Goal: Task Accomplishment & Management: Manage account settings

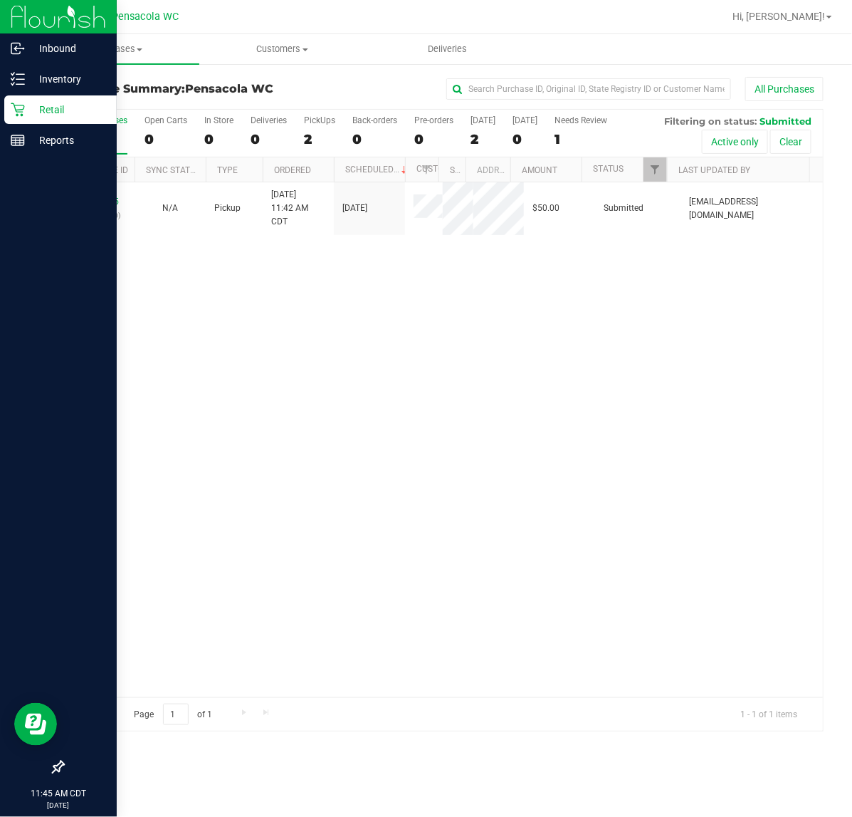
click at [93, 205] on link "12003315" at bounding box center [99, 202] width 40 height 10
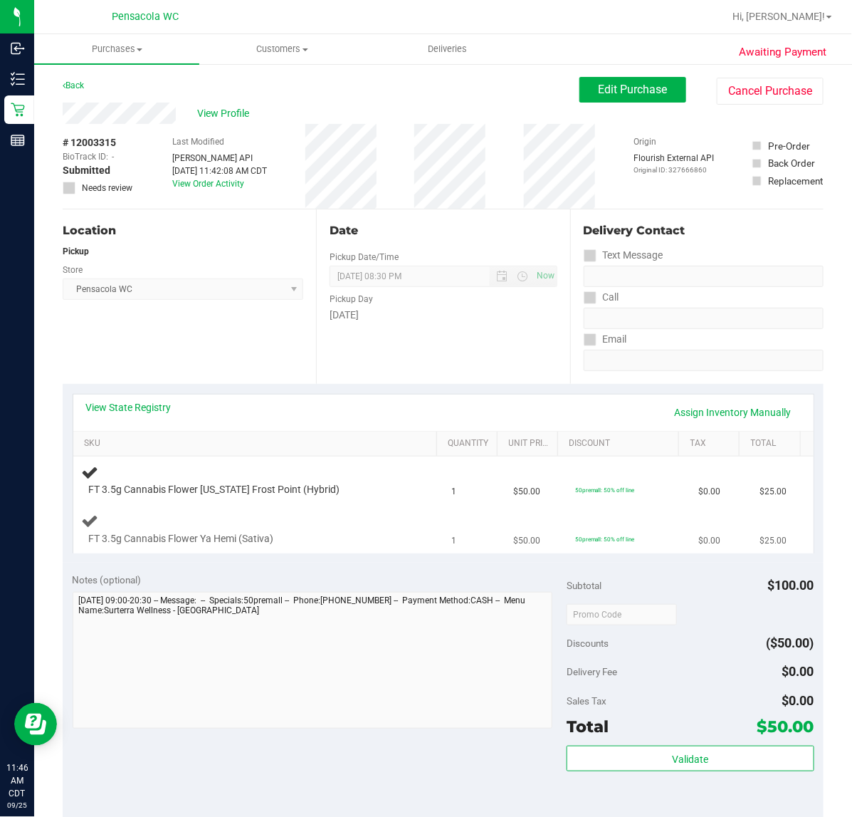
click at [310, 529] on div "FT 3.5g Cannabis Flower Ya Hemi (Sativa)" at bounding box center [258, 528] width 353 height 33
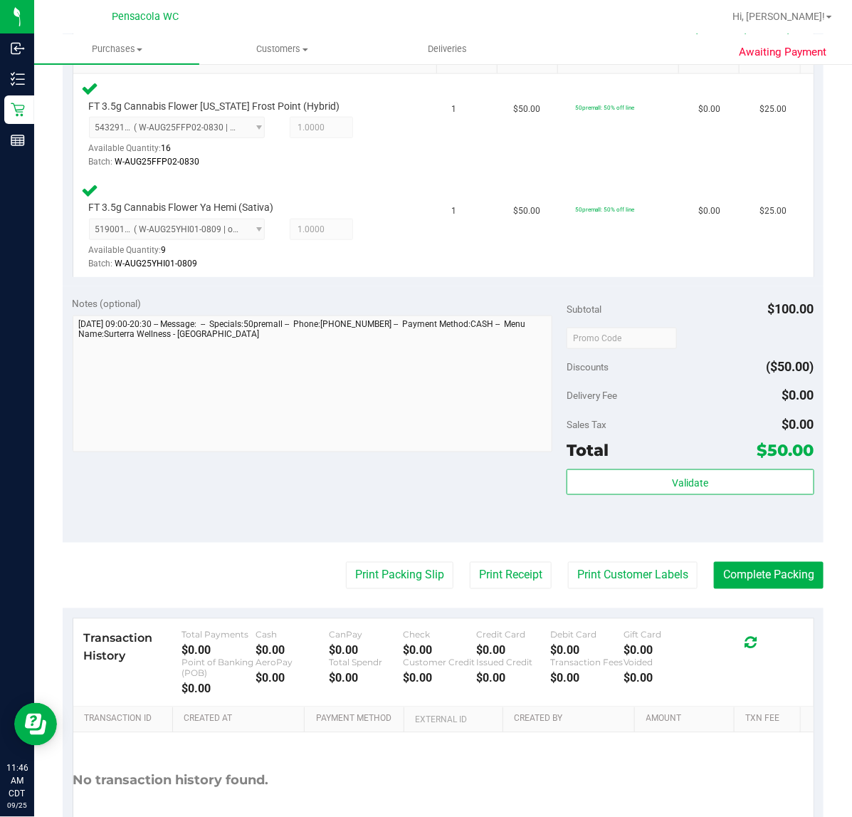
scroll to position [386, 0]
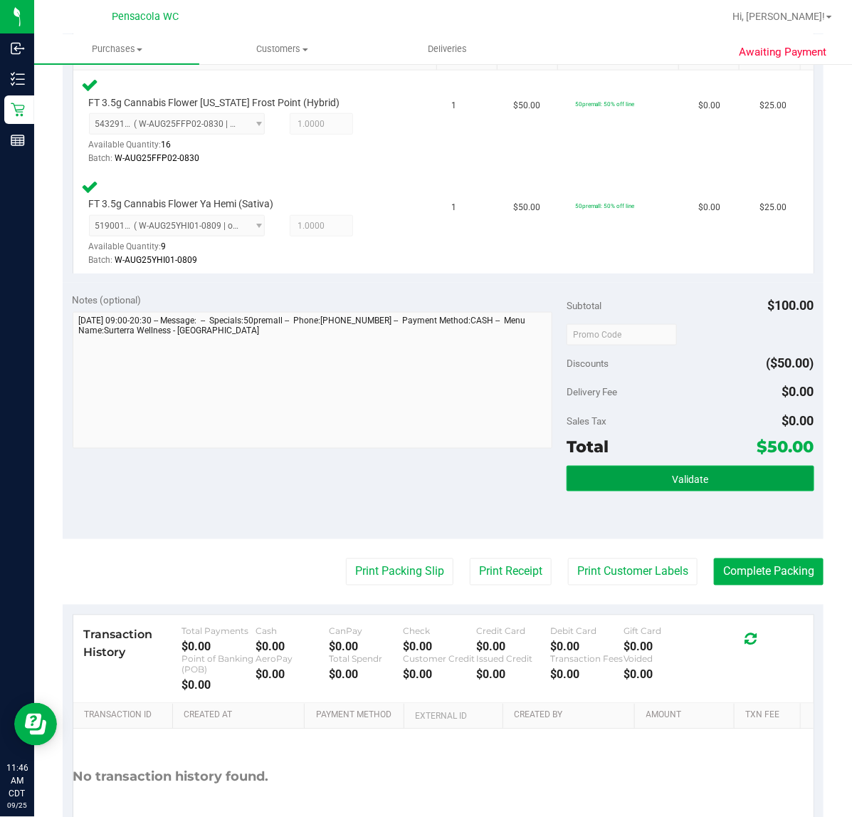
click at [753, 477] on button "Validate" at bounding box center [690, 479] width 247 height 26
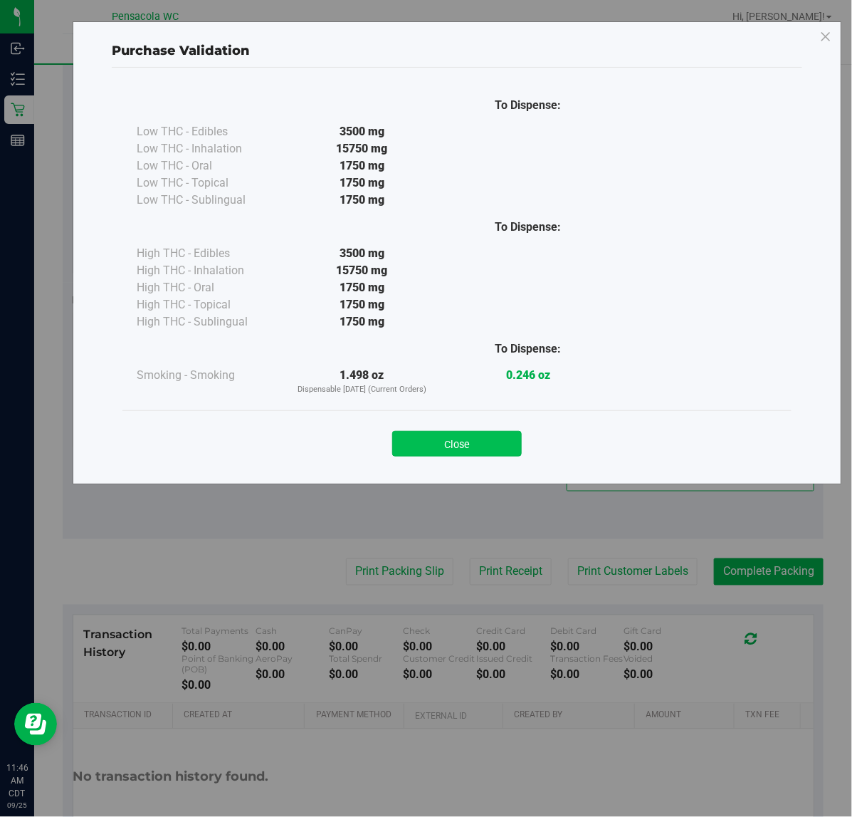
click at [490, 445] on button "Close" at bounding box center [457, 444] width 130 height 26
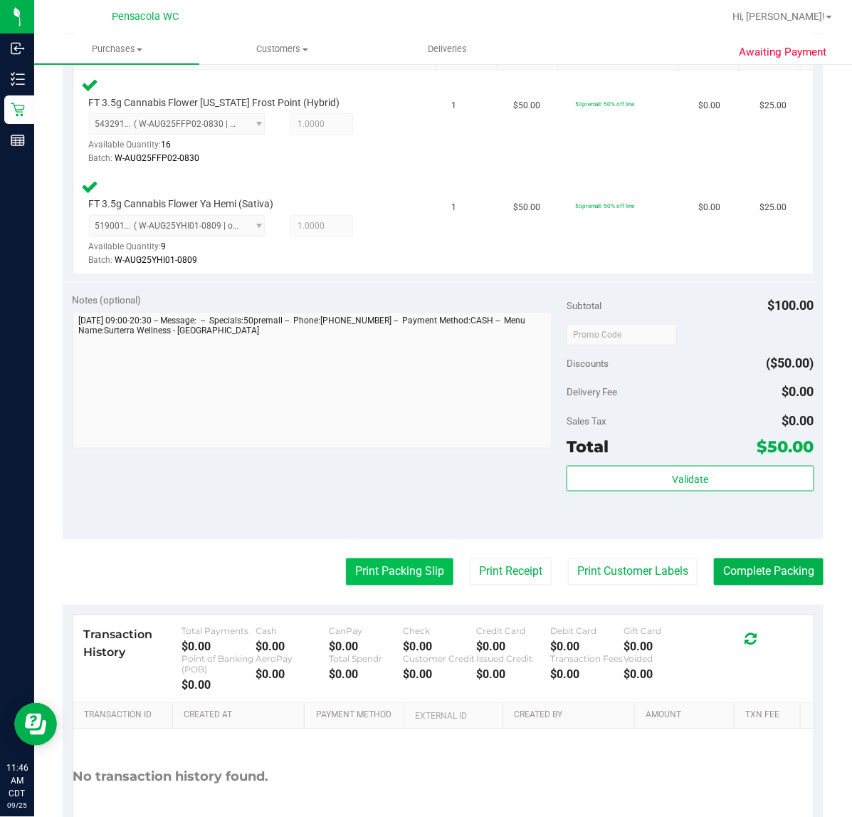
click at [378, 575] on button "Print Packing Slip" at bounding box center [400, 571] width 108 height 27
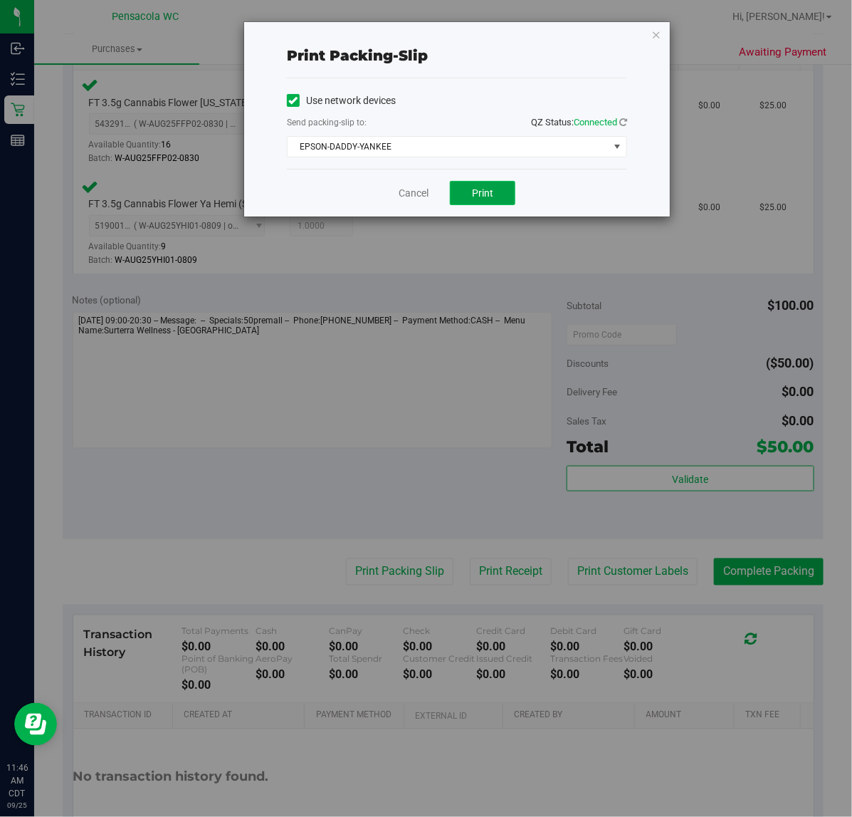
click at [495, 204] on button "Print" at bounding box center [483, 193] width 66 height 24
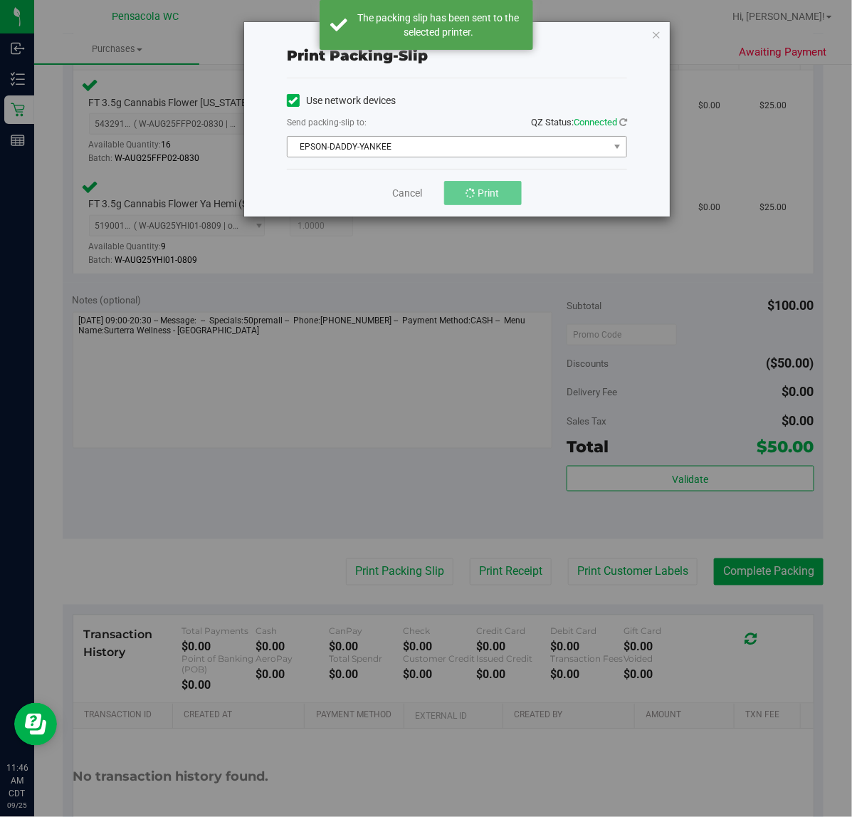
click at [426, 144] on span "EPSON-DADDY-YANKEE" at bounding box center [448, 147] width 321 height 20
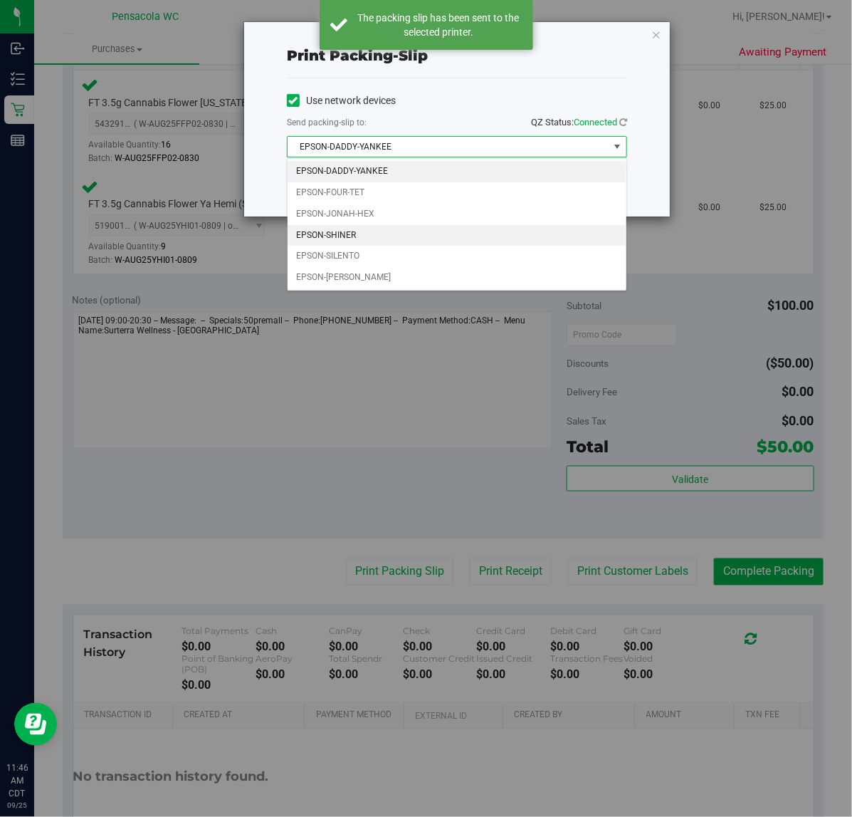
click at [362, 232] on li "EPSON-SHINER" at bounding box center [457, 235] width 339 height 21
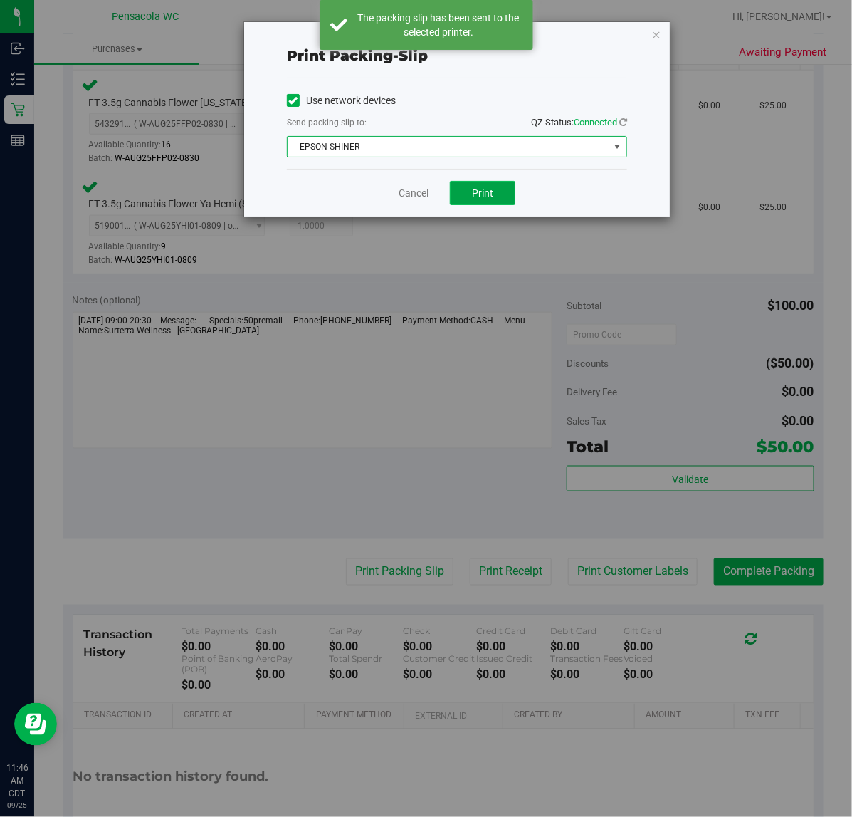
click at [500, 191] on button "Print" at bounding box center [483, 193] width 66 height 24
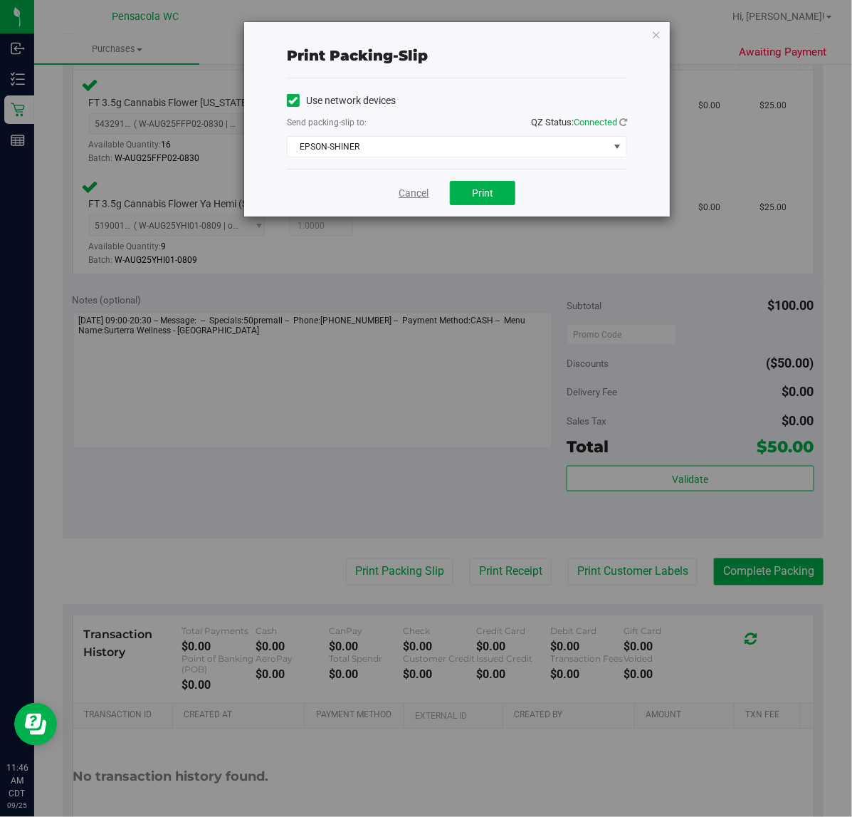
click at [410, 193] on link "Cancel" at bounding box center [414, 193] width 30 height 15
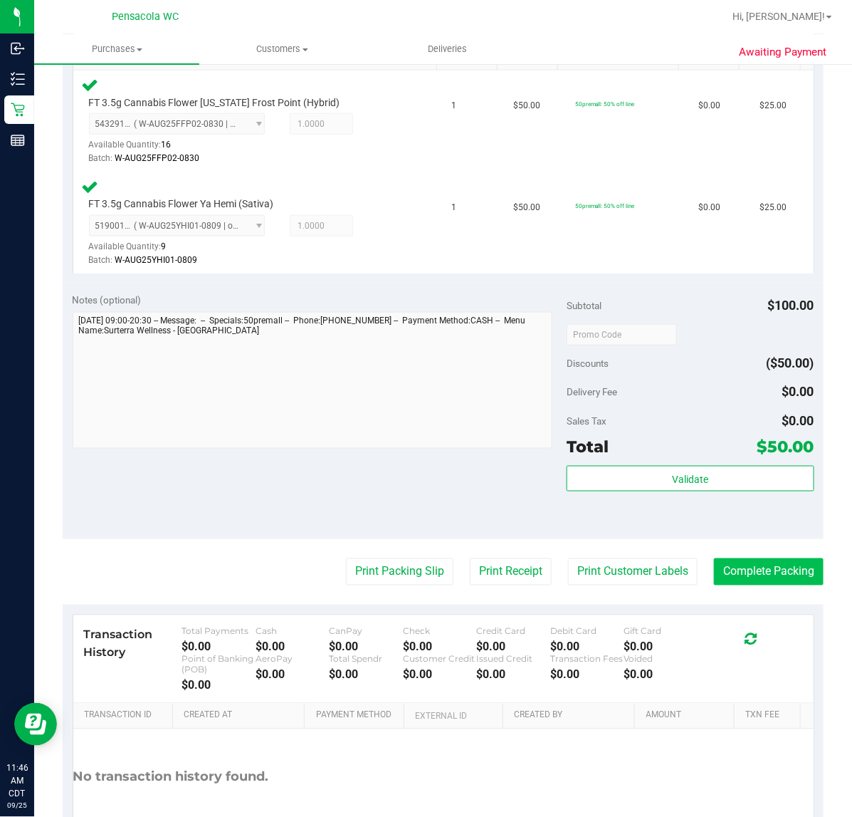
click at [757, 568] on button "Complete Packing" at bounding box center [769, 571] width 110 height 27
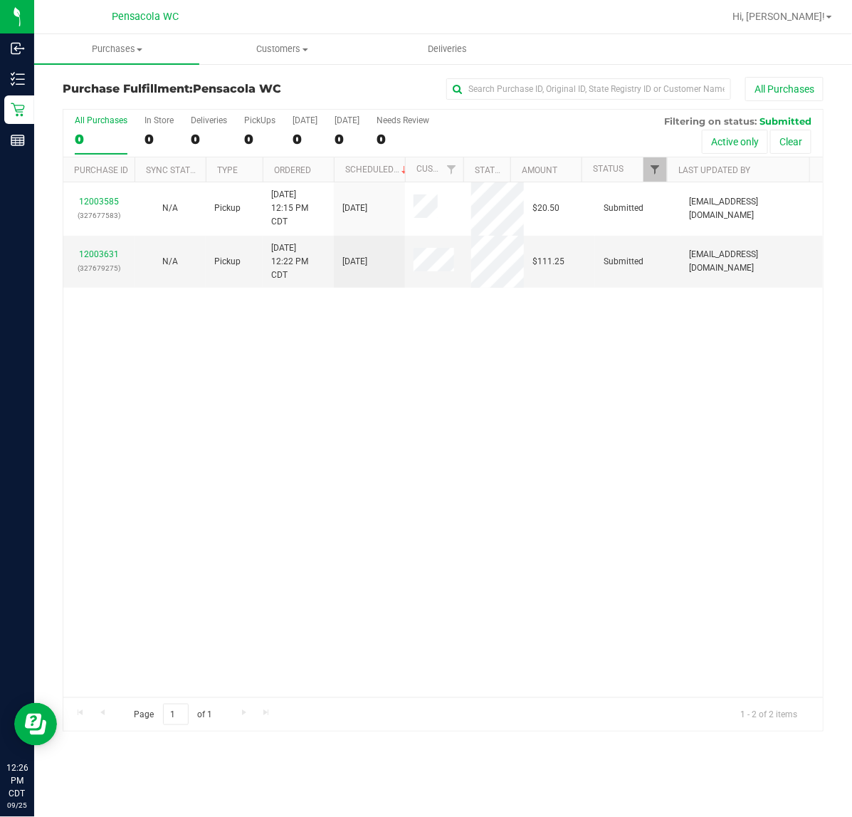
click at [652, 171] on span "Filter" at bounding box center [654, 169] width 11 height 11
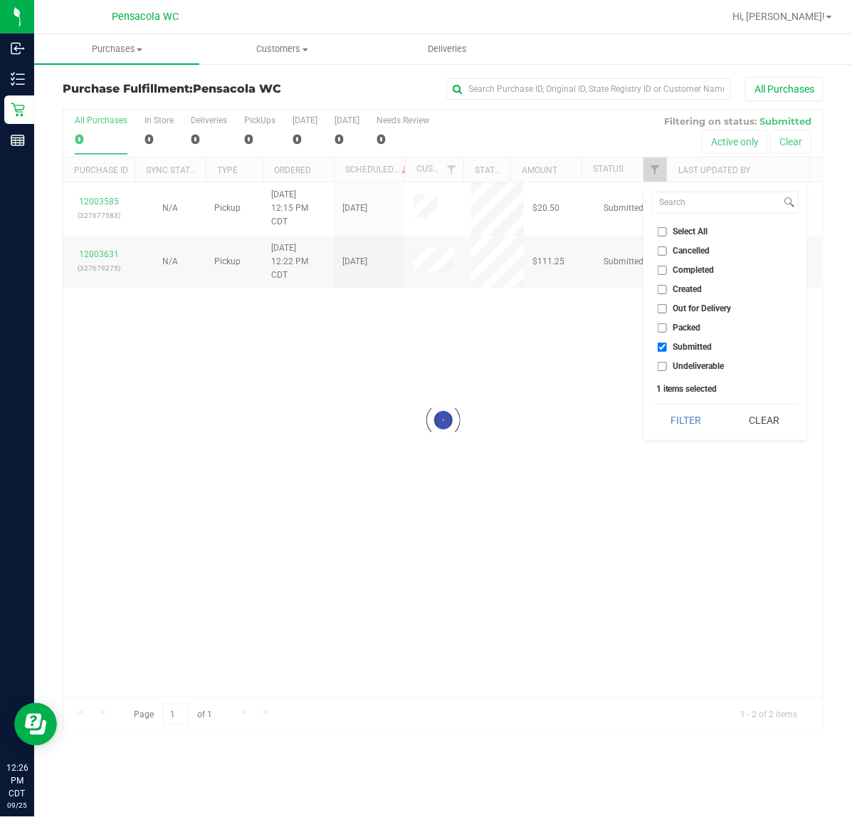
click at [666, 231] on input "Select All" at bounding box center [662, 231] width 9 height 9
checkbox input "true"
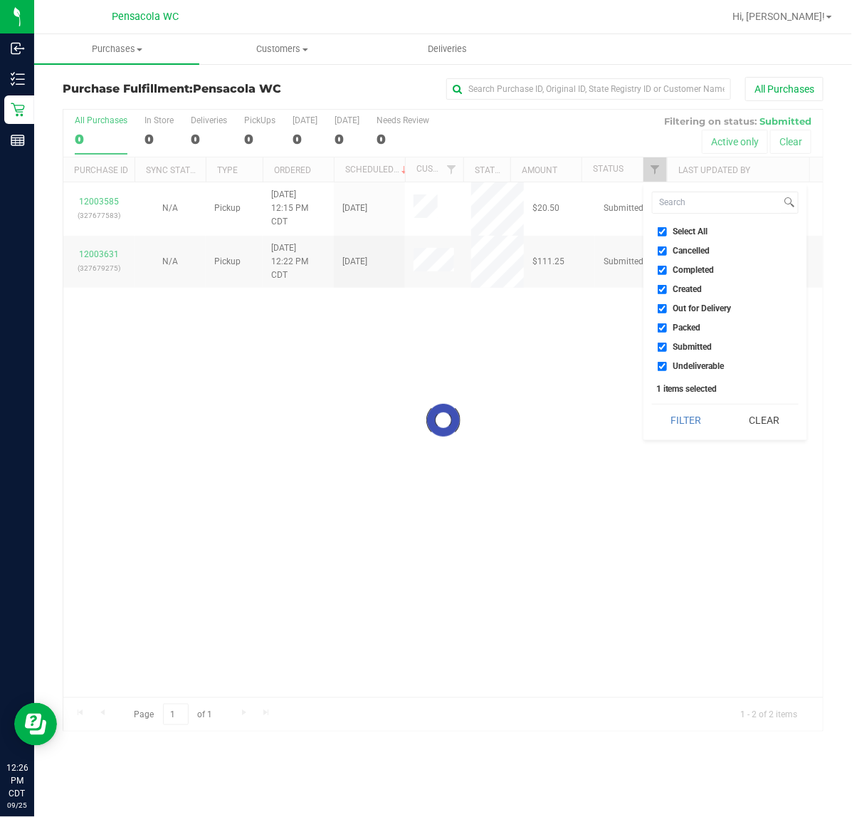
checkbox input "true"
click at [666, 231] on input "Select All" at bounding box center [662, 231] width 9 height 9
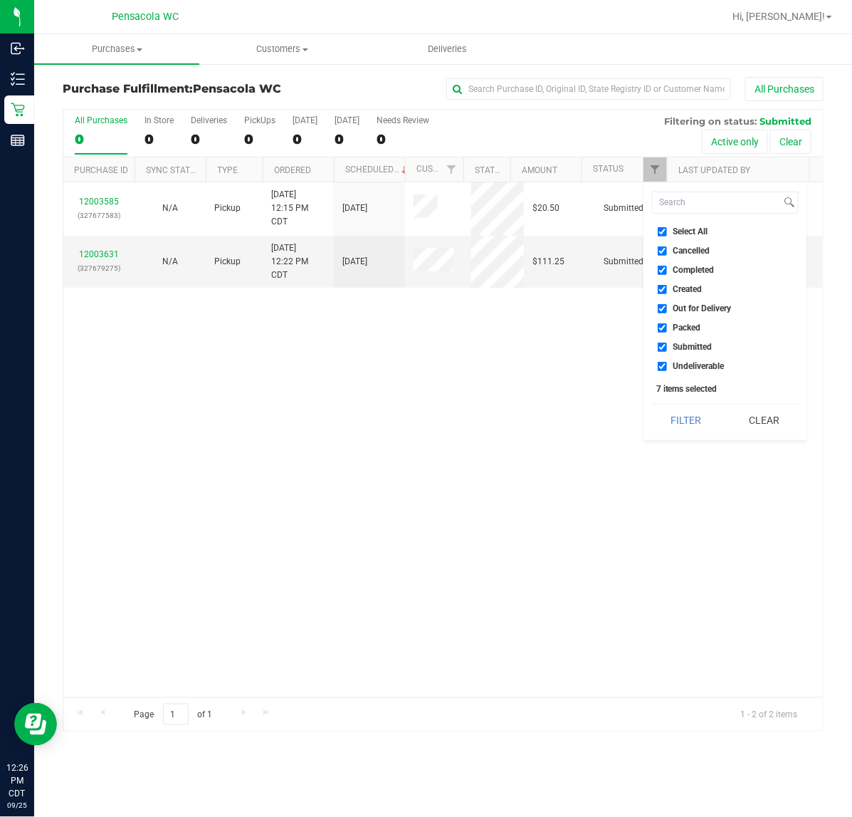
checkbox input "false"
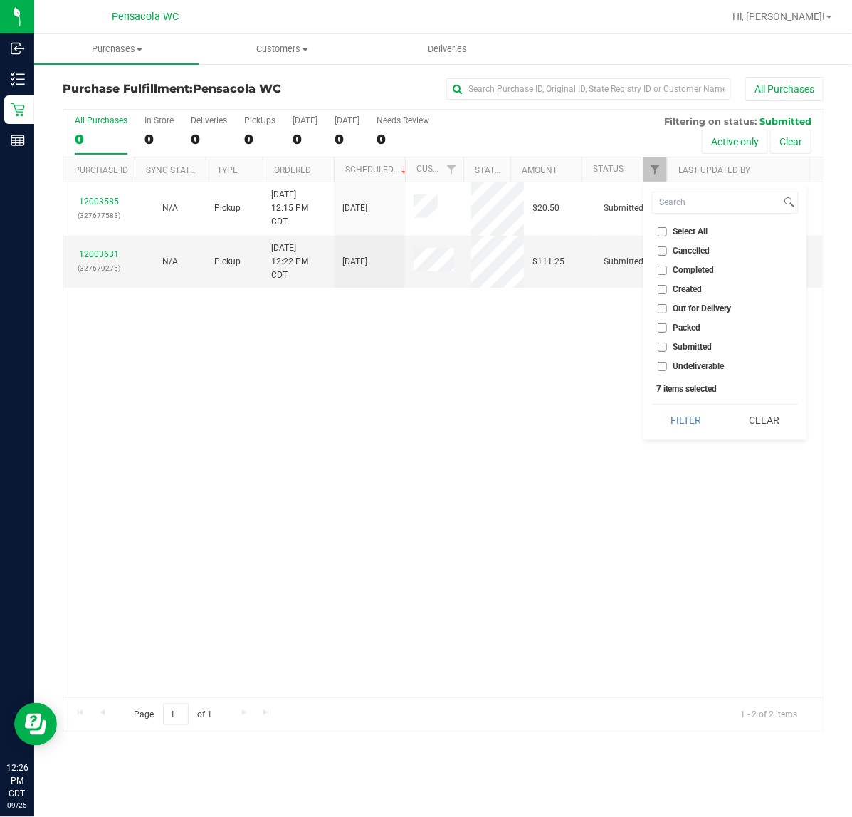
checkbox input "false"
click at [699, 347] on span "Submitted" at bounding box center [693, 347] width 39 height 9
click at [667, 347] on input "Submitted" at bounding box center [662, 347] width 9 height 9
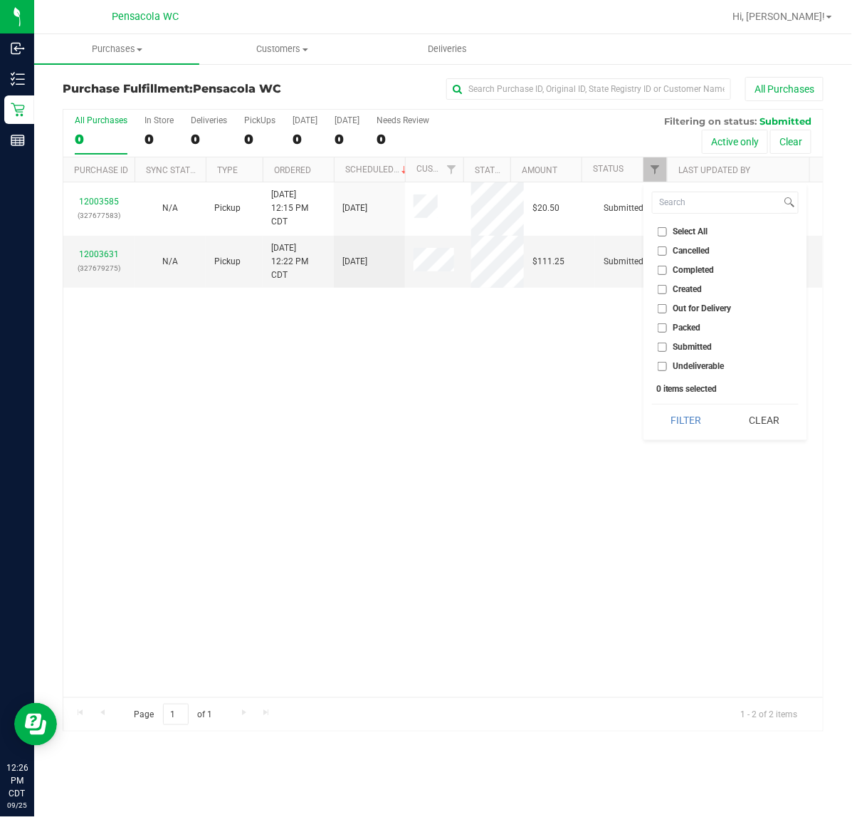
checkbox input "true"
click at [685, 425] on button "Filter" at bounding box center [686, 419] width 68 height 31
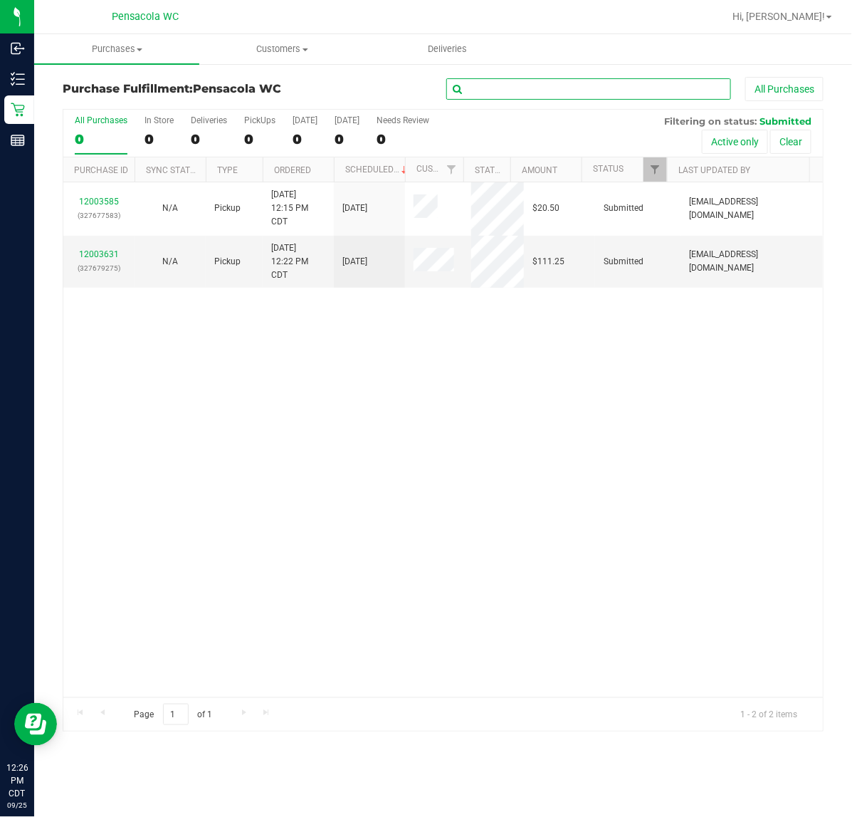
drag, startPoint x: 610, startPoint y: 86, endPoint x: 627, endPoint y: 84, distance: 17.9
click at [627, 84] on input "text" at bounding box center [588, 88] width 285 height 21
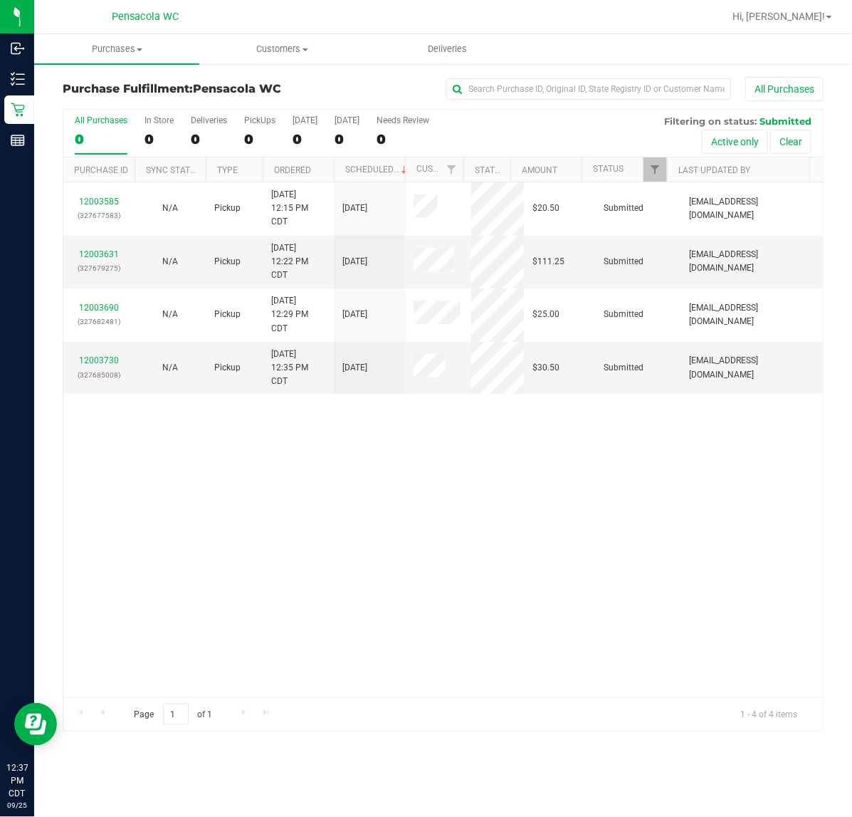
click at [198, 543] on div "12003585 (327677583) N/A Pickup [DATE] 12:15 PM CDT 9/25/2025 $20.50 Submitted …" at bounding box center [443, 439] width 760 height 515
click at [203, 547] on div "12003585 (327677583) N/A Pickup [DATE] 12:15 PM CDT 9/25/2025 $20.50 Submitted …" at bounding box center [443, 439] width 760 height 515
click at [190, 538] on div "12003585 (327677583) N/A Pickup [DATE] 12:15 PM CDT 9/25/2025 $20.50 Submitted …" at bounding box center [443, 439] width 760 height 515
click at [287, 172] on link "Ordered" at bounding box center [292, 170] width 37 height 10
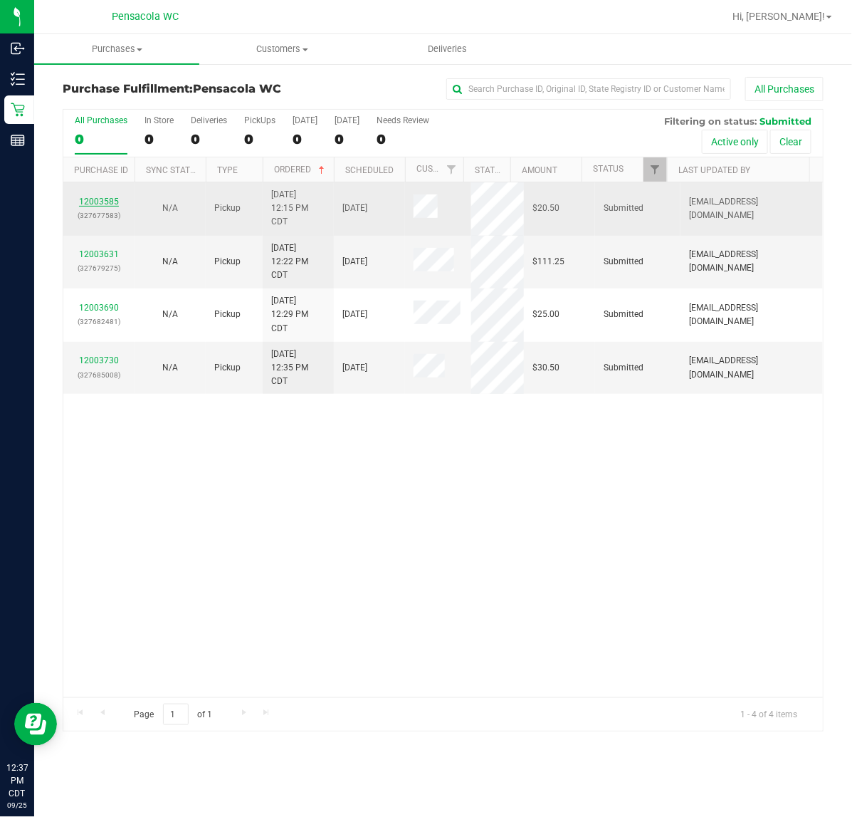
click at [90, 203] on link "12003585" at bounding box center [99, 202] width 40 height 10
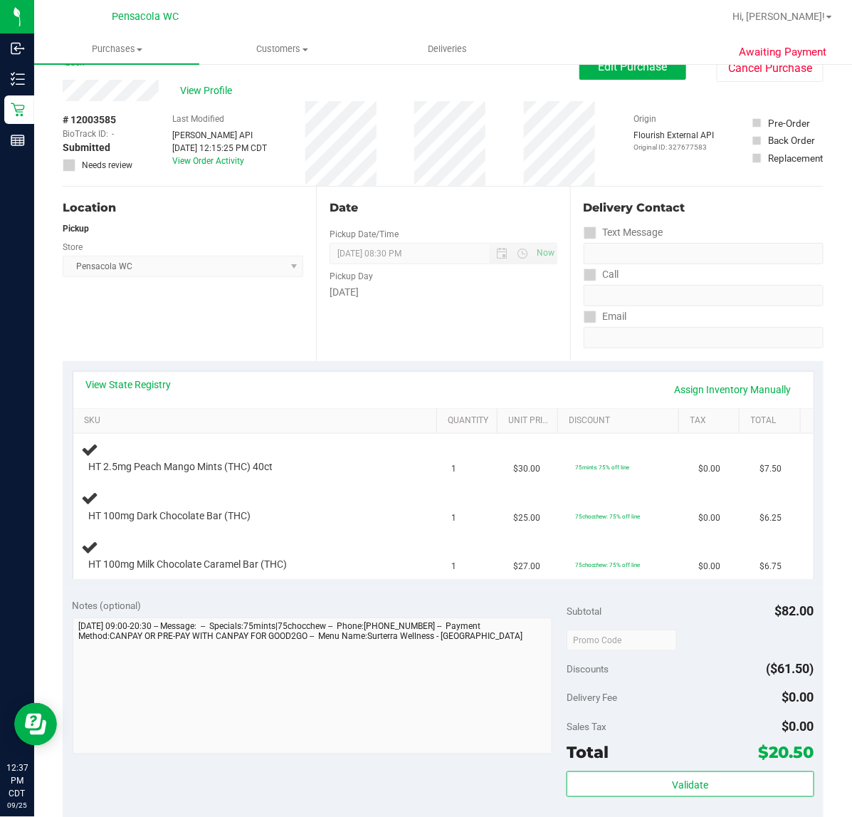
scroll to position [29, 0]
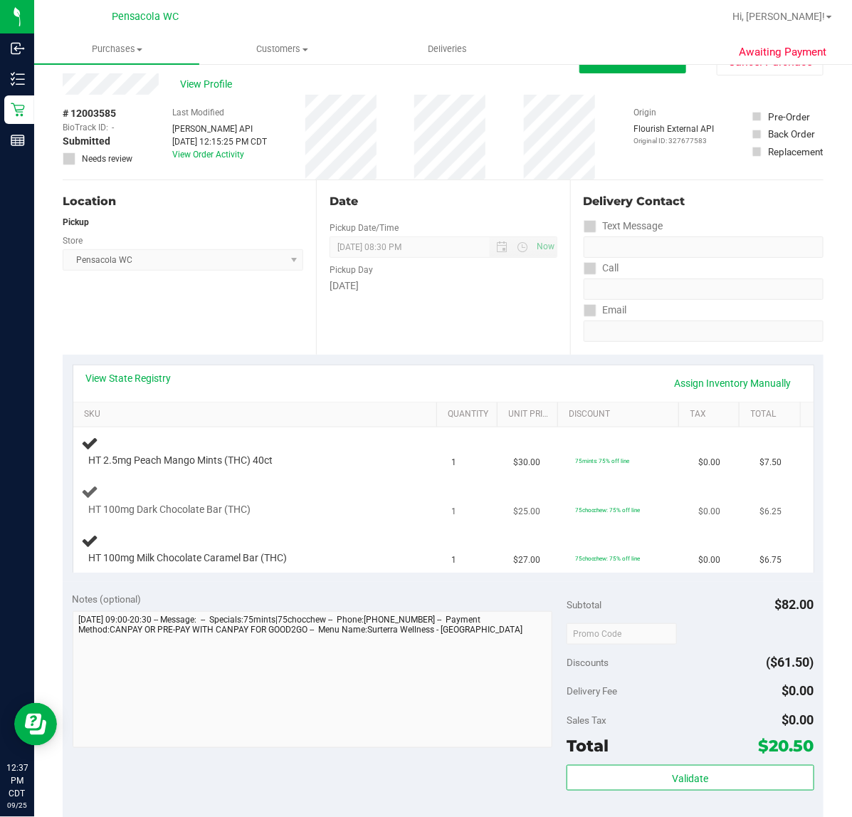
click at [318, 516] on div at bounding box center [248, 516] width 318 height 1
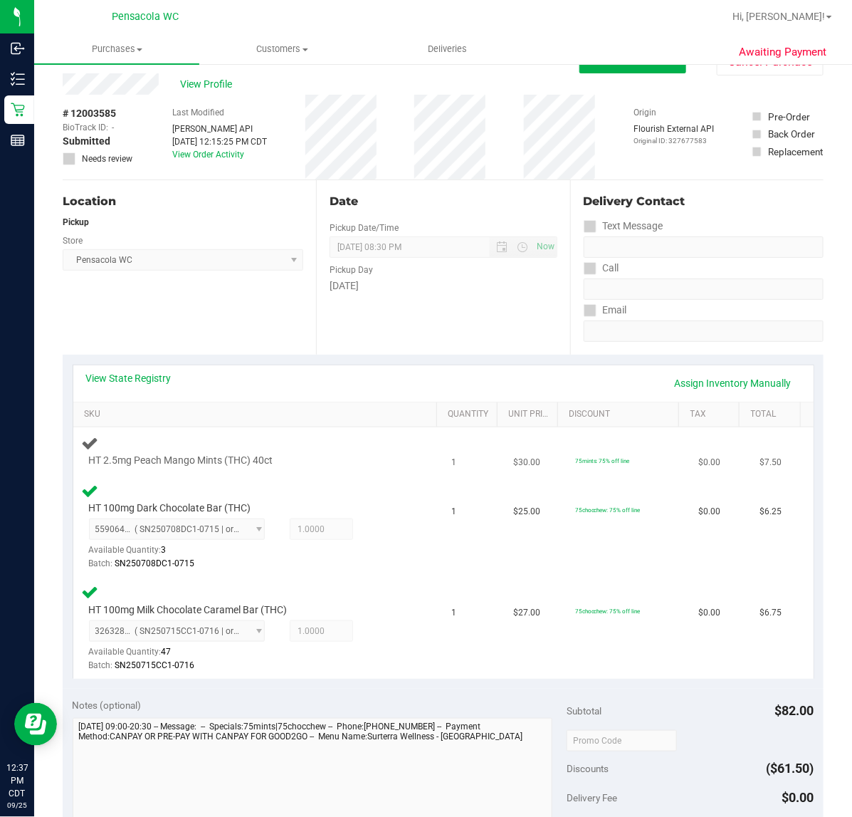
click at [380, 442] on div "HT 2.5mg Peach Mango Mints (THC) 40ct" at bounding box center [258, 450] width 353 height 33
click at [368, 486] on div "HT 100mg Dark Chocolate Bar (THC) 5590641577686780 ( SN250708DC1-0715 | orig: F…" at bounding box center [258, 527] width 353 height 90
click at [340, 486] on div "HT 100mg Dark Chocolate Bar (THC) 5590641577686780 ( SN250708DC1-0715 | orig: F…" at bounding box center [258, 527] width 353 height 90
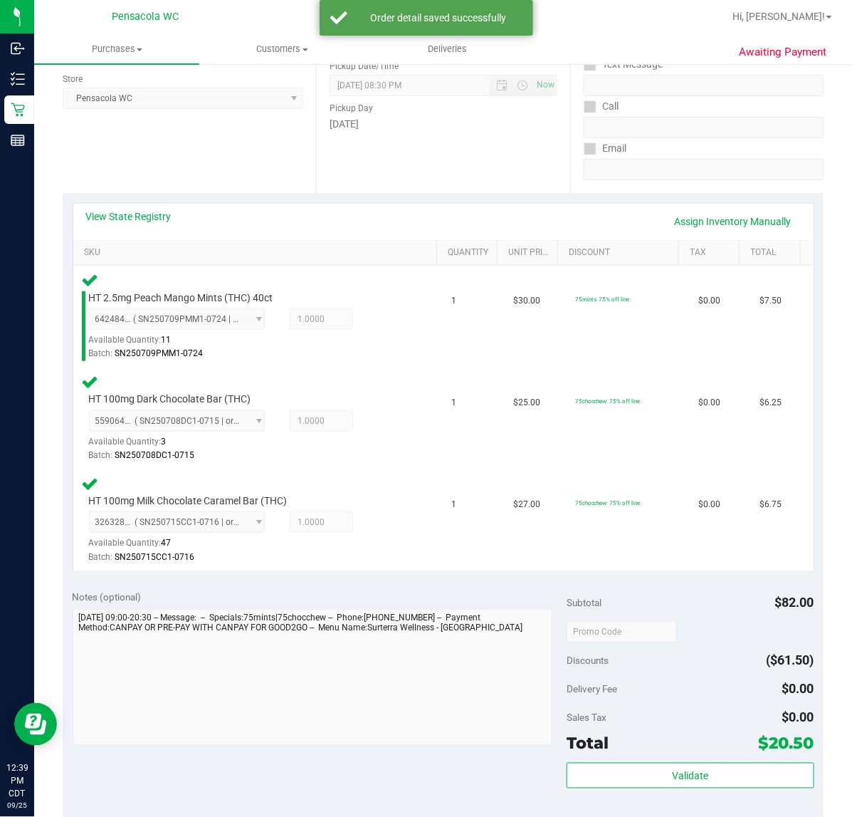
scroll to position [345, 0]
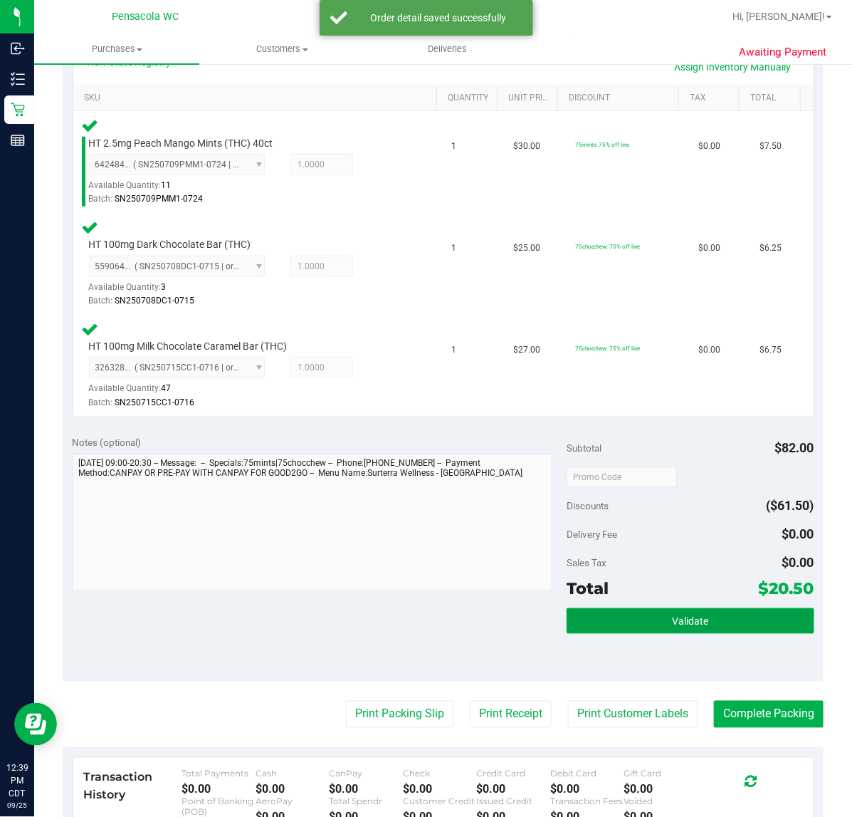
click at [642, 627] on button "Validate" at bounding box center [690, 621] width 247 height 26
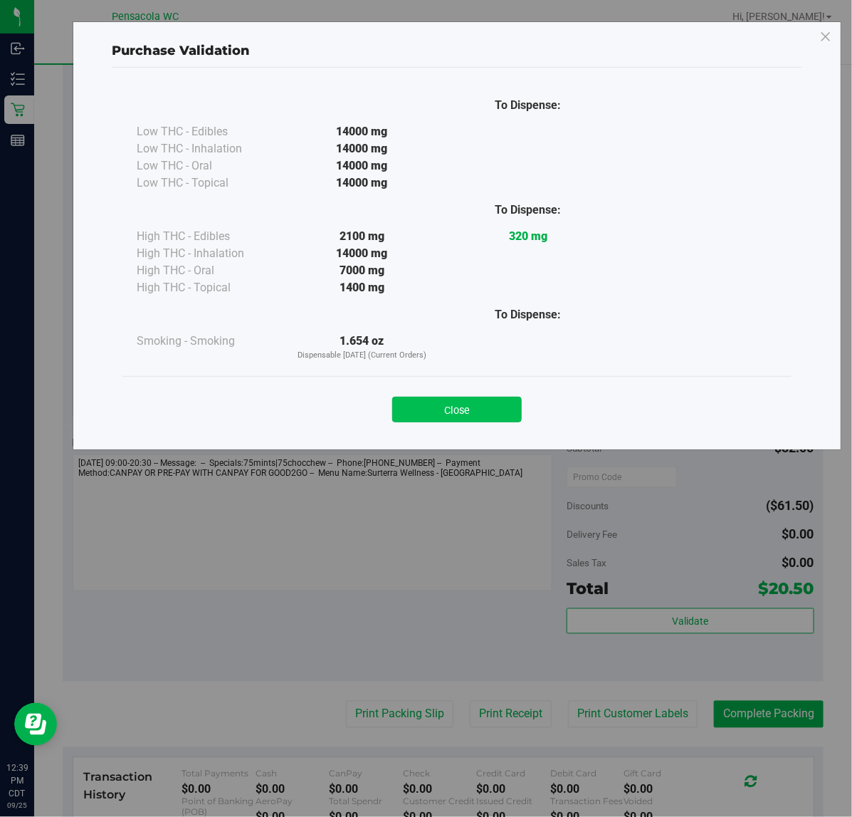
click at [441, 417] on button "Close" at bounding box center [457, 410] width 130 height 26
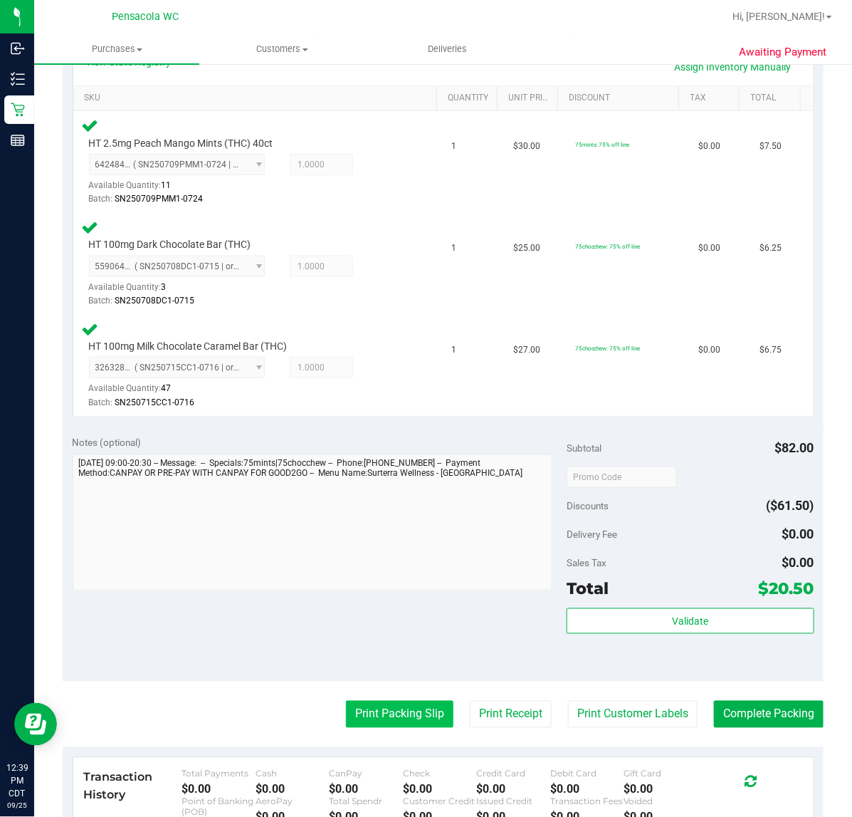
click at [362, 713] on button "Print Packing Slip" at bounding box center [400, 714] width 108 height 27
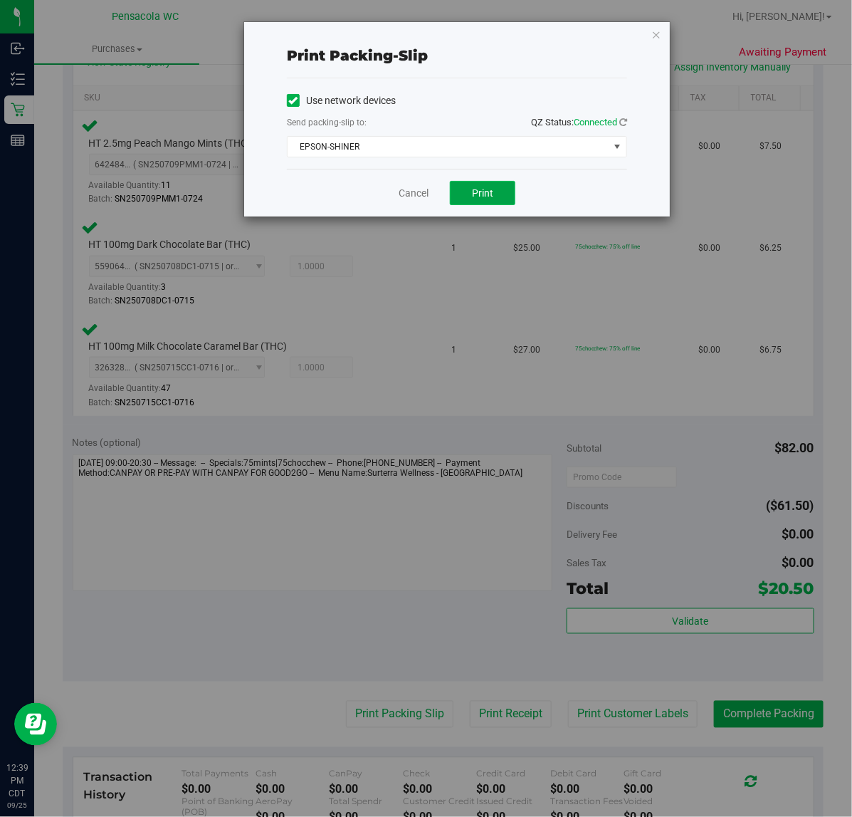
click at [474, 199] on span "Print" at bounding box center [482, 192] width 21 height 11
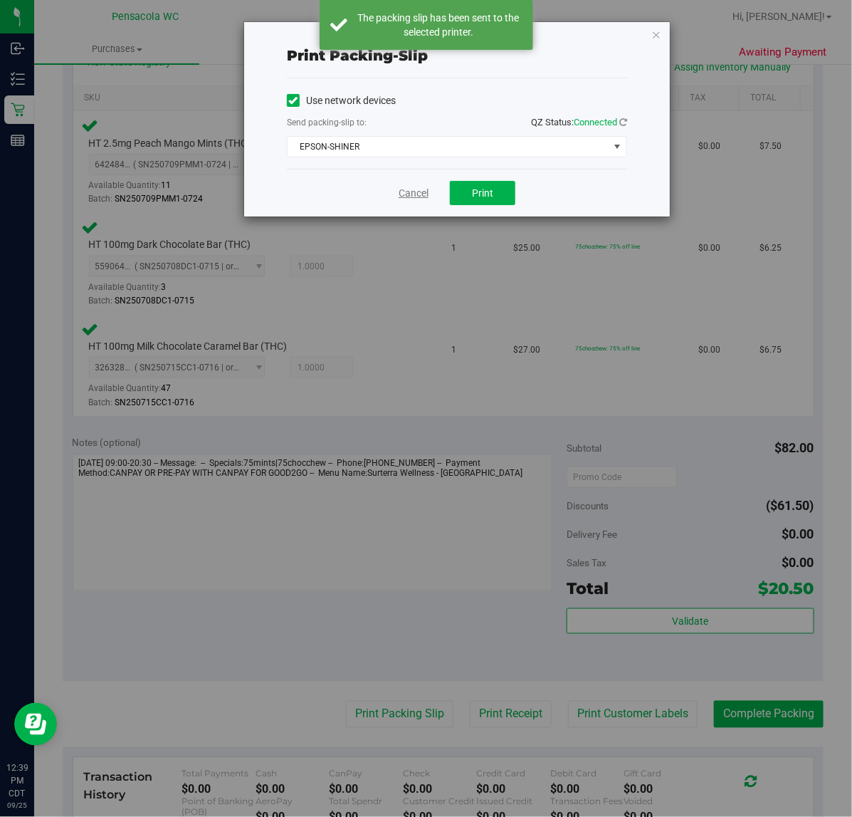
click at [403, 192] on link "Cancel" at bounding box center [414, 193] width 30 height 15
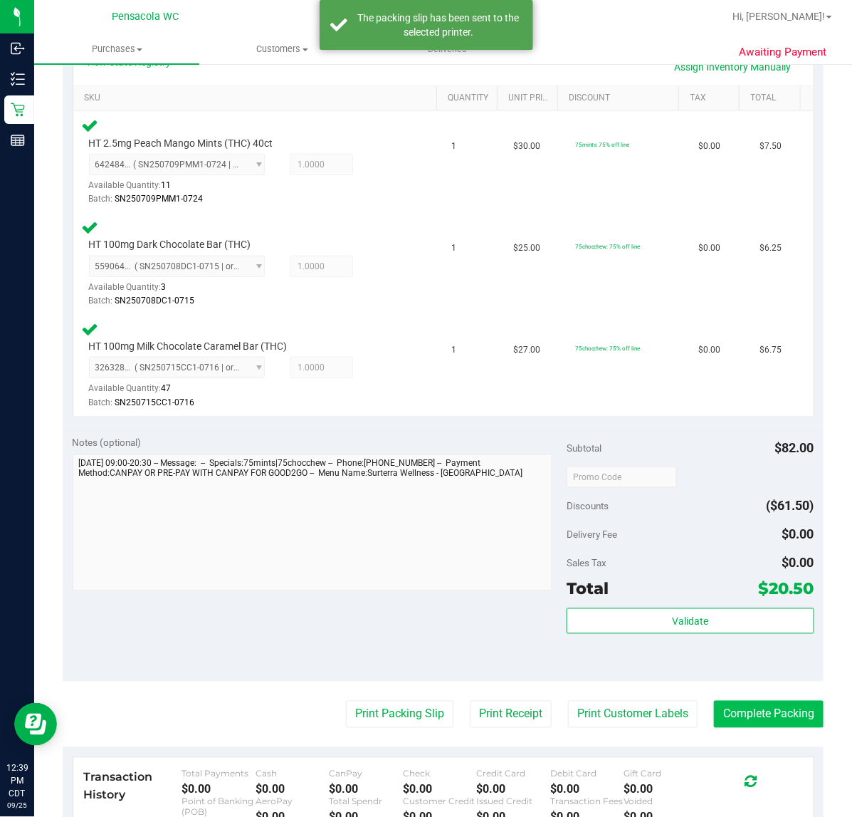
click at [770, 723] on button "Complete Packing" at bounding box center [769, 714] width 110 height 27
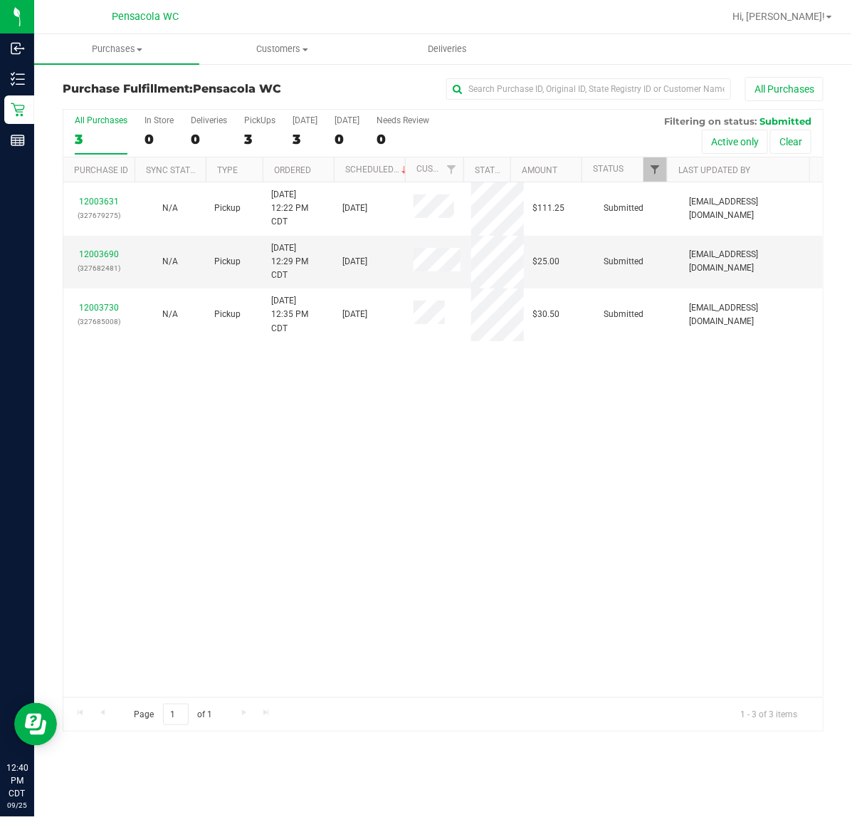
click at [654, 173] on span "Filter" at bounding box center [654, 169] width 11 height 11
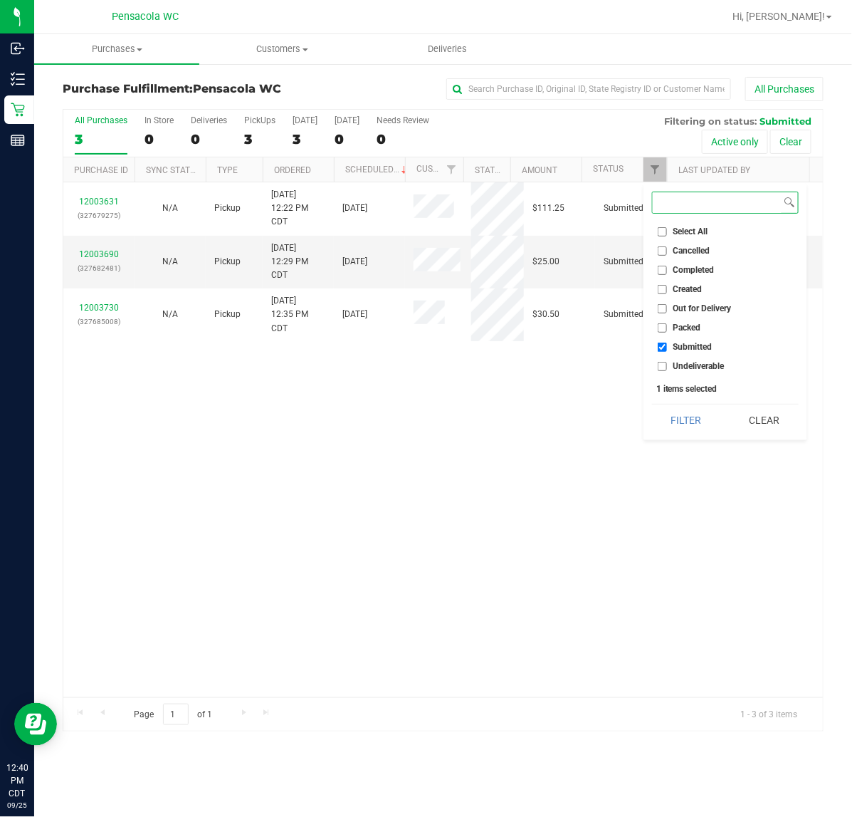
click at [663, 231] on input "Select All" at bounding box center [662, 231] width 9 height 9
checkbox input "true"
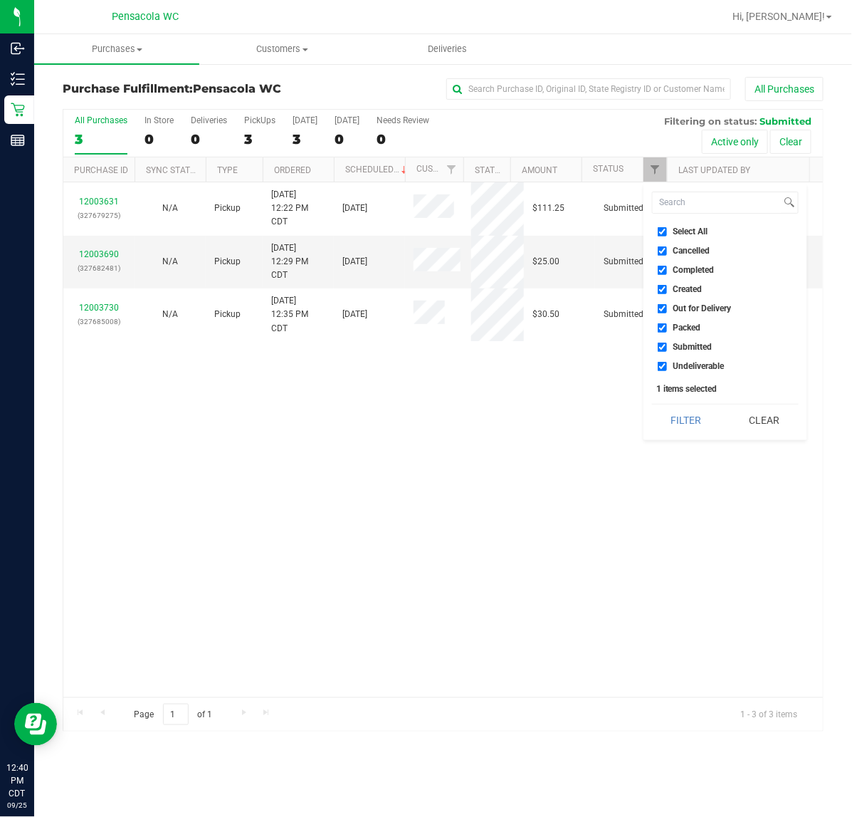
checkbox input "true"
click at [664, 251] on input "Cancelled" at bounding box center [662, 250] width 9 height 9
checkbox input "false"
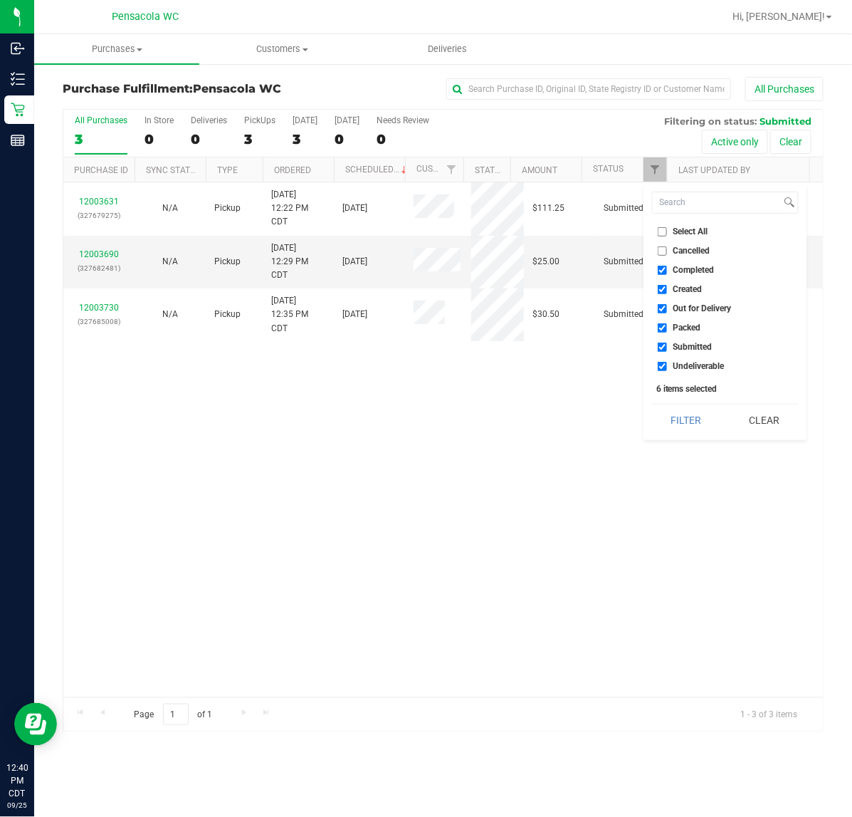
click at [662, 231] on input "Select All" at bounding box center [662, 231] width 9 height 9
checkbox input "true"
click at [663, 231] on input "Select All" at bounding box center [662, 231] width 9 height 9
checkbox input "false"
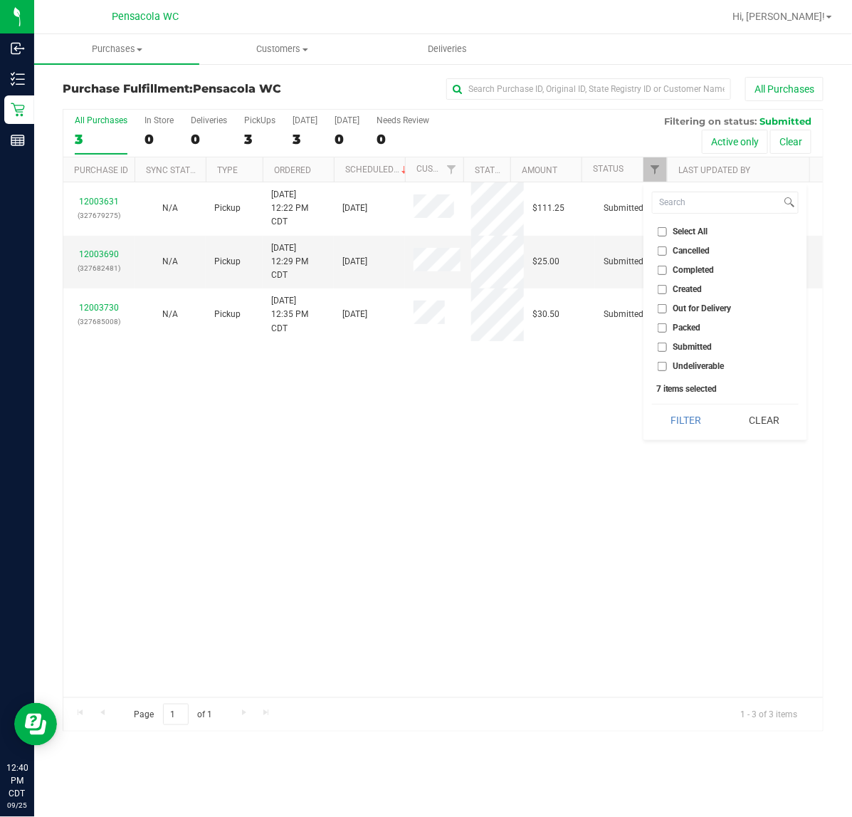
checkbox input "false"
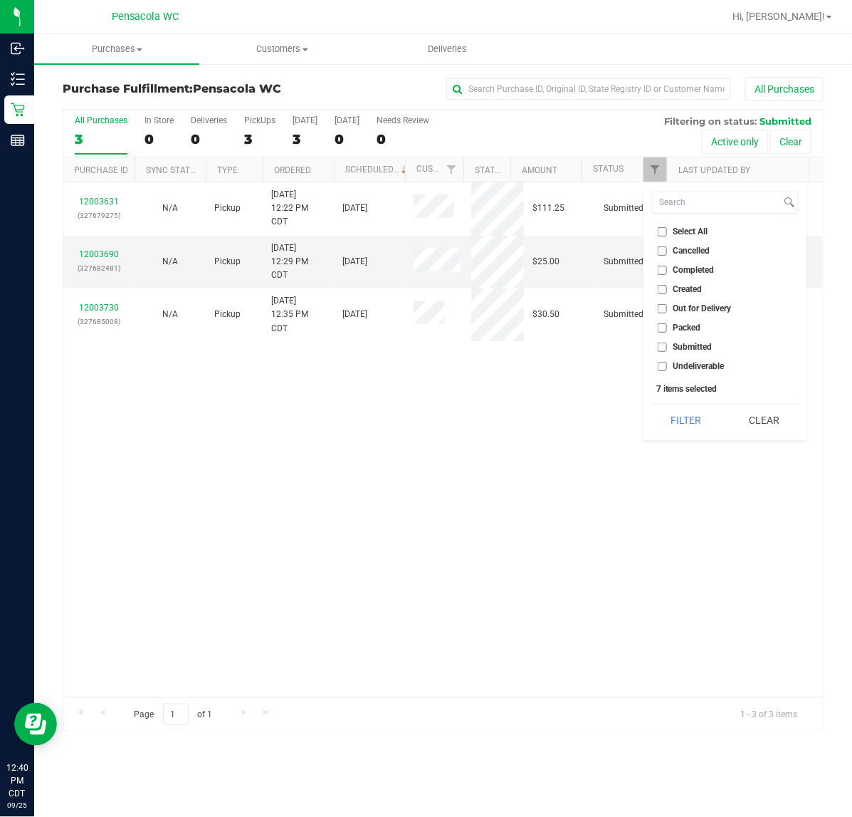
checkbox input "false"
click at [666, 347] on input "Submitted" at bounding box center [662, 347] width 9 height 9
checkbox input "true"
click at [664, 328] on input "Packed" at bounding box center [662, 327] width 9 height 9
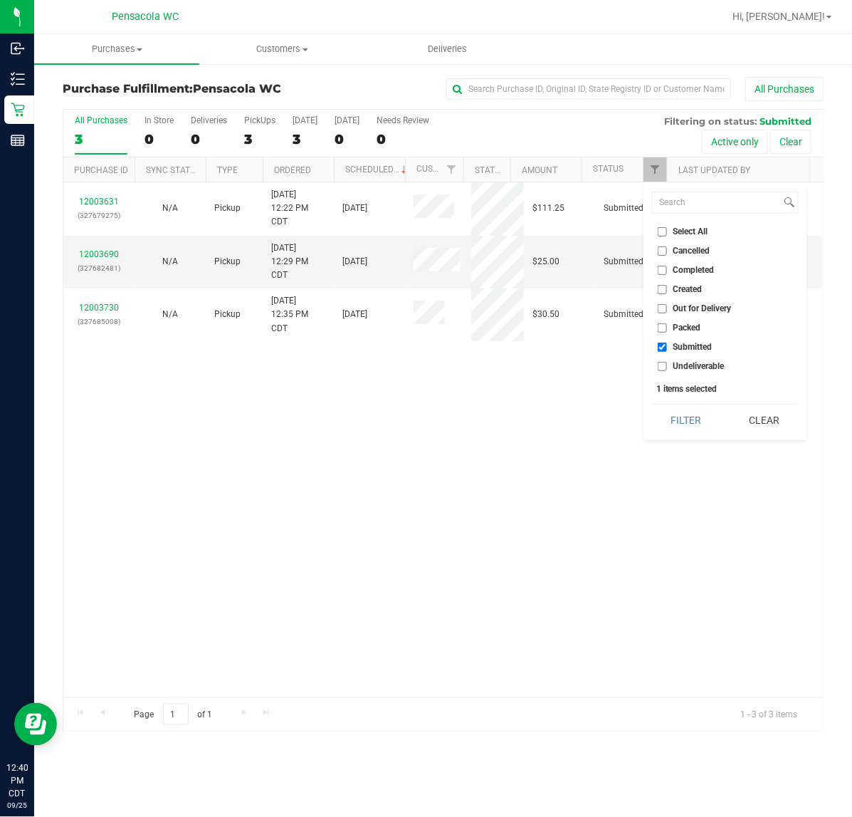
checkbox input "true"
click at [681, 347] on span "Submitted" at bounding box center [693, 347] width 39 height 9
click at [667, 347] on input "Submitted" at bounding box center [662, 347] width 9 height 9
checkbox input "false"
click at [685, 420] on button "Filter" at bounding box center [686, 419] width 68 height 31
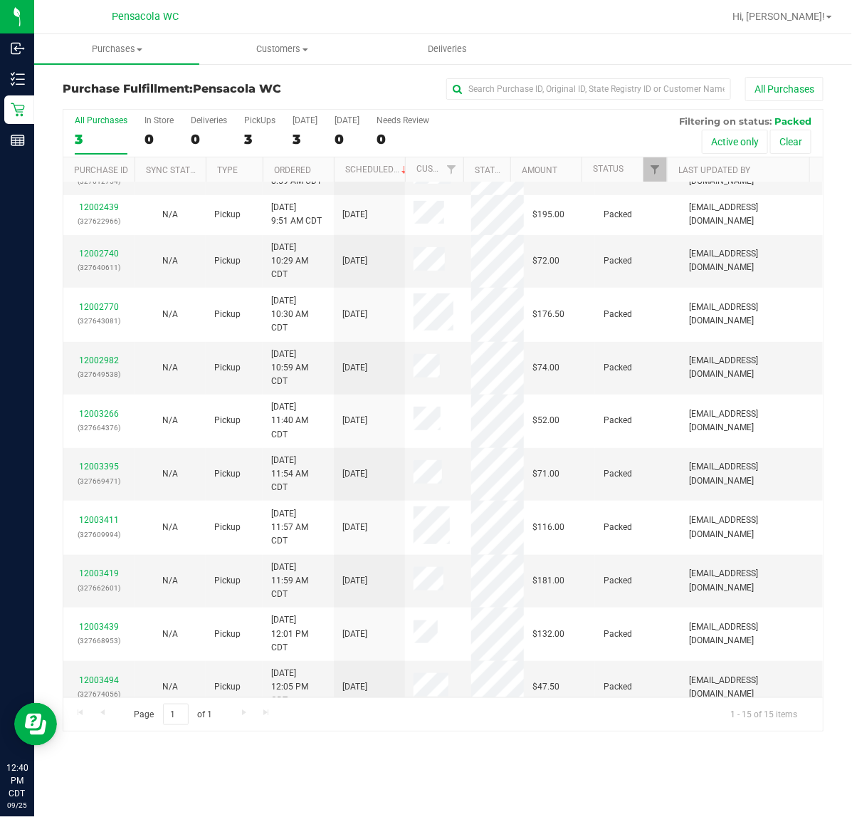
scroll to position [229, 0]
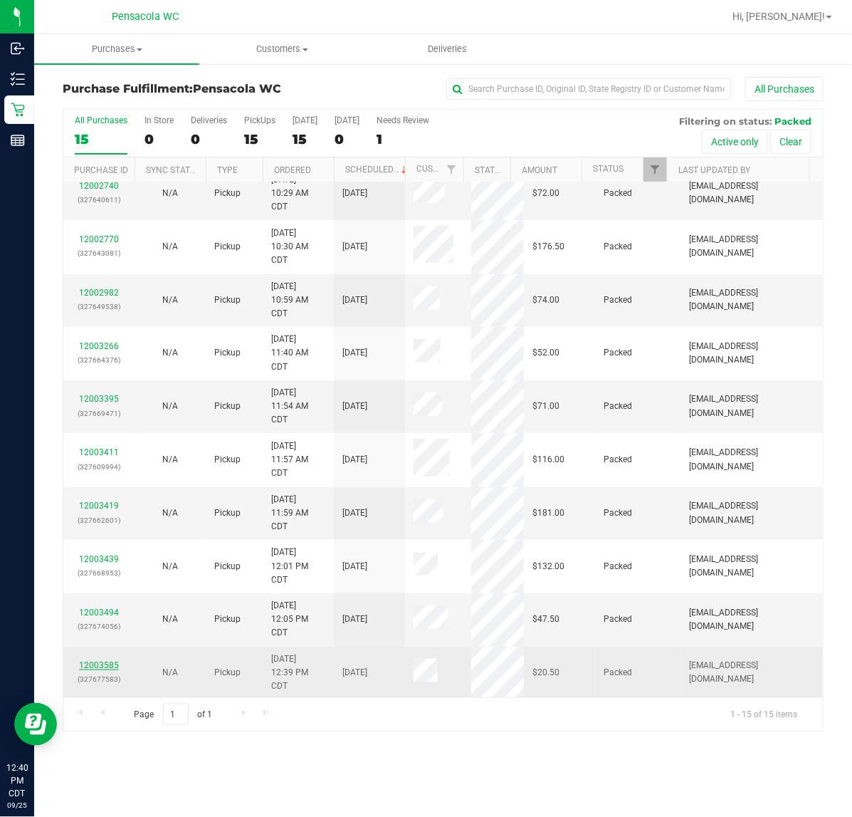
click at [110, 667] on link "12003585" at bounding box center [99, 665] width 40 height 10
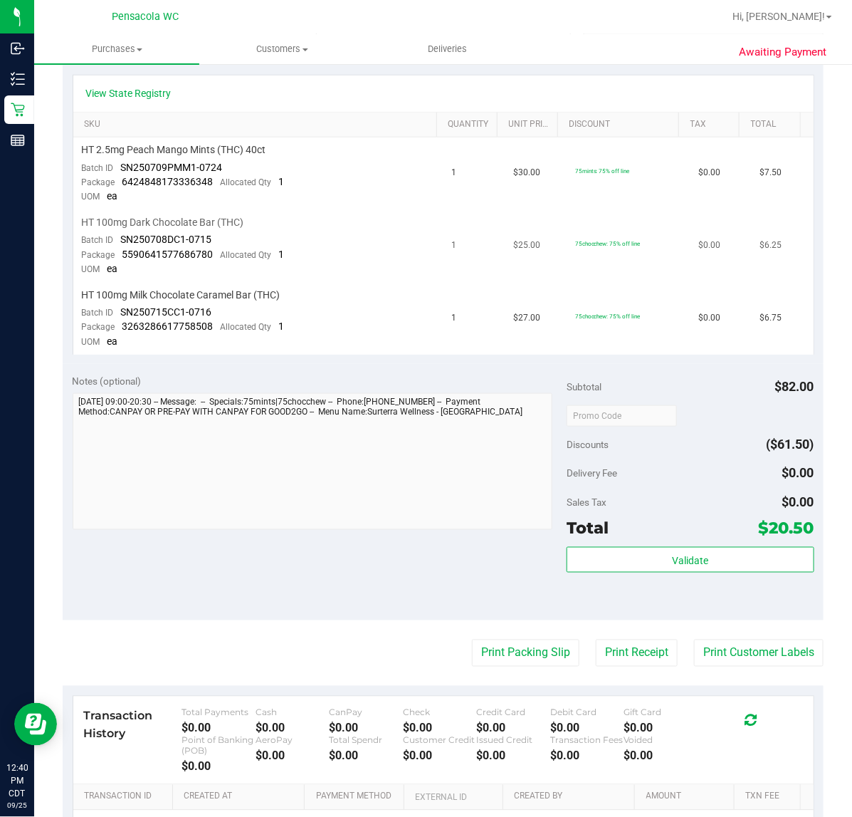
scroll to position [486, 0]
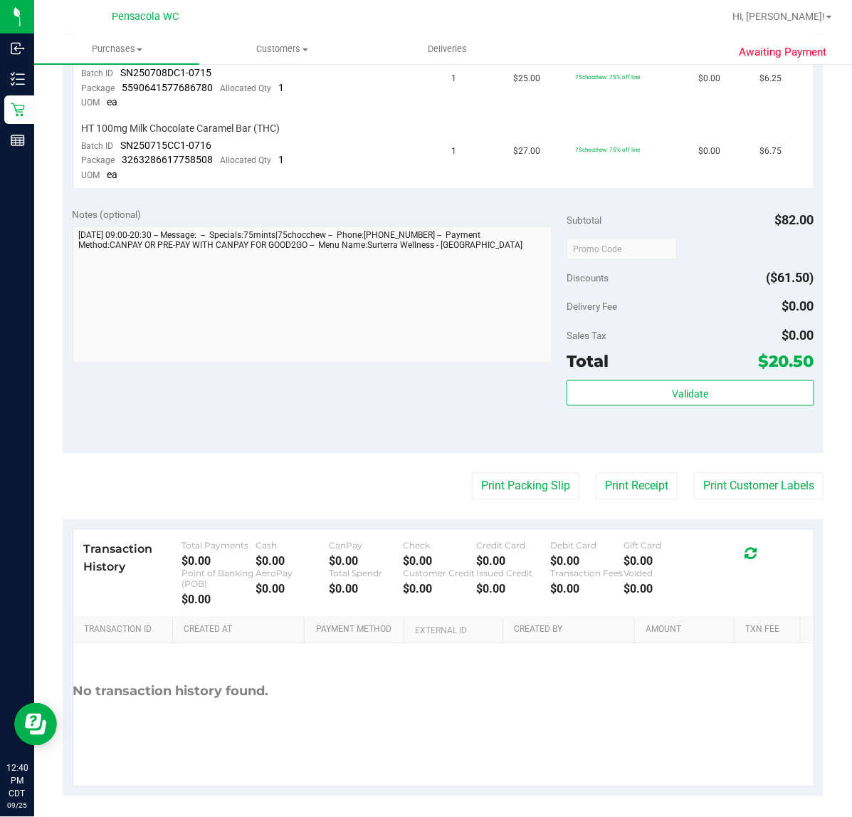
click at [479, 496] on purchase-details "Back Send Back to Created Cancel Purchase View Profile # 12003585 BioTrack ID: …" at bounding box center [443, 193] width 761 height 1205
click at [485, 481] on button "Print Packing Slip" at bounding box center [526, 486] width 108 height 27
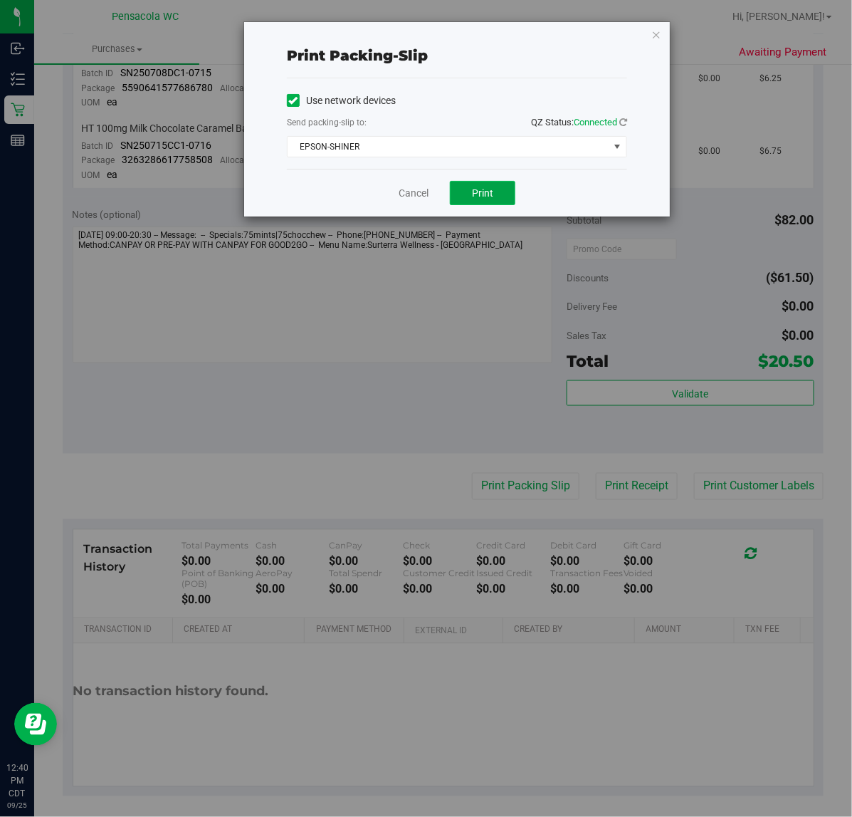
click at [483, 202] on button "Print" at bounding box center [483, 193] width 66 height 24
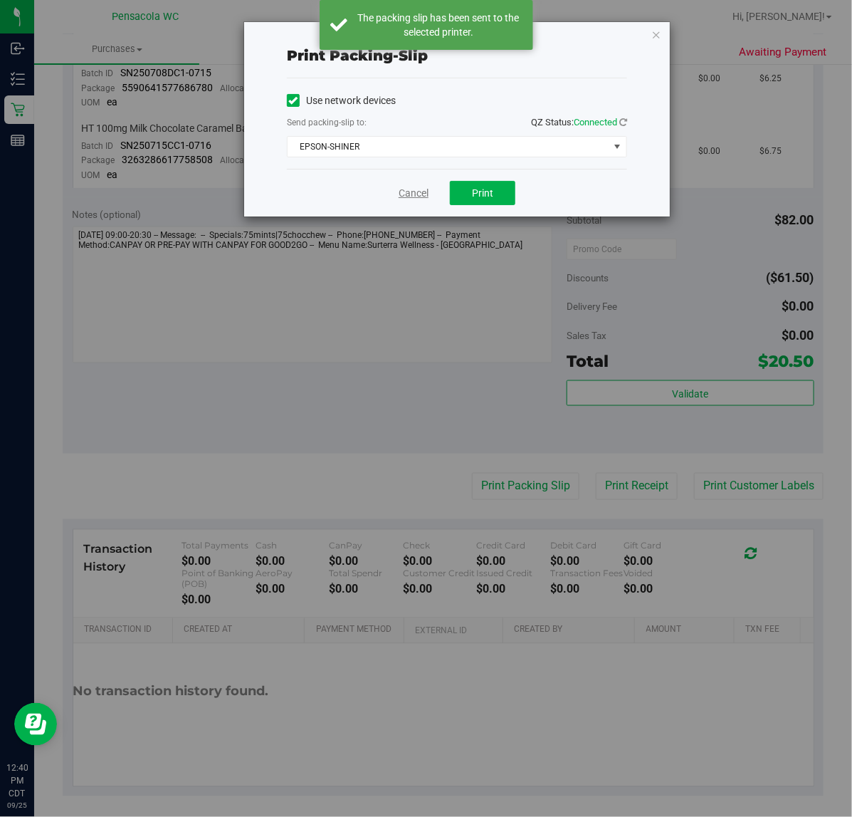
click at [411, 200] on link "Cancel" at bounding box center [414, 193] width 30 height 15
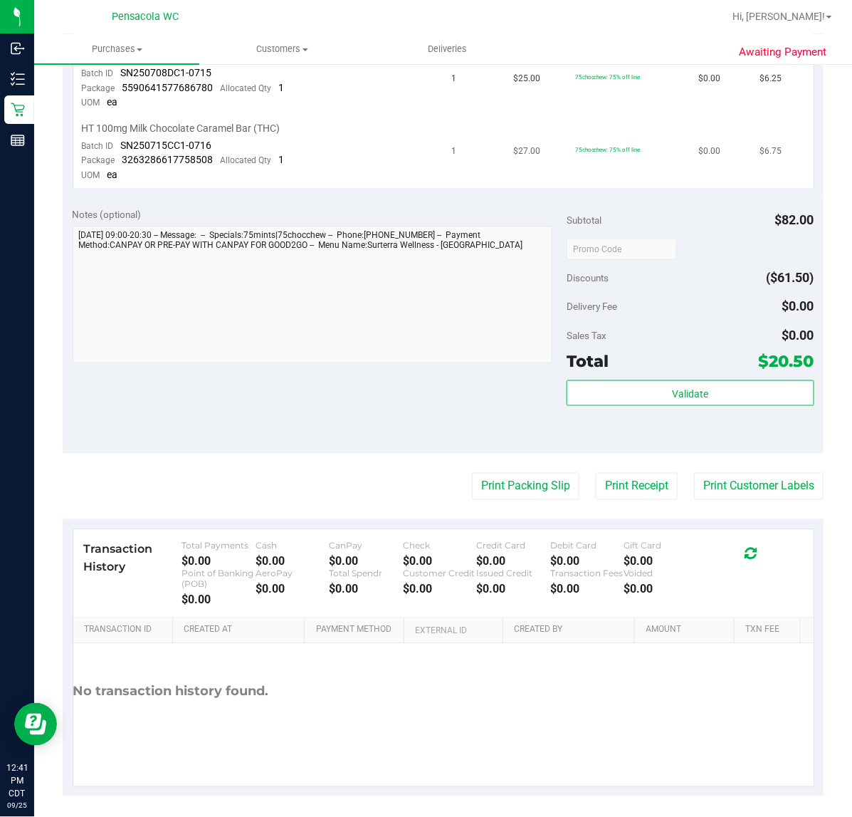
scroll to position [0, 0]
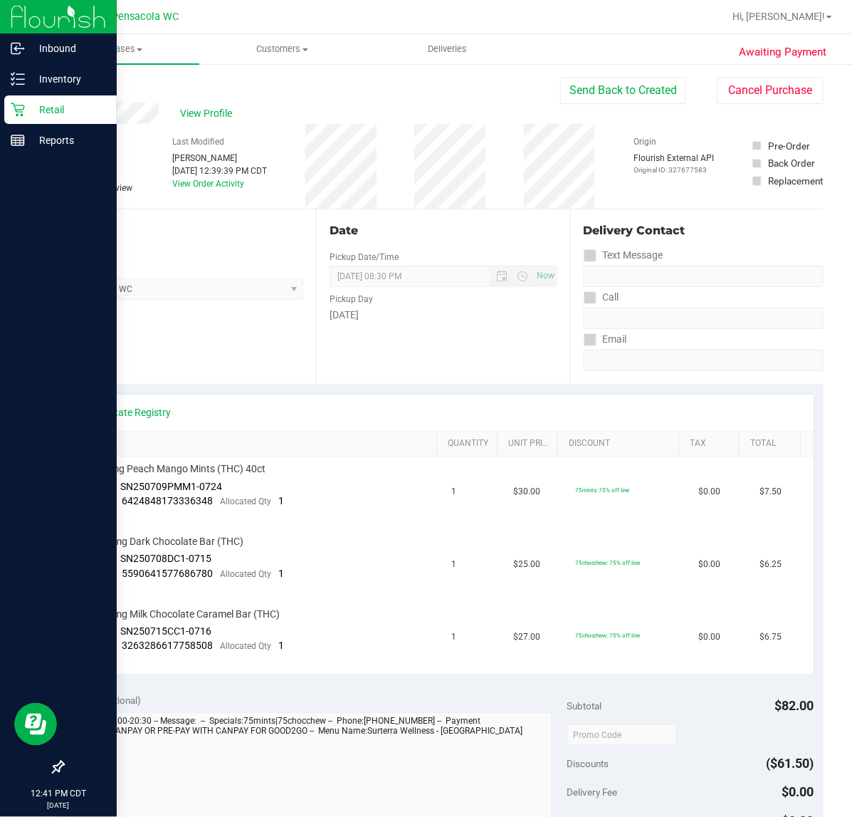
click at [11, 109] on icon at bounding box center [18, 110] width 14 height 14
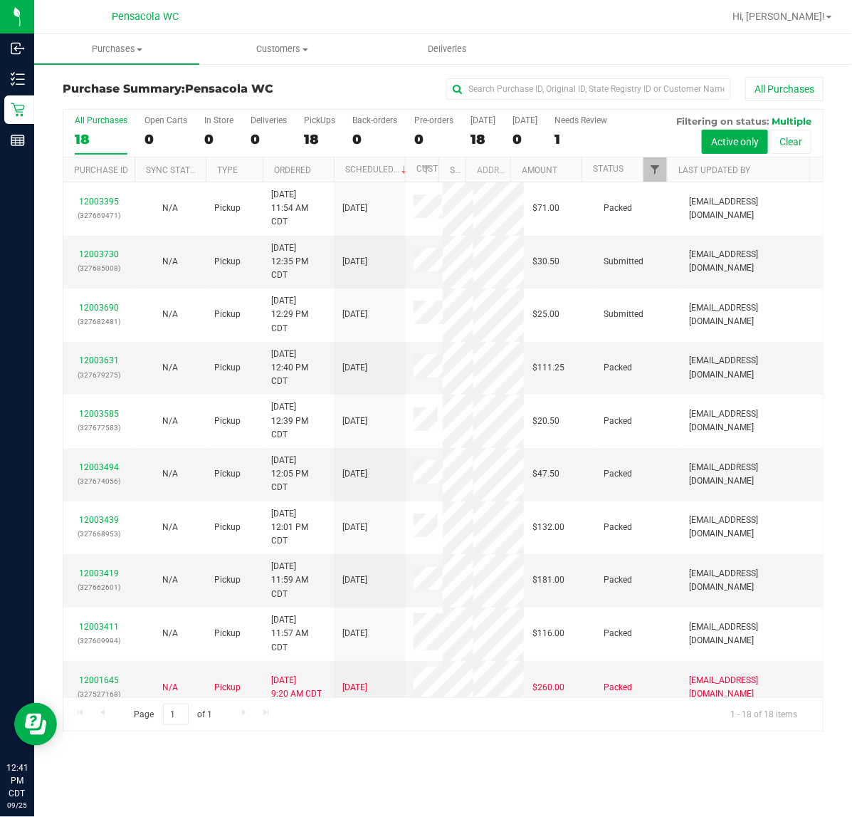
click at [655, 168] on span "Filter" at bounding box center [654, 169] width 11 height 11
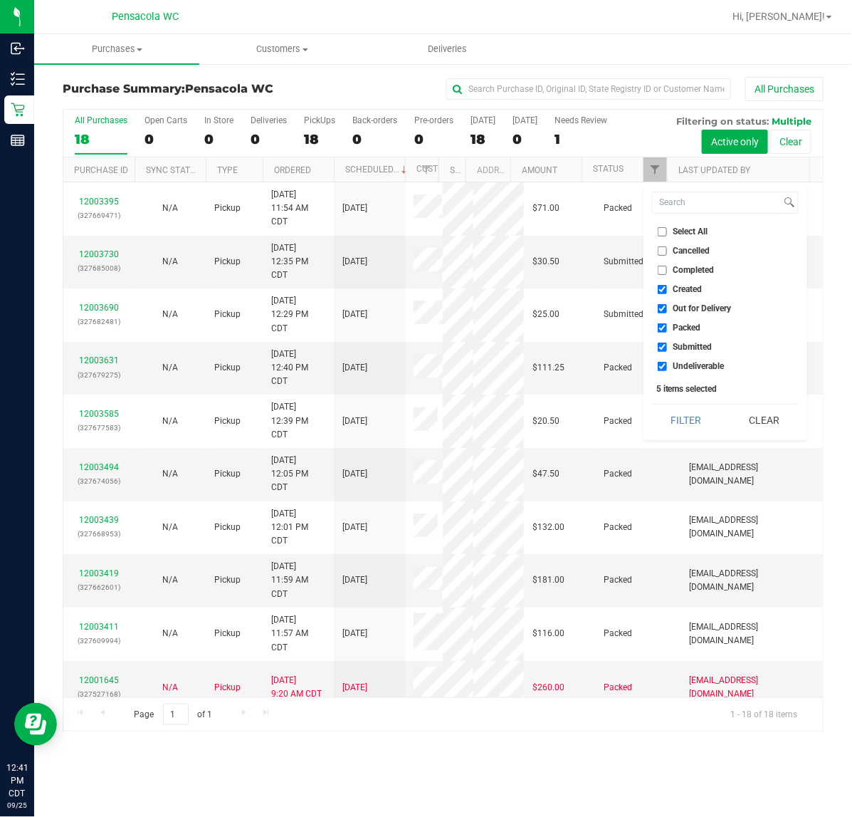
click at [682, 235] on span "Select All" at bounding box center [691, 231] width 35 height 9
click at [667, 235] on input "Select All" at bounding box center [662, 231] width 9 height 9
checkbox input "true"
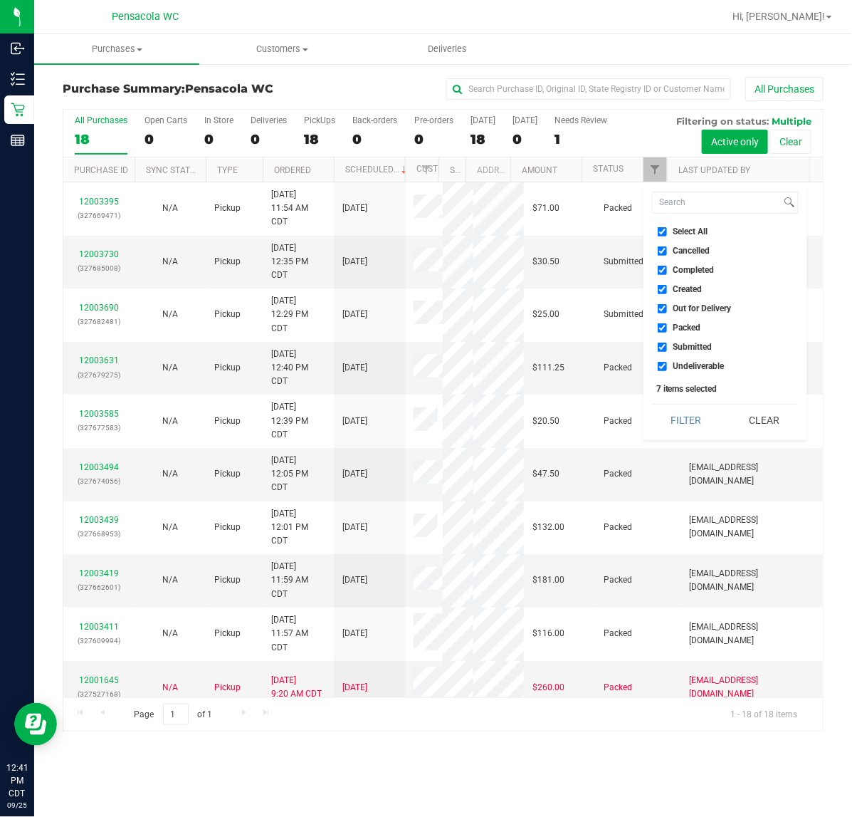
click at [662, 231] on input "Select All" at bounding box center [662, 231] width 9 height 9
checkbox input "false"
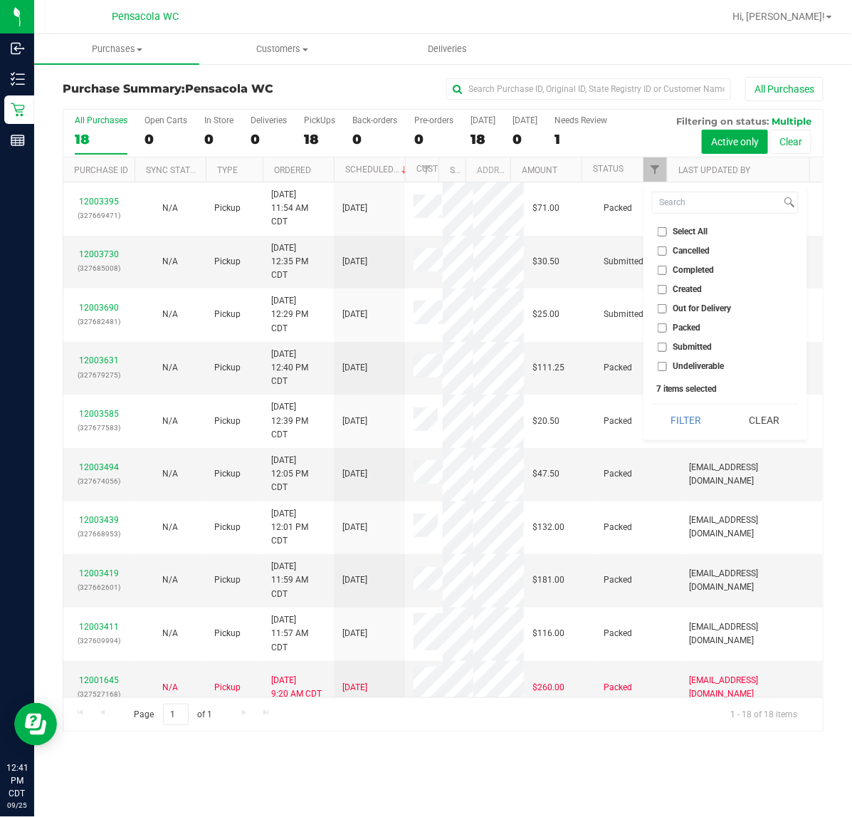
checkbox input "false"
click at [682, 347] on span "Submitted" at bounding box center [693, 347] width 39 height 9
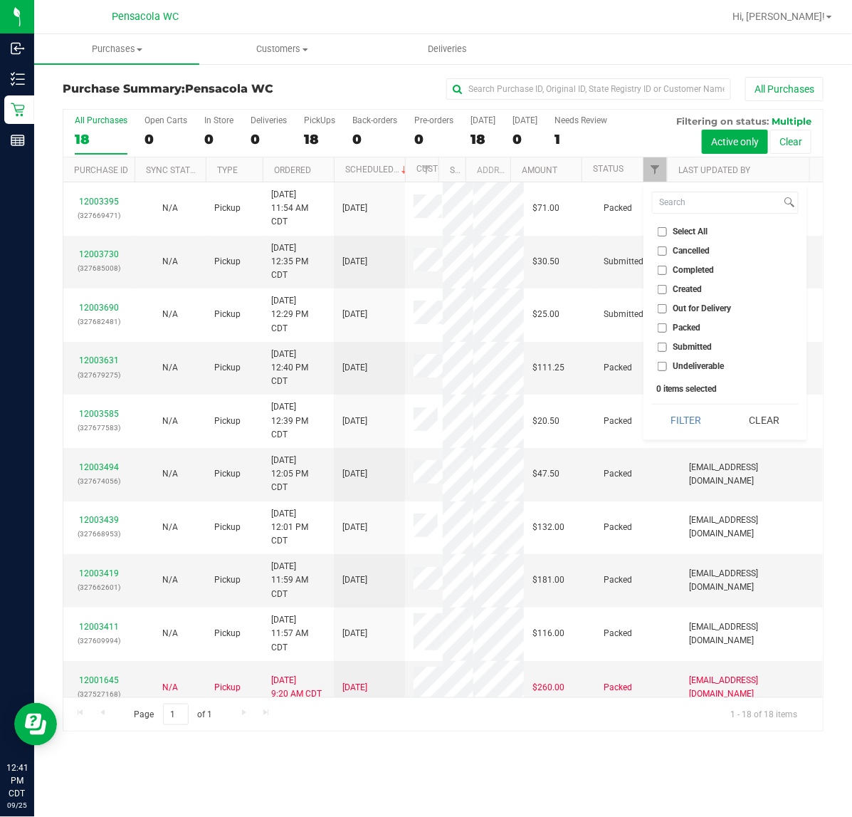
click at [667, 347] on input "Submitted" at bounding box center [662, 347] width 9 height 9
checkbox input "true"
click at [680, 432] on button "Filter" at bounding box center [686, 419] width 68 height 31
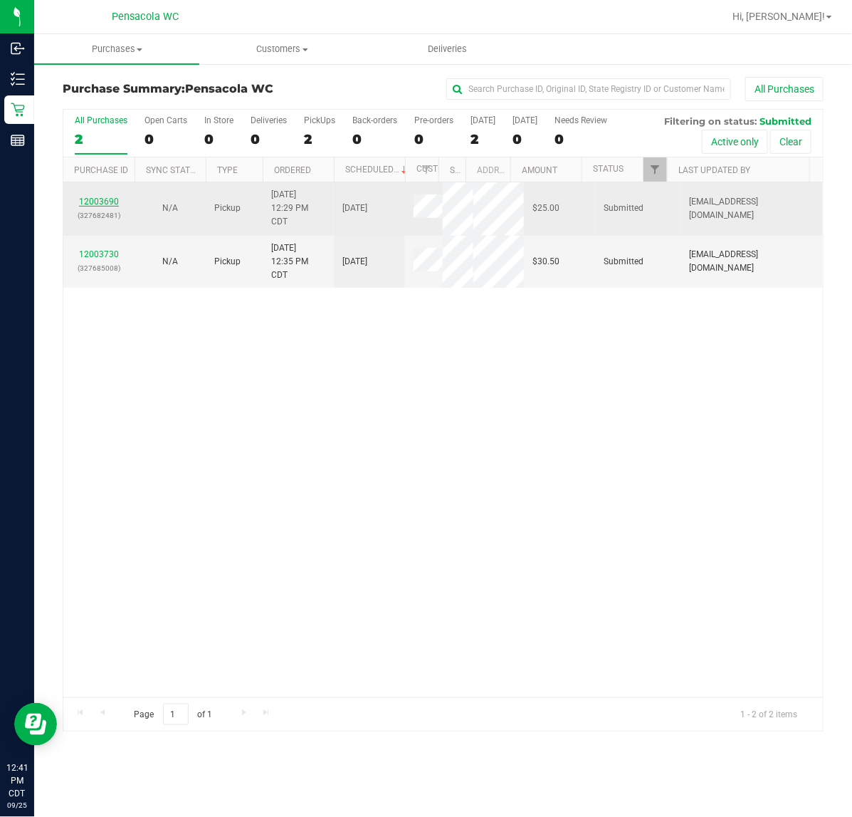
click at [93, 203] on link "12003690" at bounding box center [99, 202] width 40 height 10
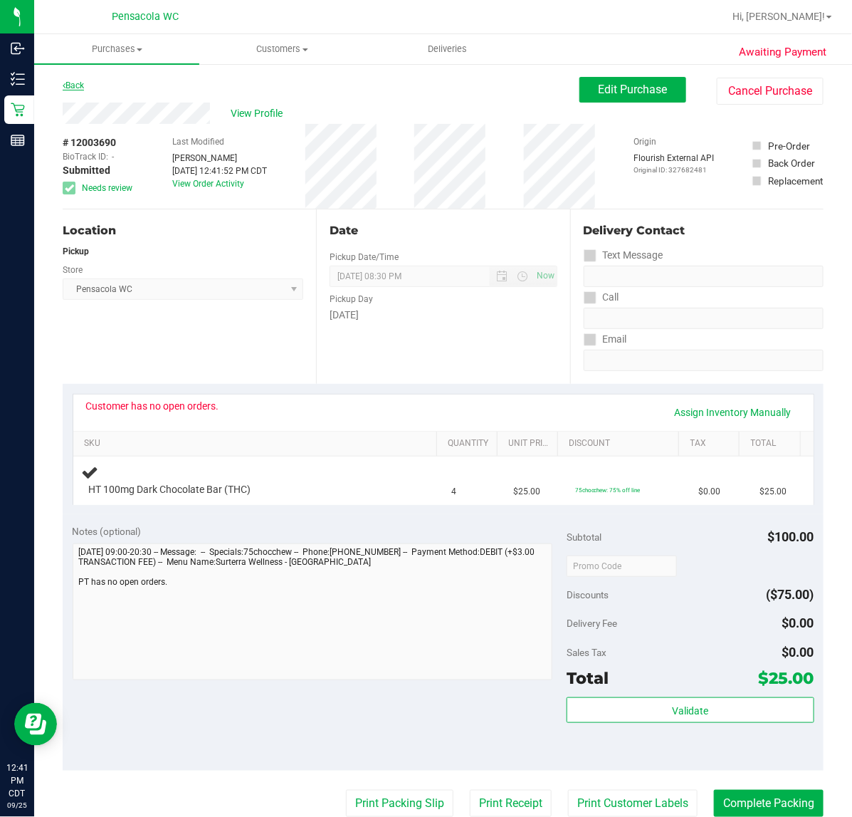
click at [73, 85] on link "Back" at bounding box center [73, 85] width 21 height 10
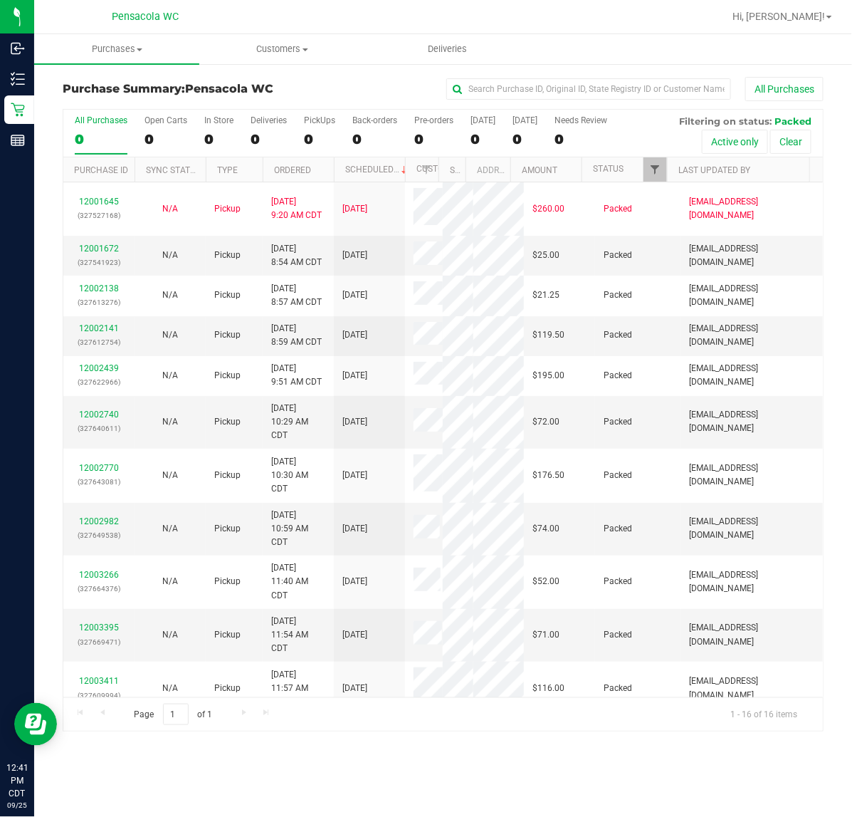
click at [657, 173] on span "Filter" at bounding box center [654, 169] width 11 height 11
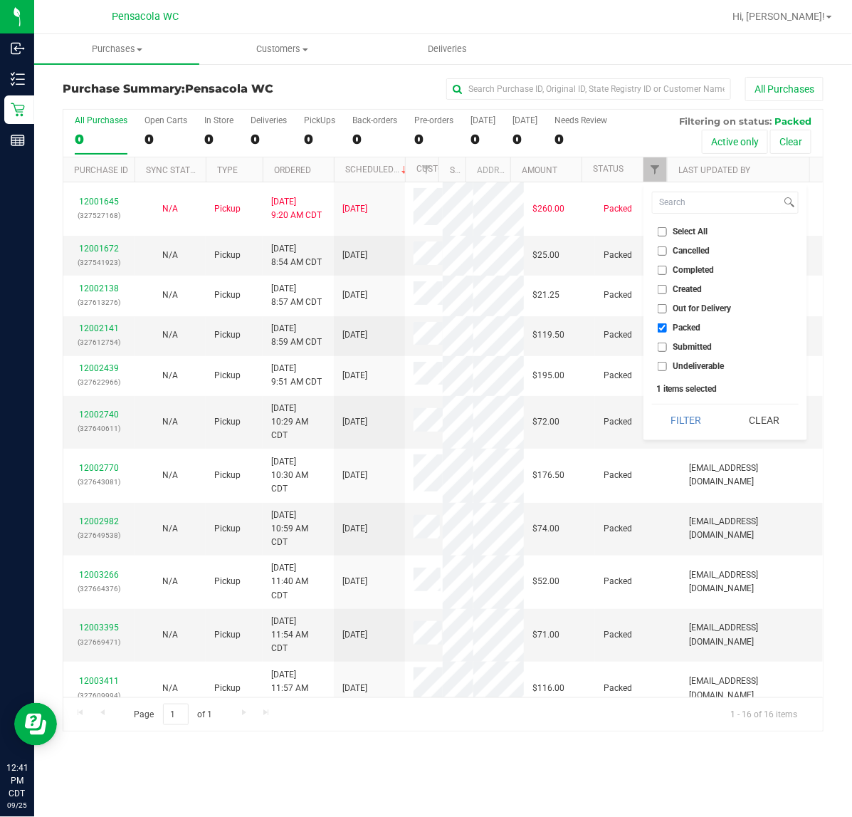
click at [666, 231] on input "Select All" at bounding box center [662, 231] width 9 height 9
checkbox input "true"
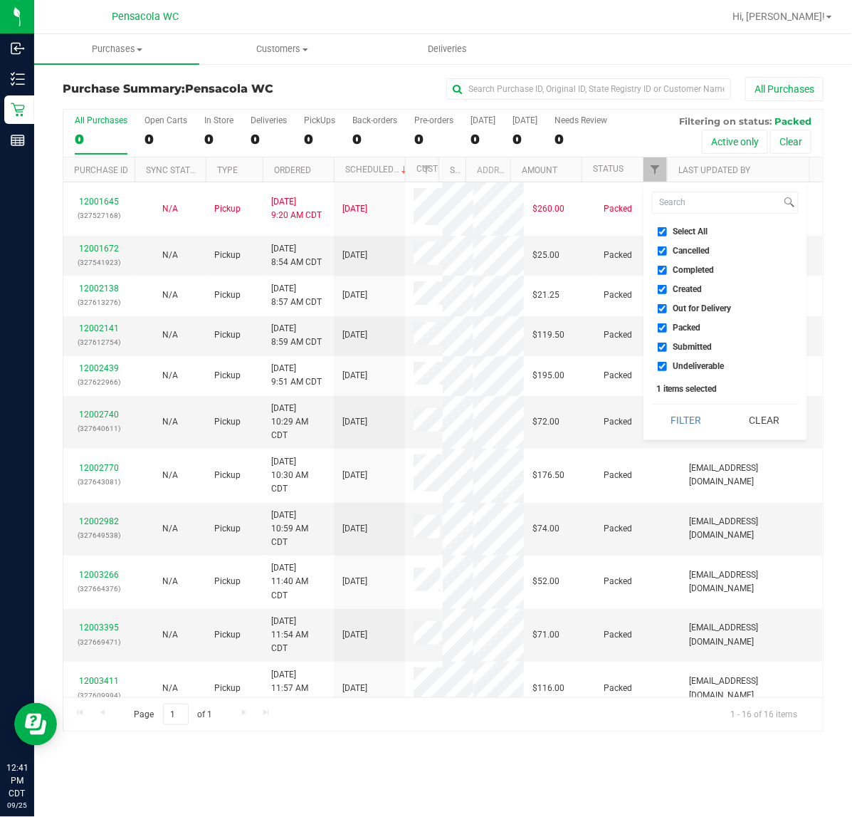
checkbox input "true"
click at [662, 231] on input "Select All" at bounding box center [662, 231] width 9 height 9
checkbox input "false"
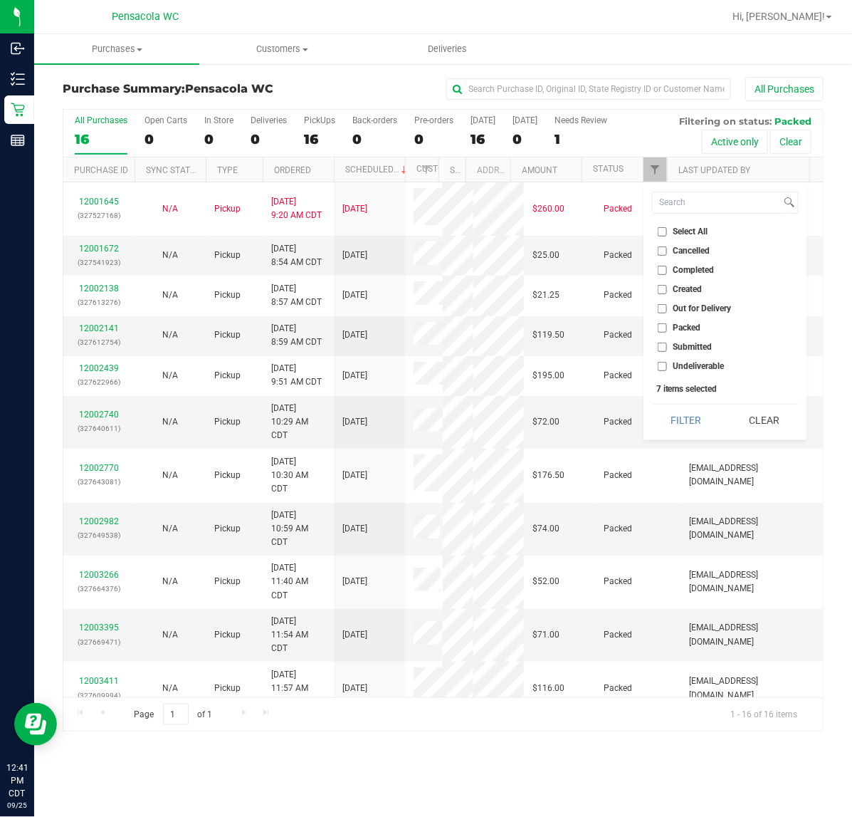
checkbox input "false"
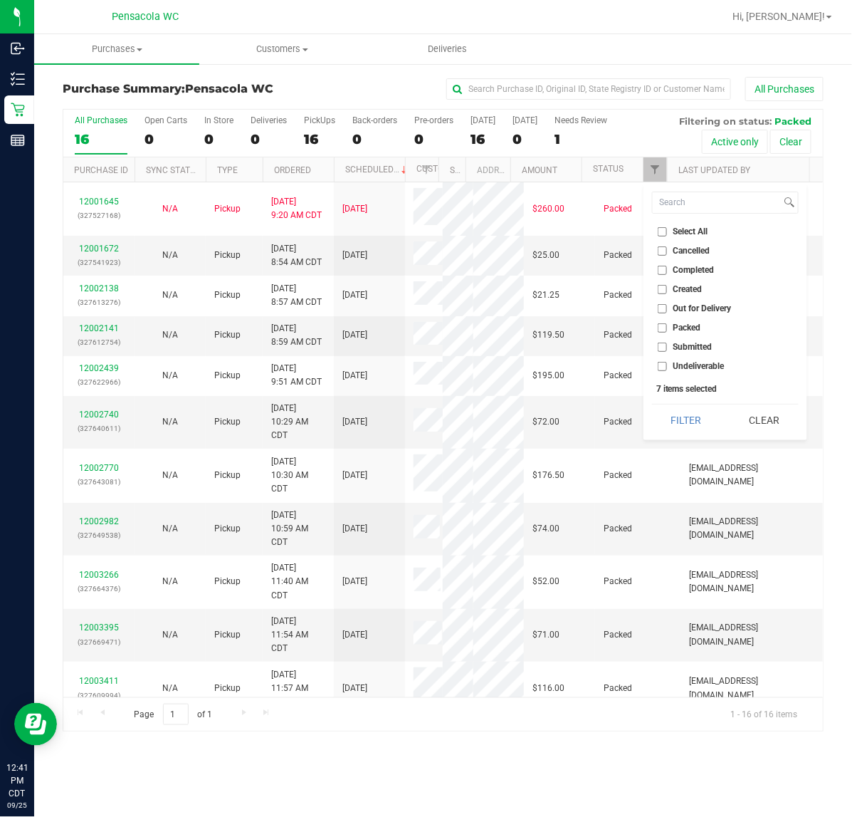
checkbox input "false"
click at [662, 365] on input "Undeliverable" at bounding box center [662, 366] width 9 height 9
checkbox input "true"
click at [662, 347] on input "Submitted" at bounding box center [662, 347] width 9 height 9
checkbox input "true"
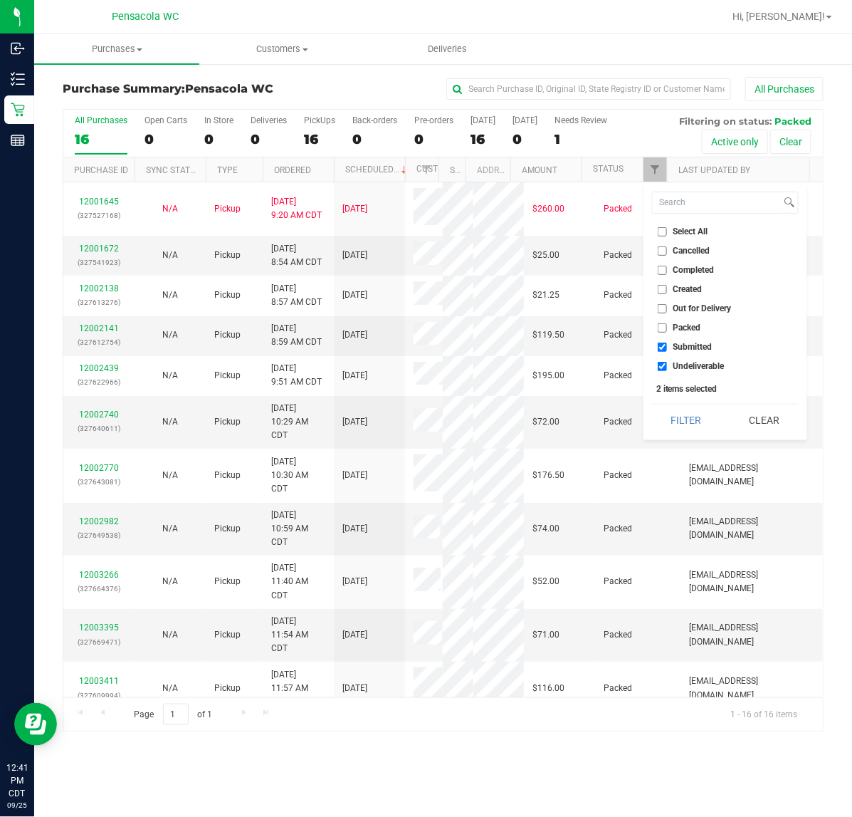
click at [662, 365] on input "Undeliverable" at bounding box center [662, 366] width 9 height 9
checkbox input "false"
click at [692, 429] on button "Filter" at bounding box center [686, 419] width 68 height 31
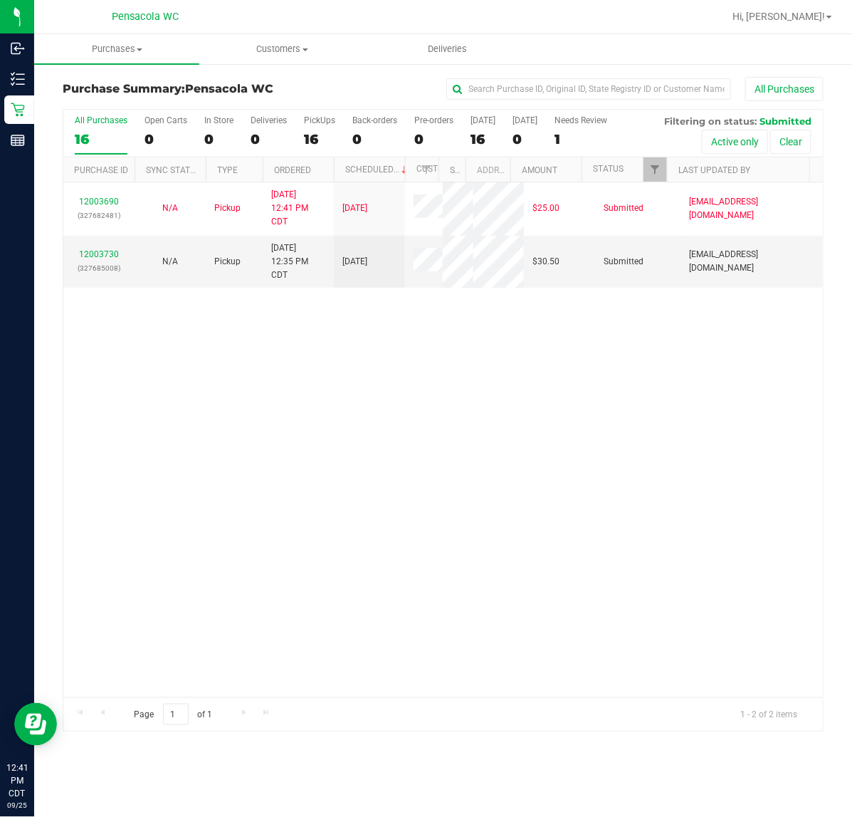
click at [102, 253] on link "12003730" at bounding box center [99, 254] width 40 height 10
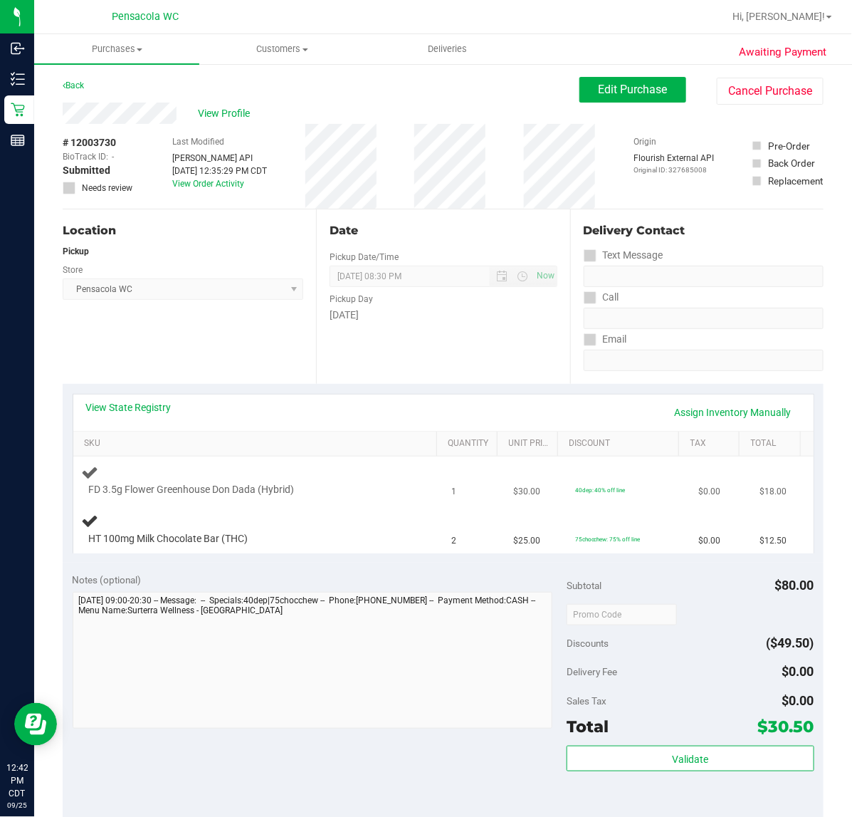
click at [333, 488] on div "FD 3.5g Flower Greenhouse Don Dada (Hybrid)" at bounding box center [244, 490] width 325 height 14
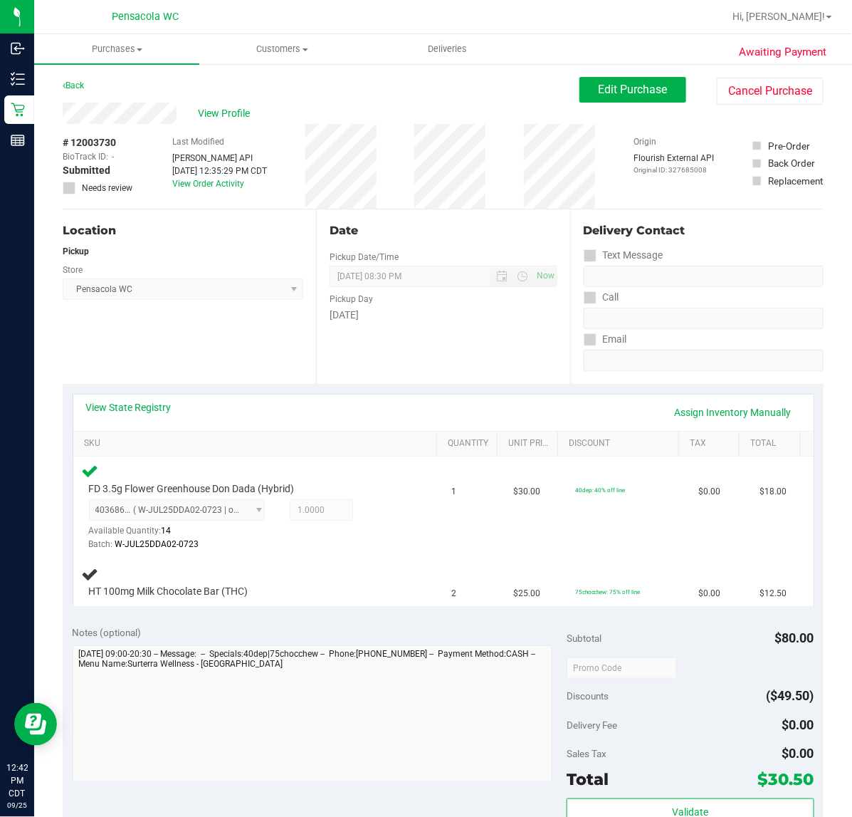
click at [338, 624] on div "Notes (optional) Subtotal $80.00 Discounts ($49.50) Delivery Fee $0.00 Sales Ta…" at bounding box center [443, 744] width 761 height 256
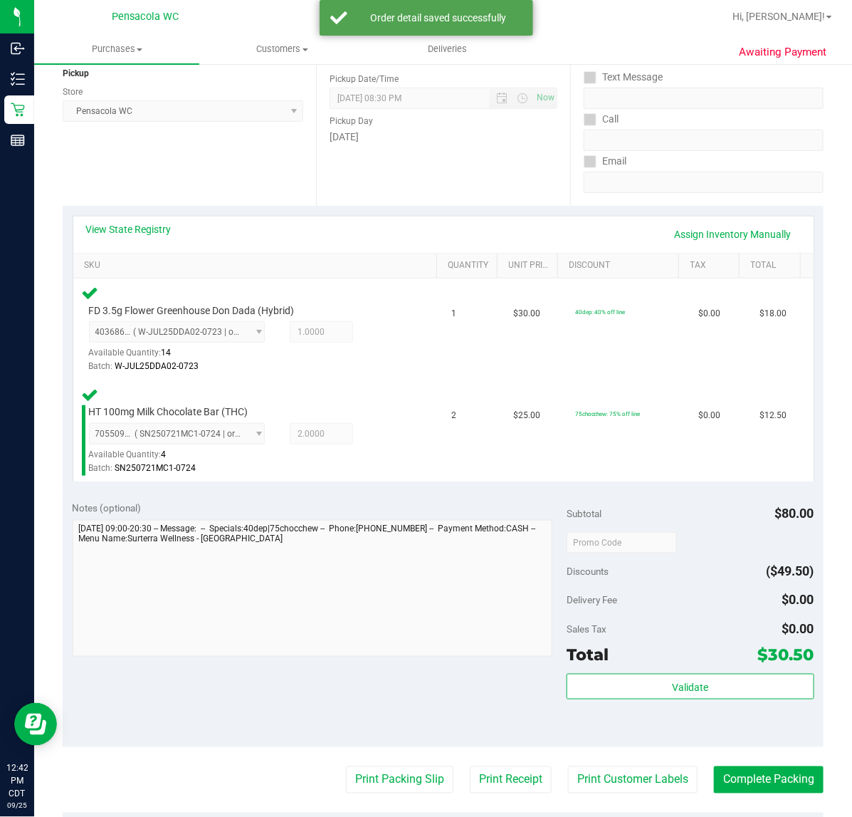
scroll to position [328, 0]
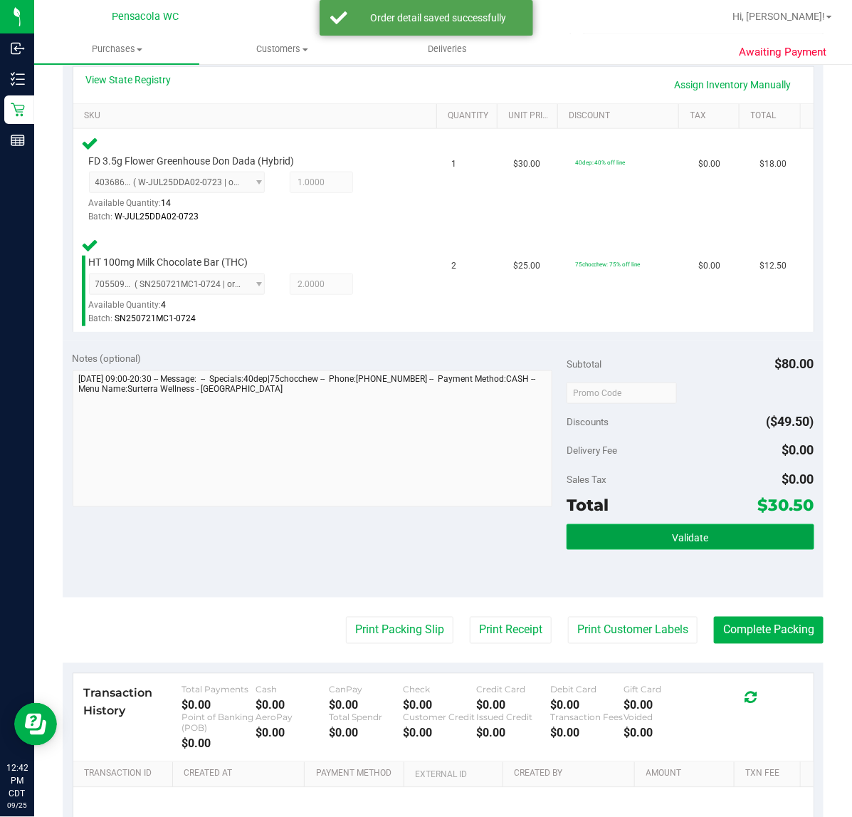
click at [613, 529] on button "Validate" at bounding box center [690, 537] width 247 height 26
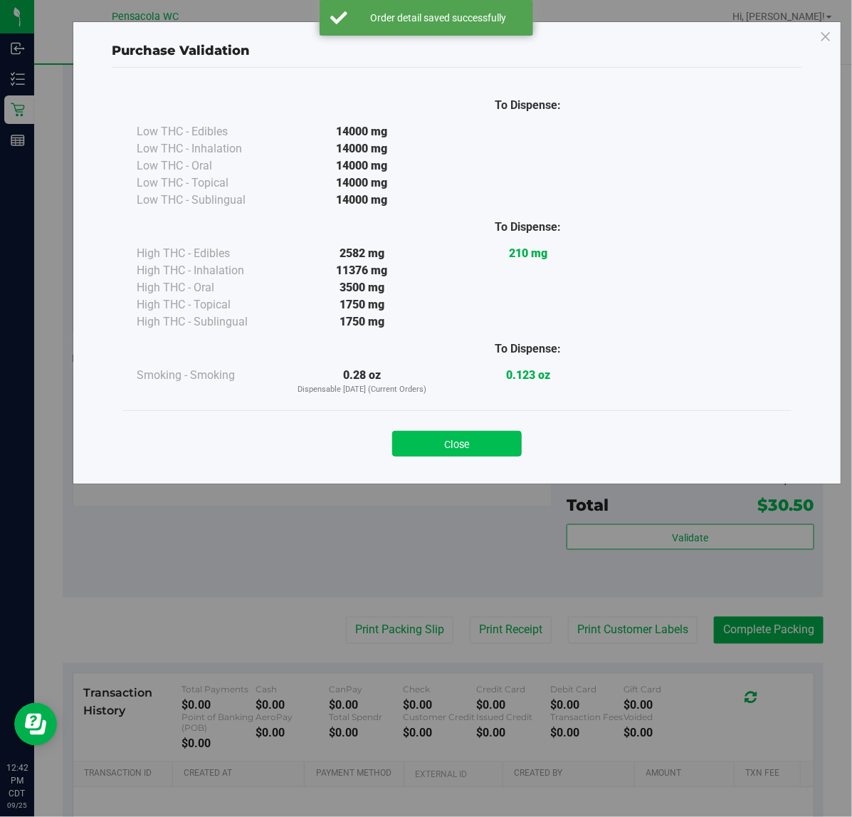
click at [470, 434] on button "Close" at bounding box center [457, 444] width 130 height 26
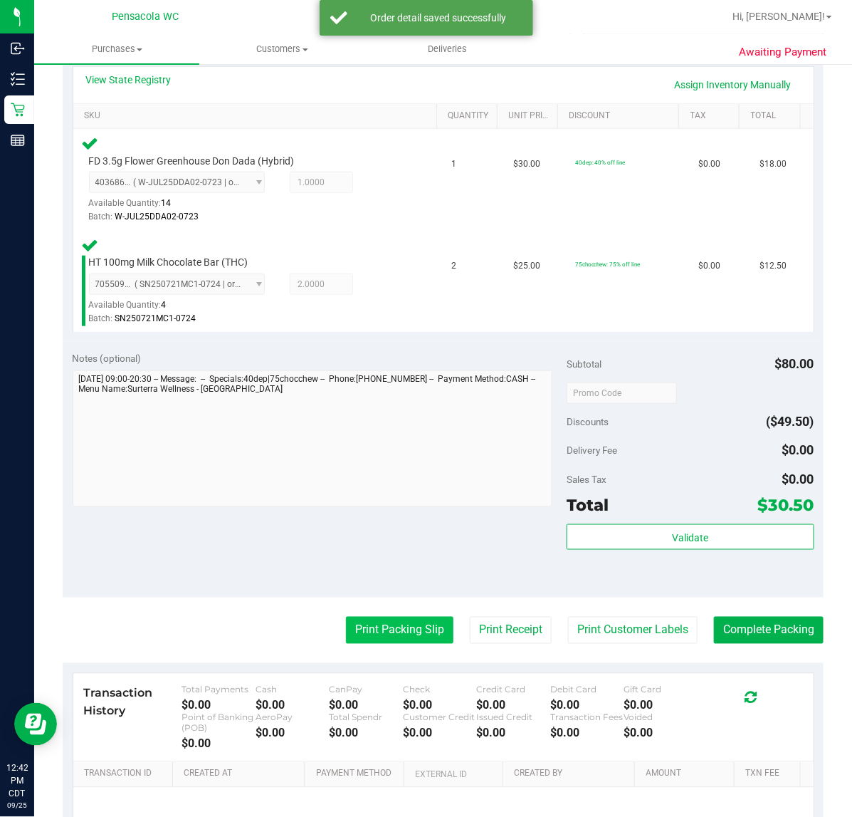
click at [385, 617] on button "Print Packing Slip" at bounding box center [400, 630] width 108 height 27
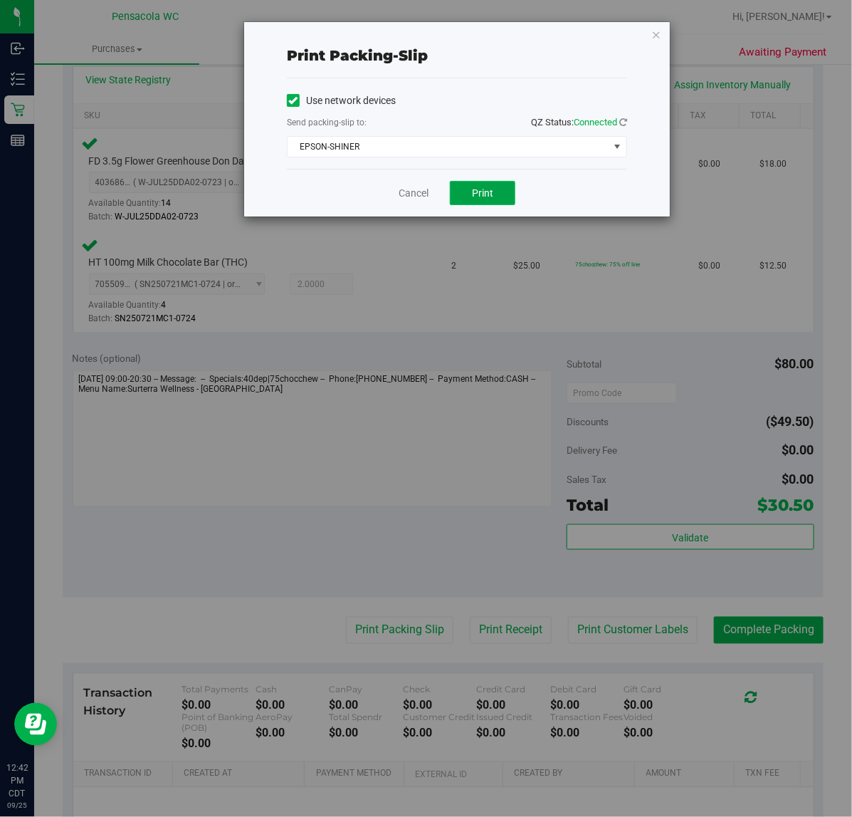
click at [498, 205] on button "Print" at bounding box center [483, 193] width 66 height 24
click at [404, 197] on link "Cancel" at bounding box center [414, 193] width 30 height 15
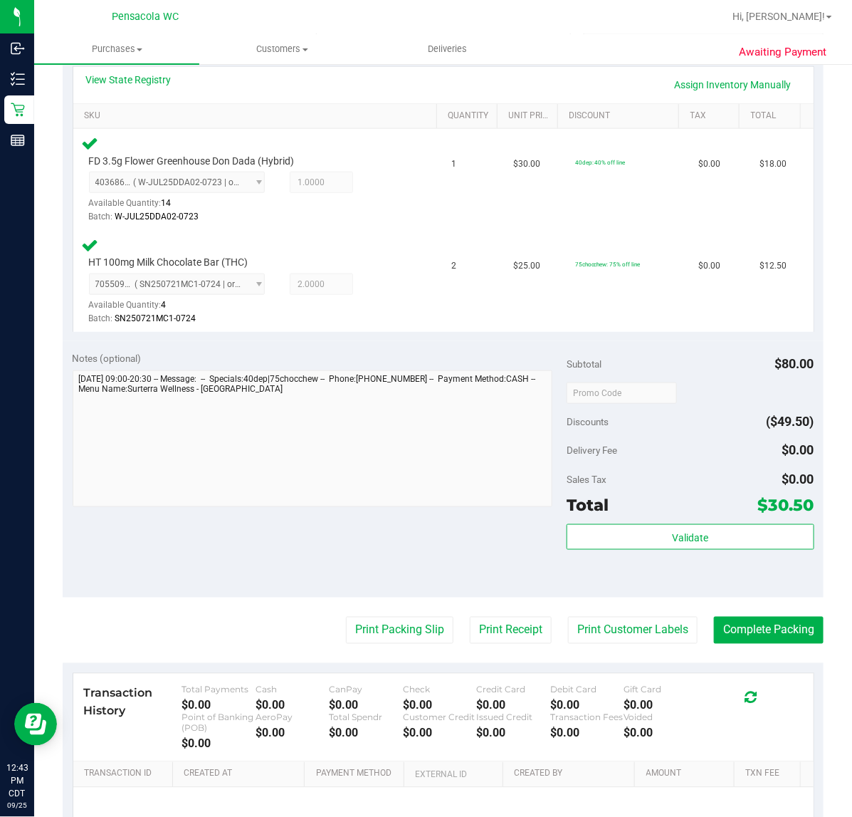
click at [795, 598] on purchase-details "Back Edit Purchase Cancel Purchase View Profile # 12003730 BioTrack ID: - Submi…" at bounding box center [443, 344] width 761 height 1191
click at [751, 627] on button "Complete Packing" at bounding box center [769, 630] width 110 height 27
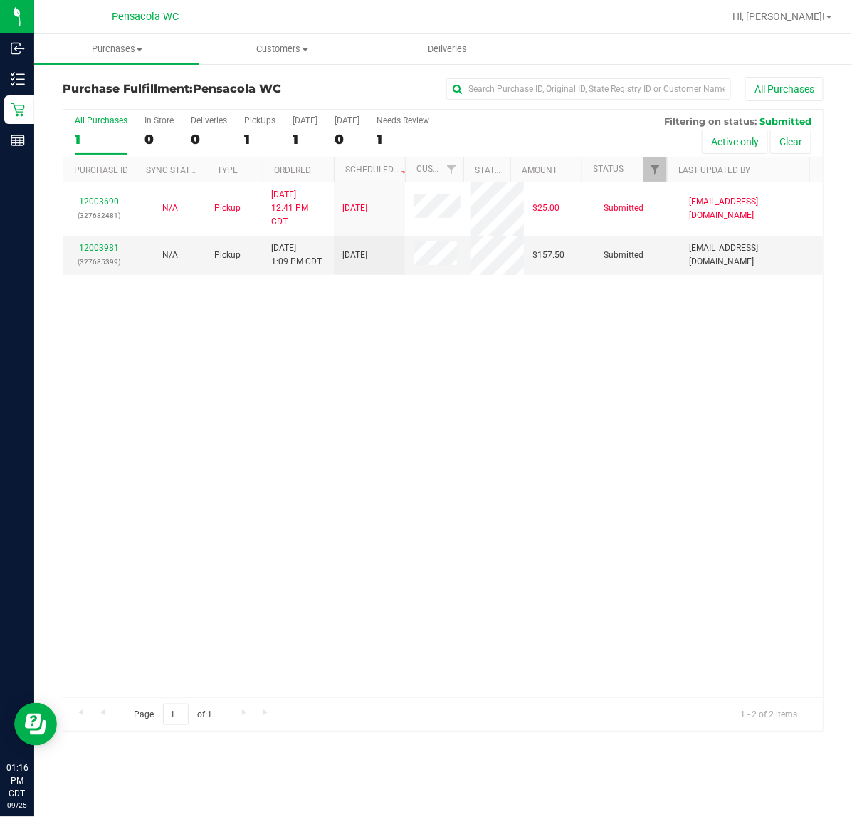
click at [189, 492] on div "12003690 (327682481) N/A Pickup [DATE] 12:41 PM CDT 9/25/2025 $25.00 Submitted …" at bounding box center [443, 439] width 760 height 515
click at [87, 249] on link "12003981" at bounding box center [99, 248] width 40 height 10
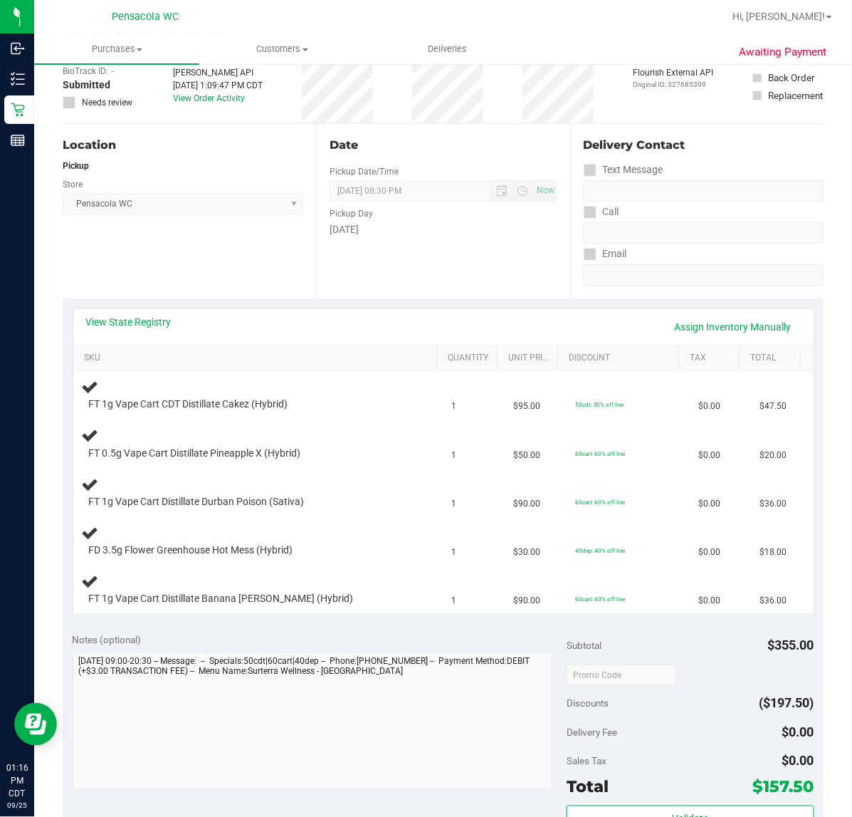
scroll to position [137, 0]
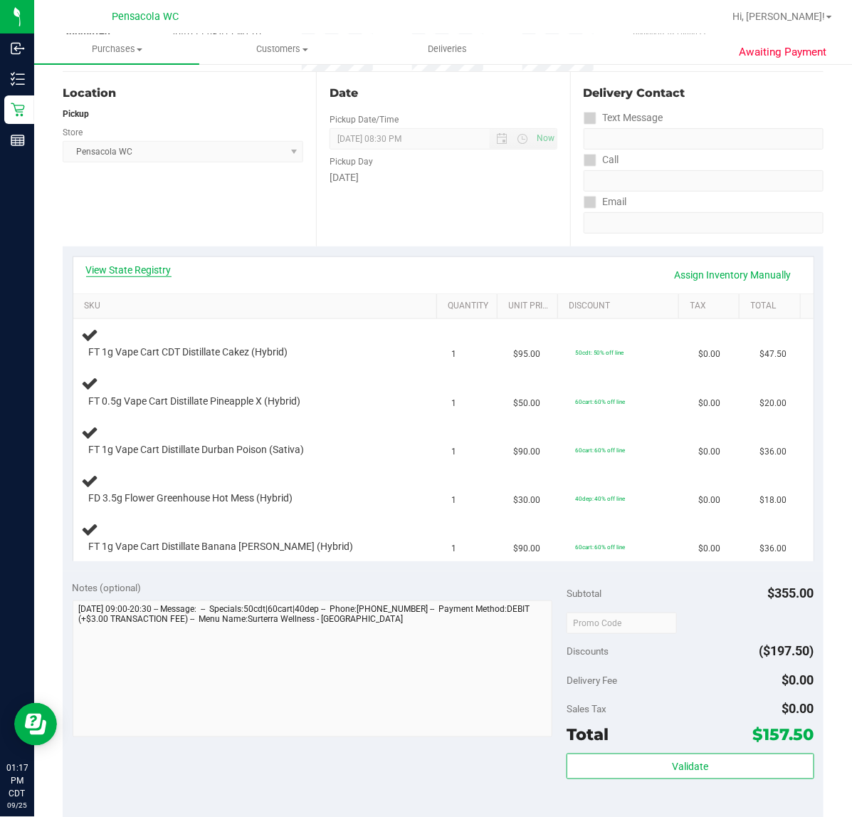
click at [147, 269] on link "View State Registry" at bounding box center [128, 270] width 85 height 14
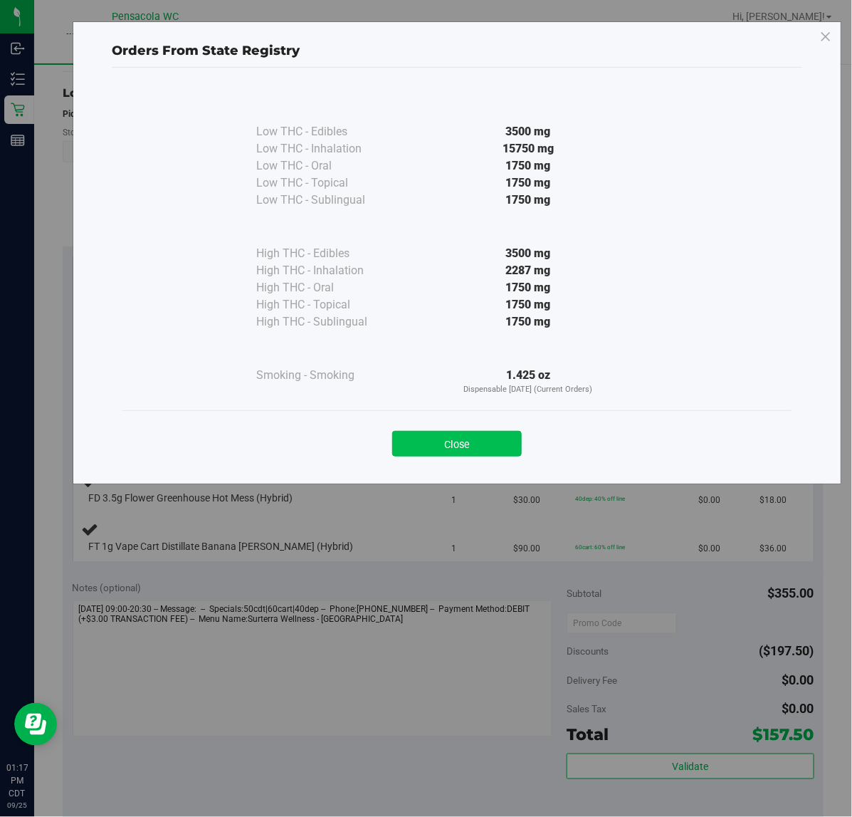
click at [418, 439] on button "Close" at bounding box center [457, 444] width 130 height 26
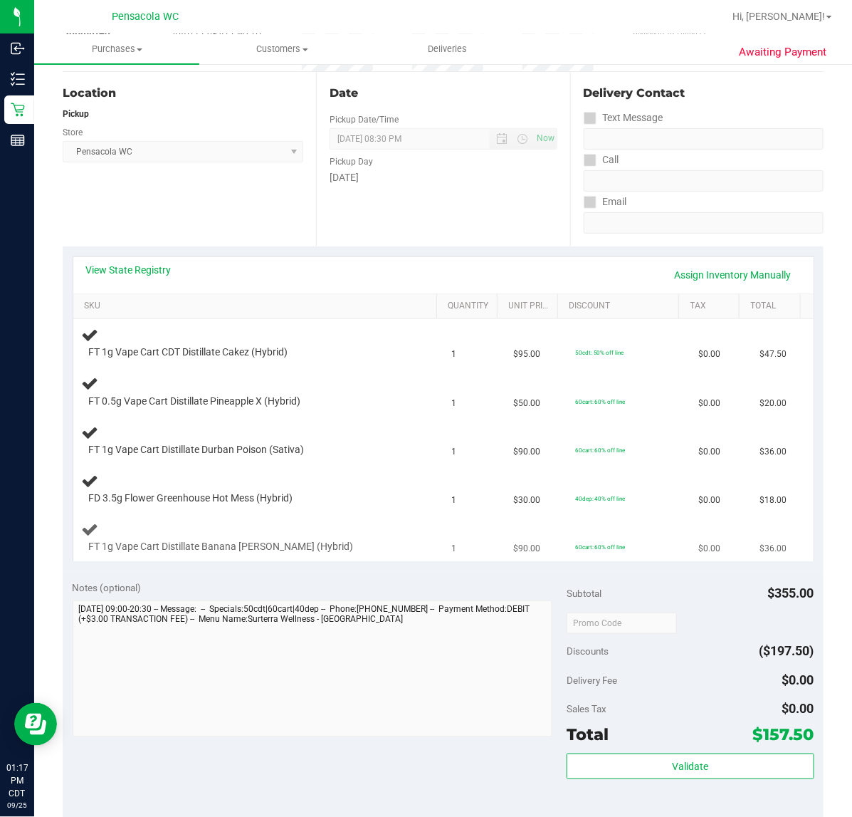
click at [350, 553] on div at bounding box center [248, 553] width 318 height 1
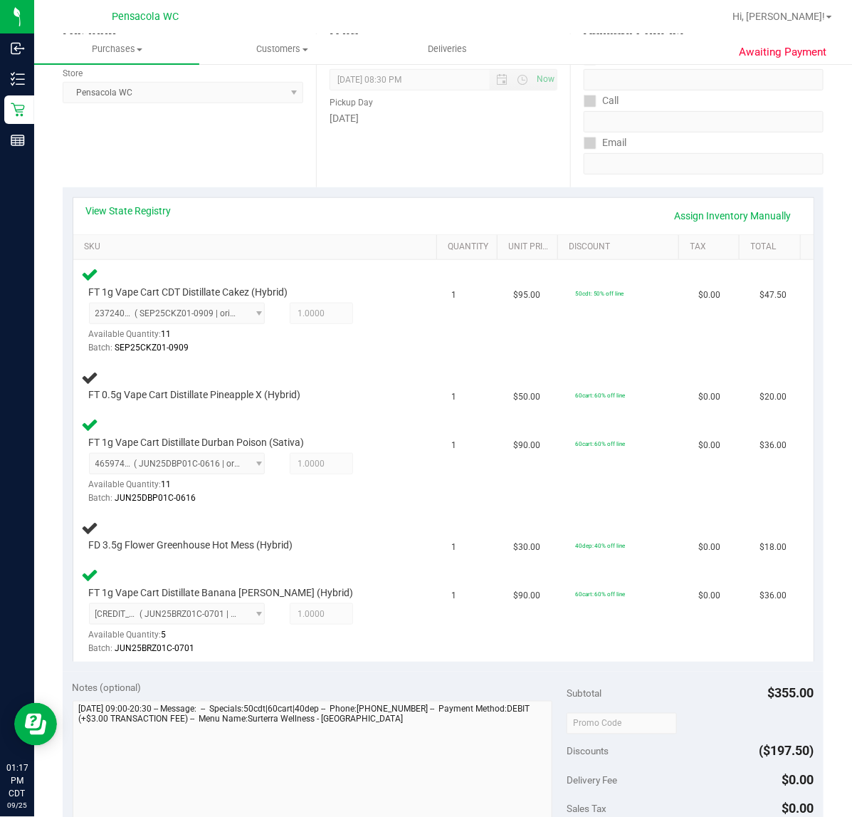
scroll to position [198, 0]
click at [389, 407] on td "FT 0.5g Vape Cart Distillate Pineapple X (Hybrid)" at bounding box center [258, 384] width 370 height 48
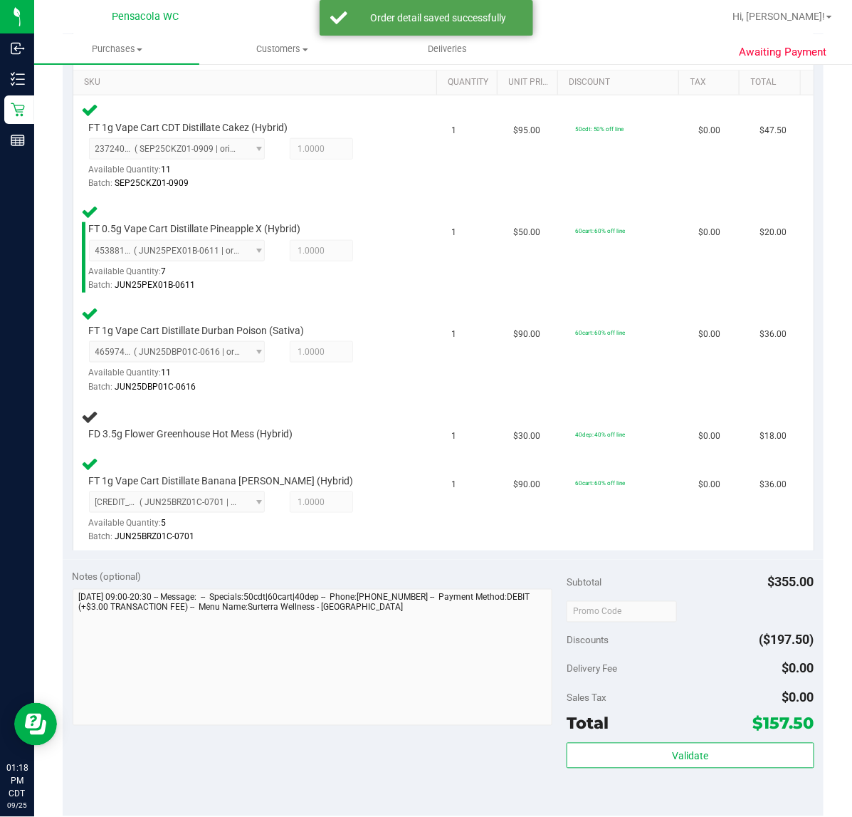
scroll to position [360, 0]
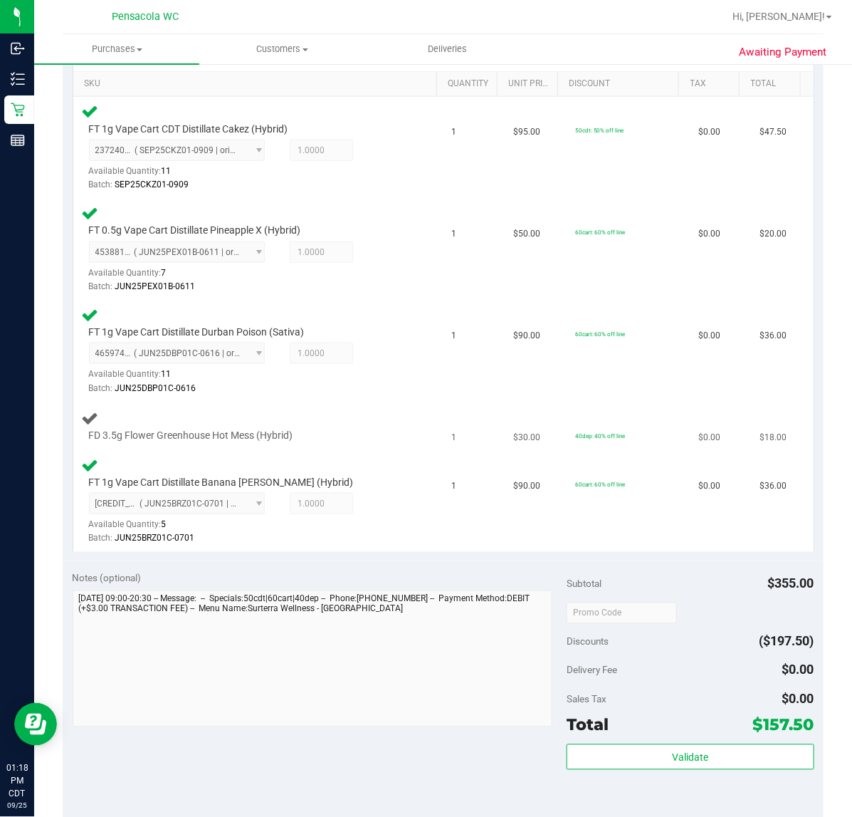
click at [361, 414] on div "FD 3.5g Flower Greenhouse Hot Mess (Hybrid)" at bounding box center [258, 425] width 353 height 33
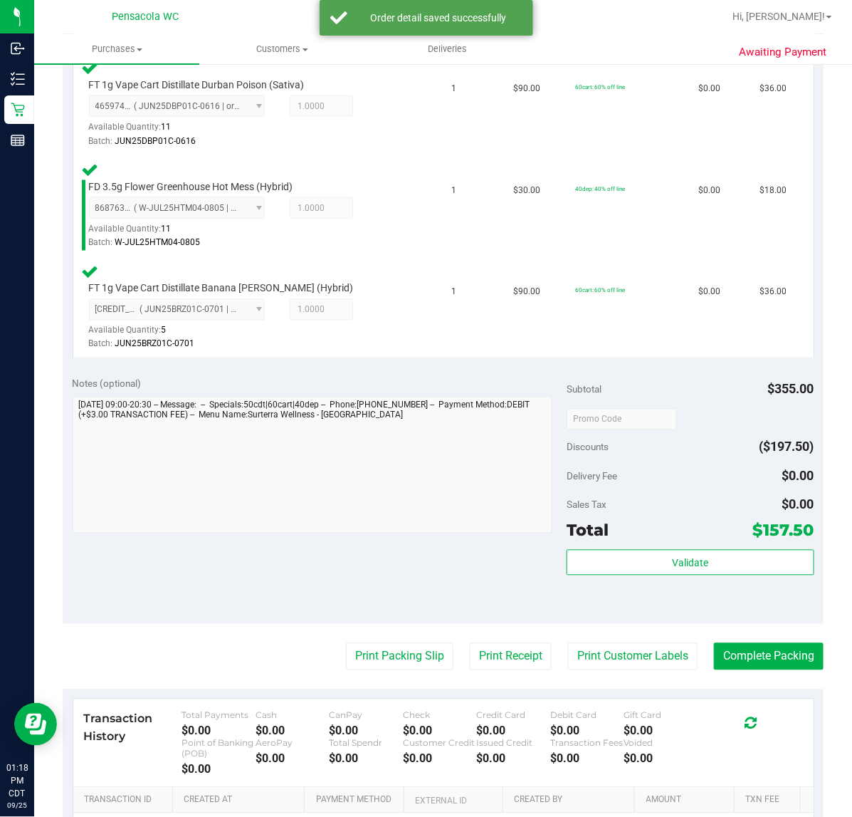
scroll to position [612, 0]
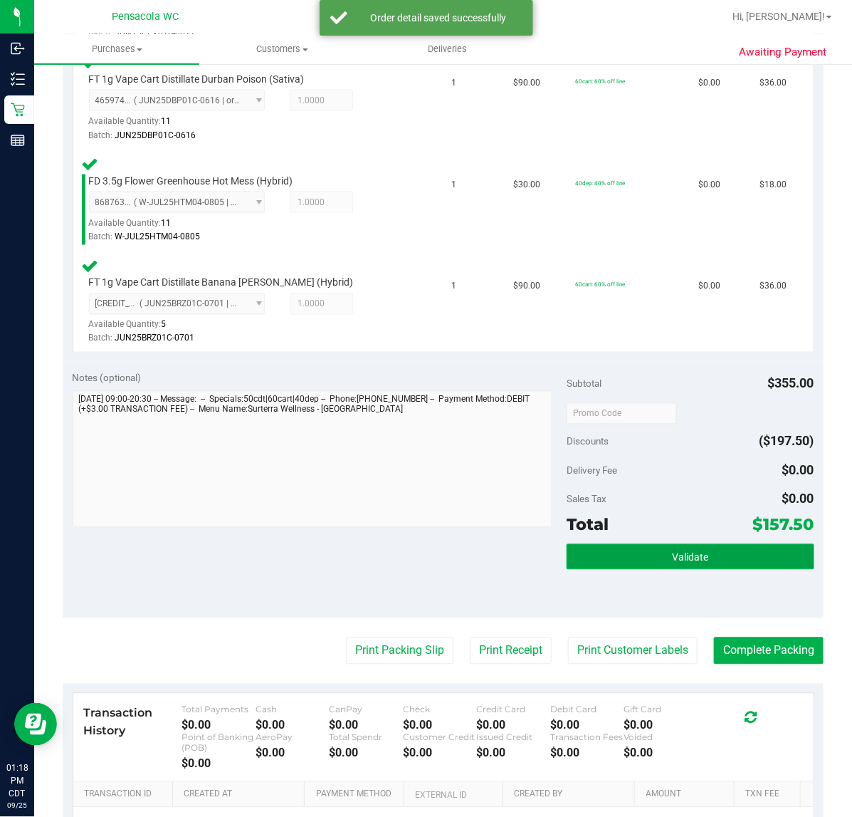
click at [621, 550] on button "Validate" at bounding box center [690, 557] width 247 height 26
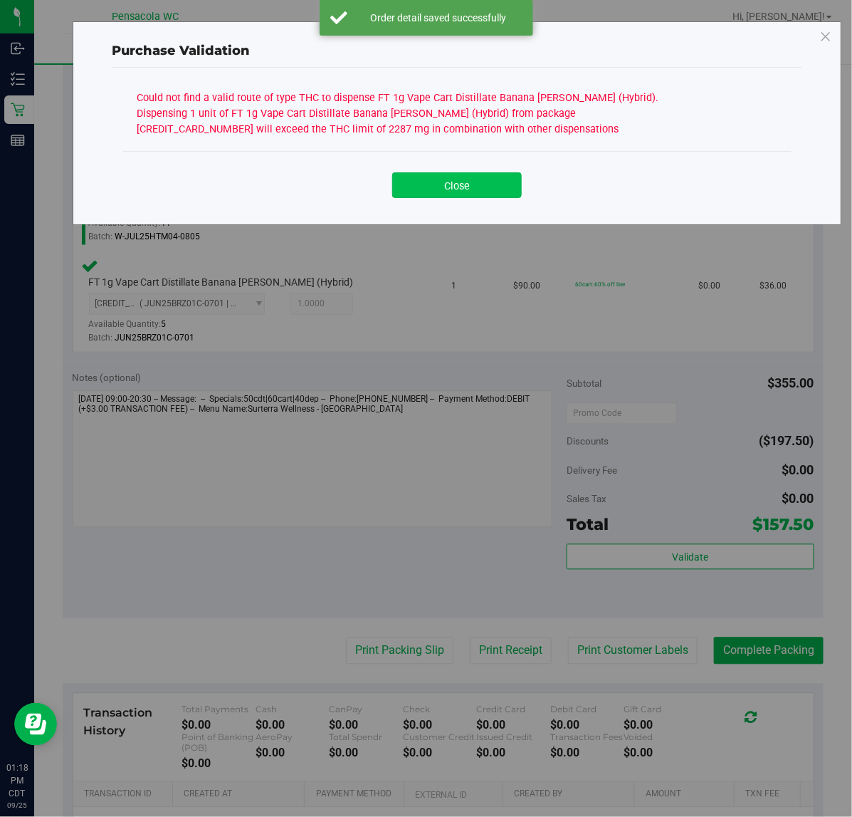
click at [429, 192] on button "Close" at bounding box center [457, 185] width 130 height 26
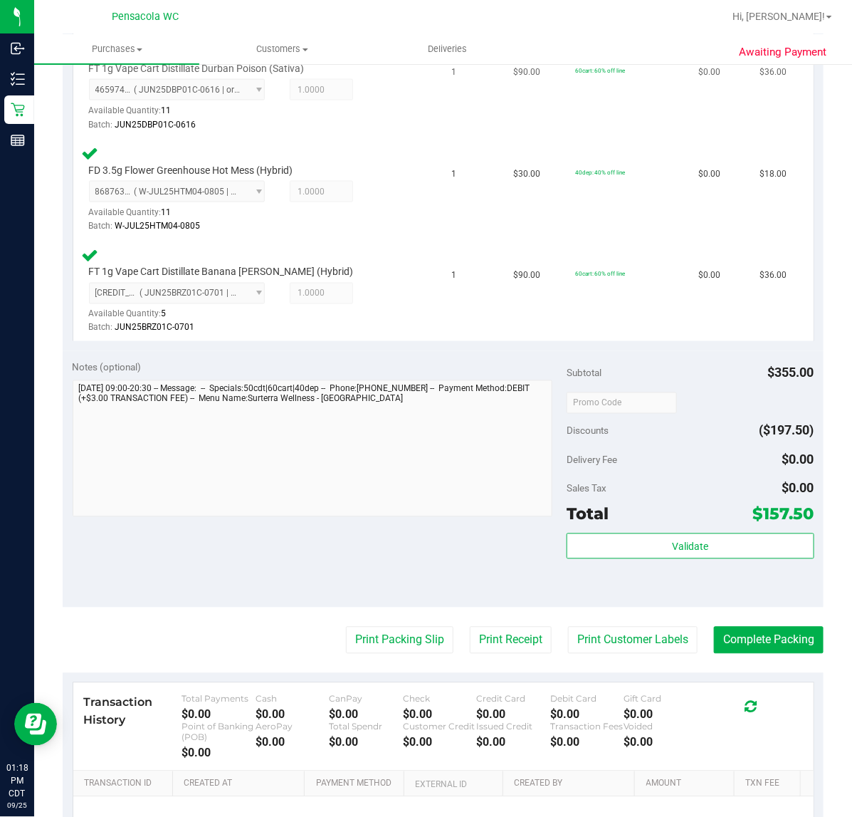
scroll to position [778, 0]
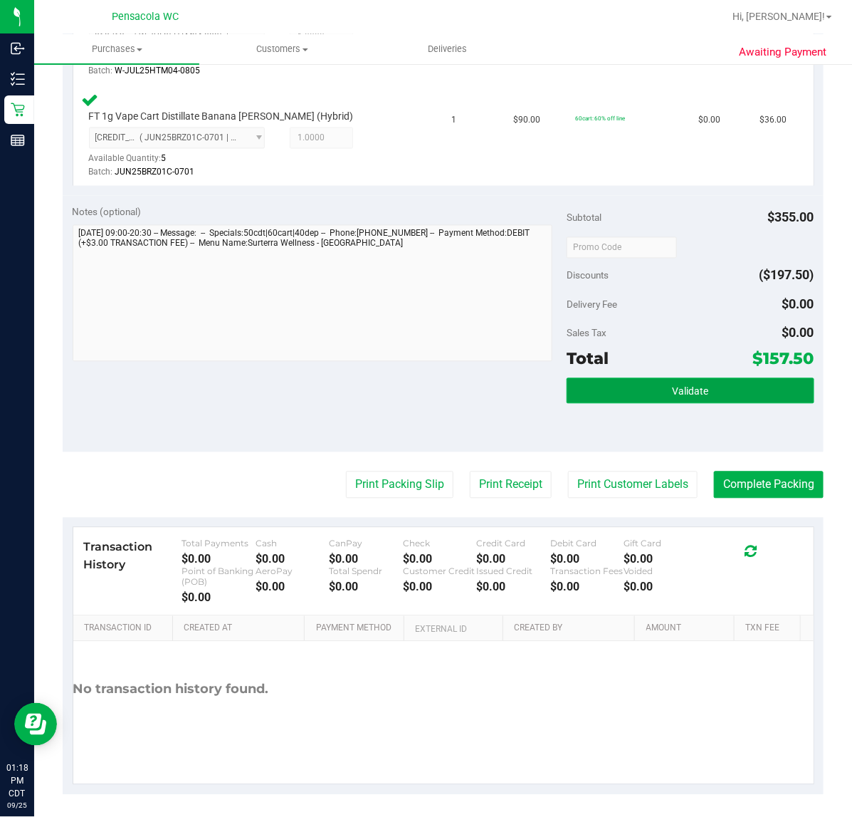
click at [689, 389] on span "Validate" at bounding box center [690, 391] width 36 height 11
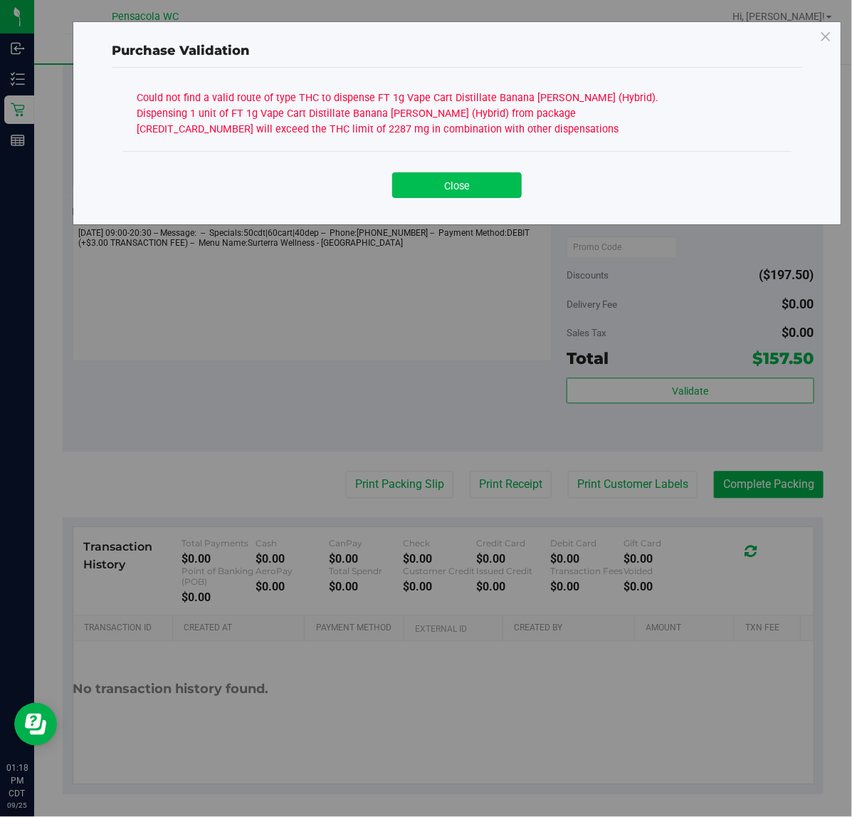
click at [503, 184] on button "Close" at bounding box center [457, 185] width 130 height 26
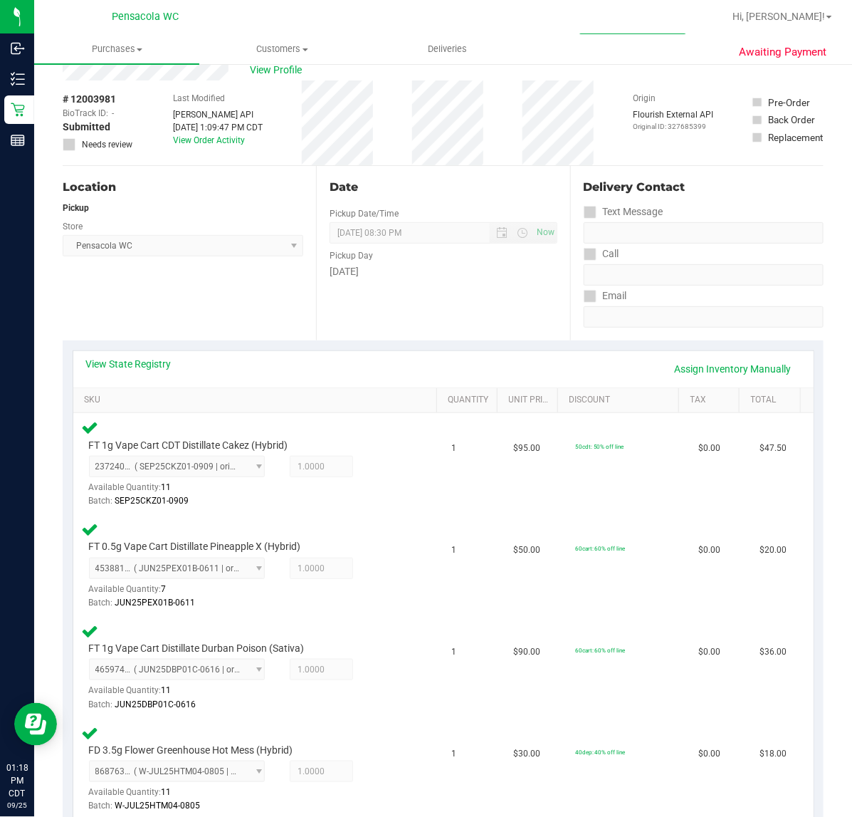
scroll to position [0, 0]
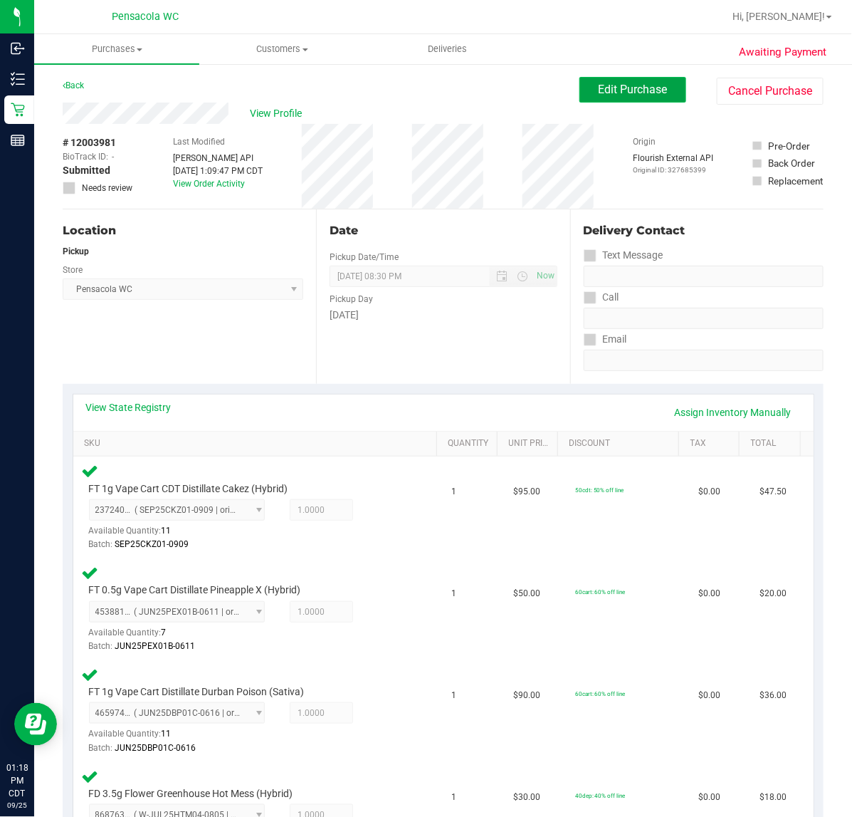
click at [599, 88] on span "Edit Purchase" at bounding box center [633, 90] width 69 height 14
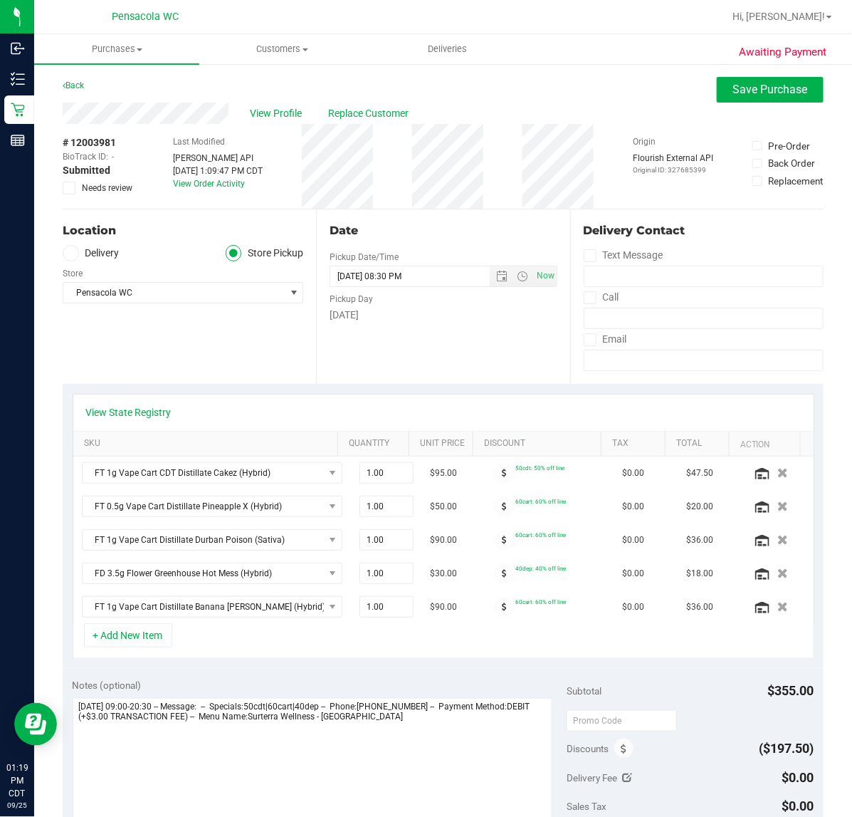
click at [157, 424] on div "View State Registry" at bounding box center [443, 412] width 741 height 36
click at [157, 417] on link "View State Registry" at bounding box center [128, 412] width 85 height 14
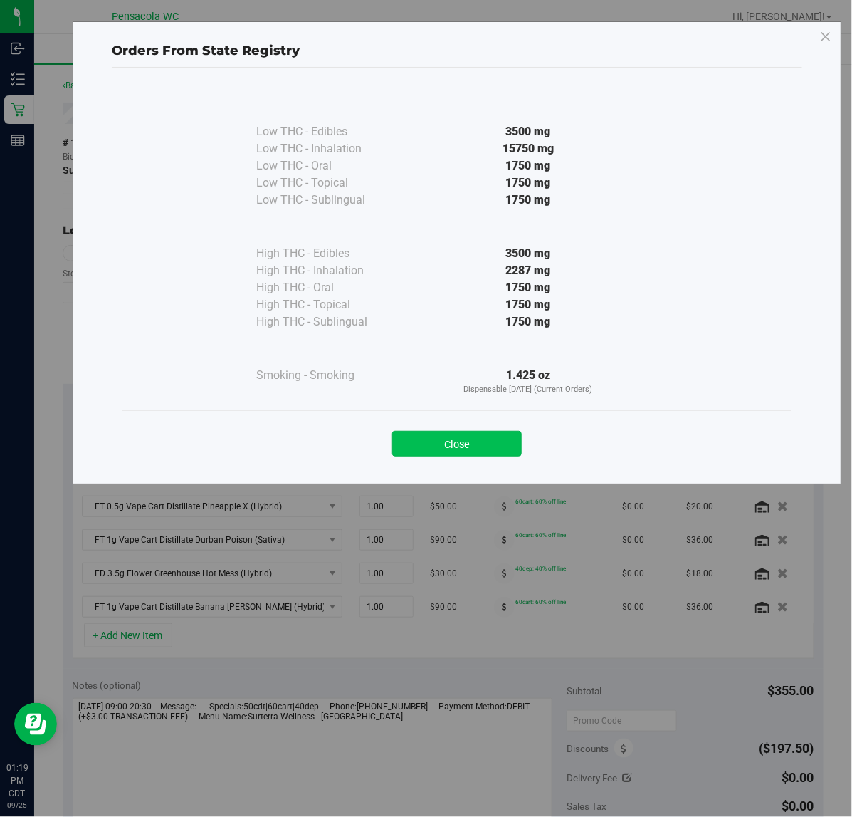
click at [456, 443] on button "Close" at bounding box center [457, 444] width 130 height 26
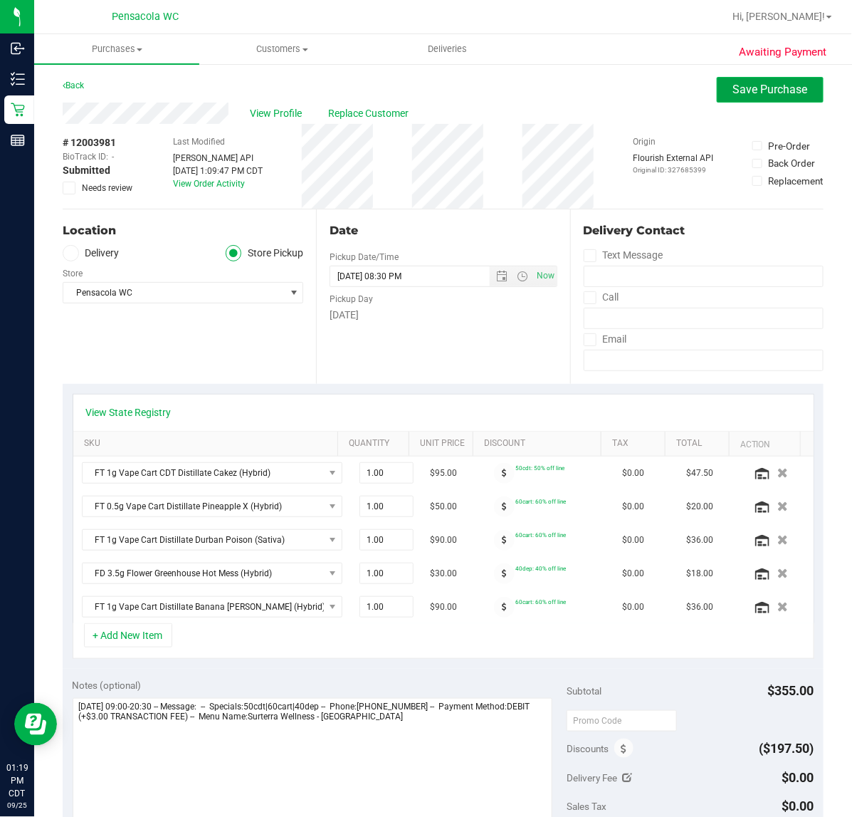
click at [733, 93] on span "Save Purchase" at bounding box center [770, 90] width 75 height 14
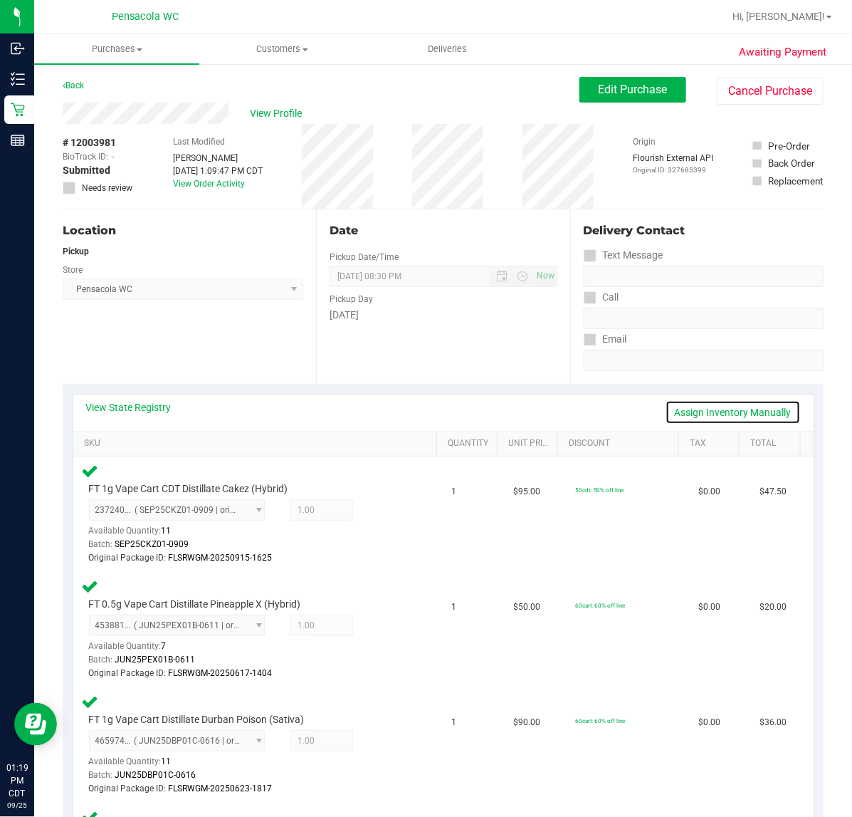
click at [719, 408] on link "Assign Inventory Manually" at bounding box center [733, 412] width 135 height 24
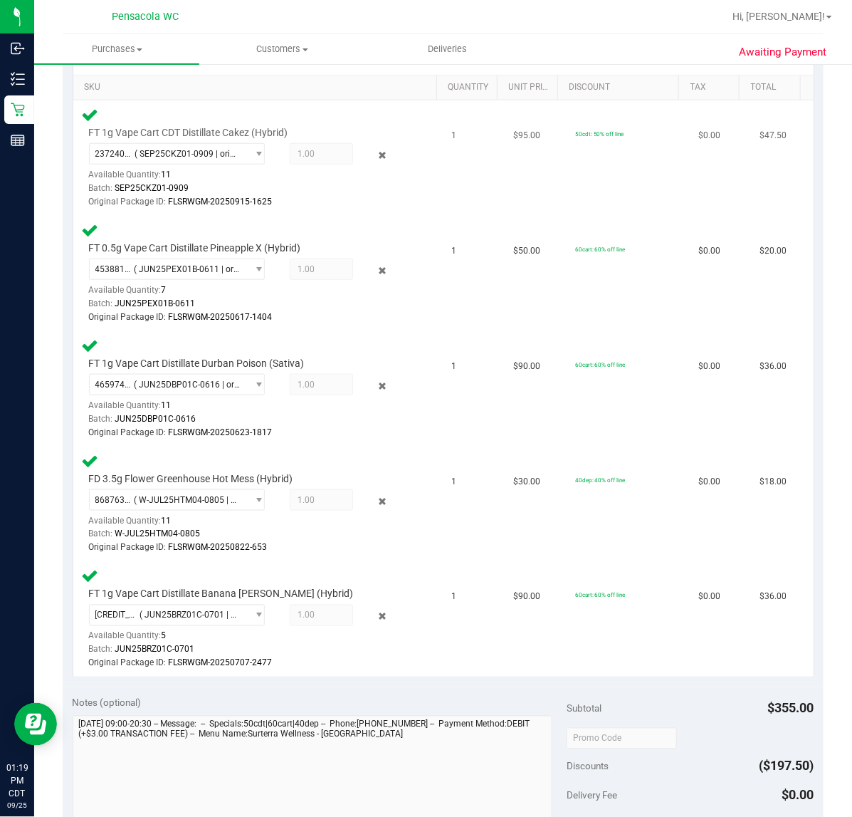
scroll to position [89, 0]
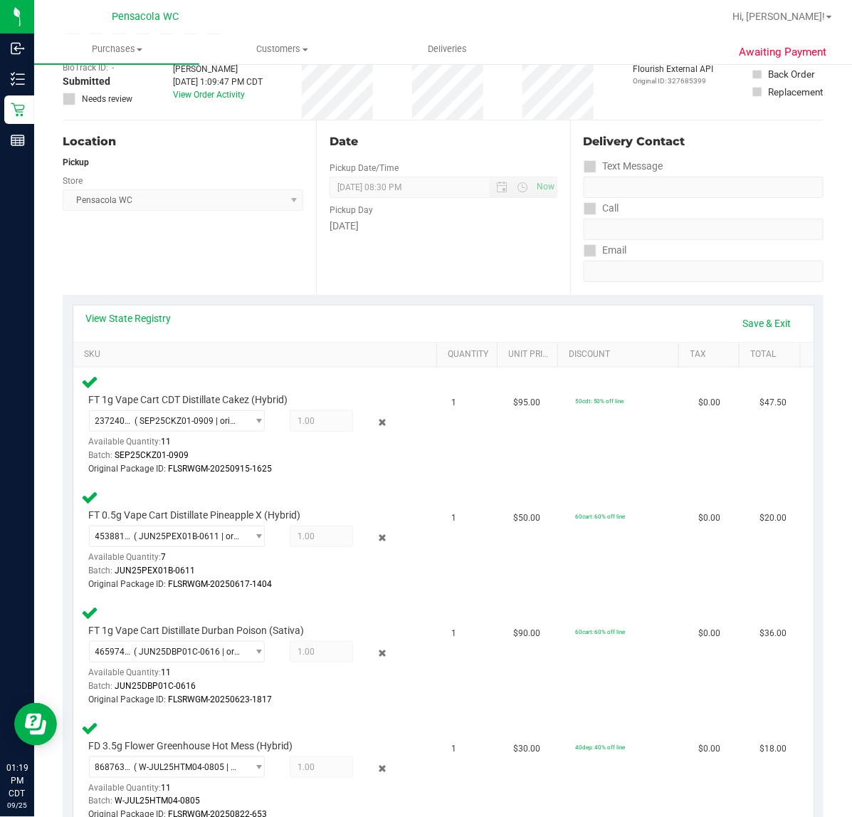
click at [148, 325] on div "View State Registry Save & Exit" at bounding box center [443, 323] width 715 height 24
click at [153, 313] on link "View State Registry" at bounding box center [128, 318] width 85 height 14
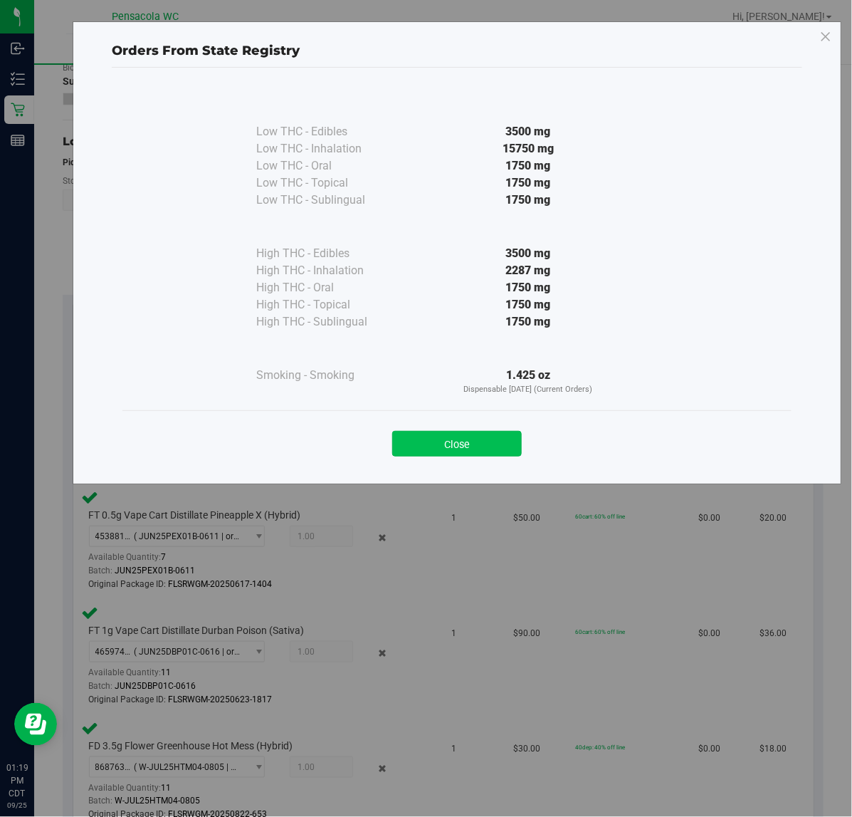
click at [471, 439] on button "Close" at bounding box center [457, 444] width 130 height 26
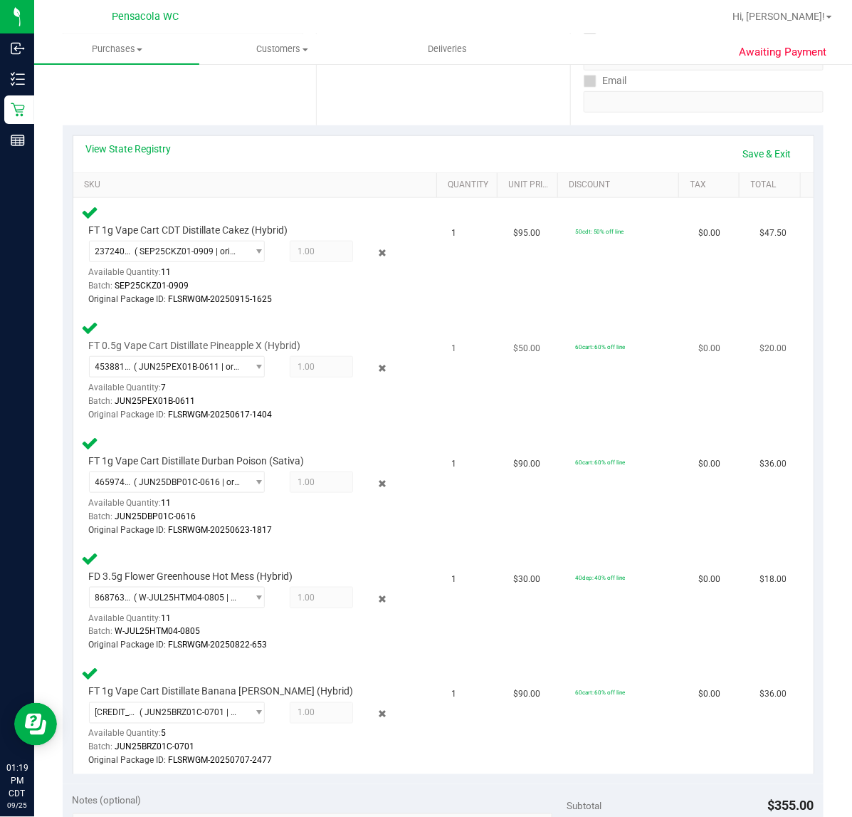
scroll to position [267, 0]
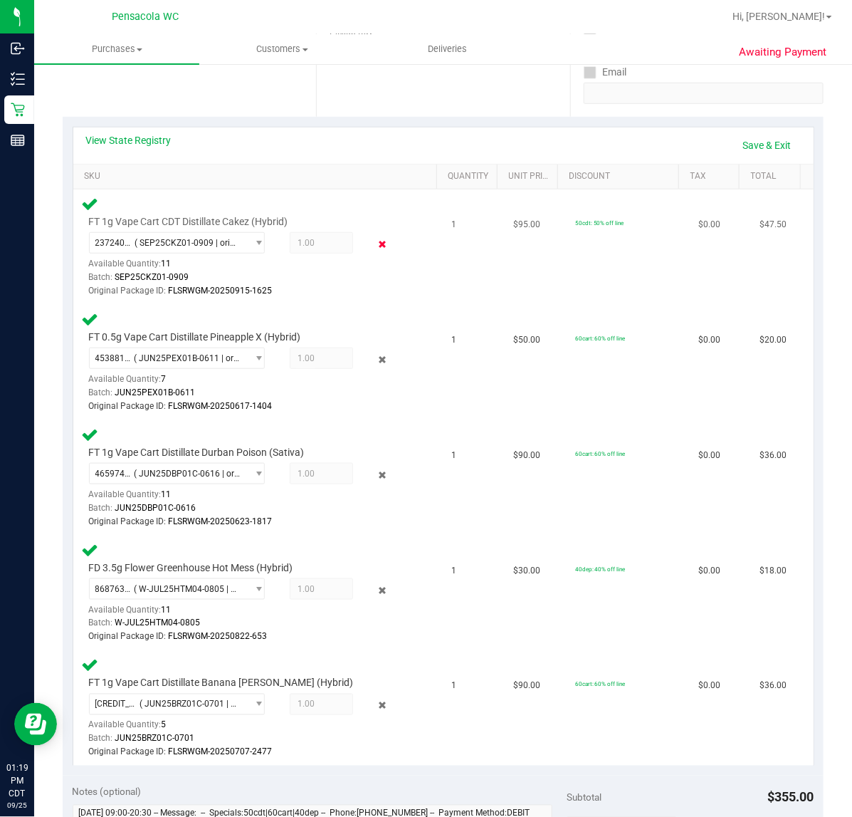
click at [375, 246] on icon at bounding box center [382, 244] width 15 height 16
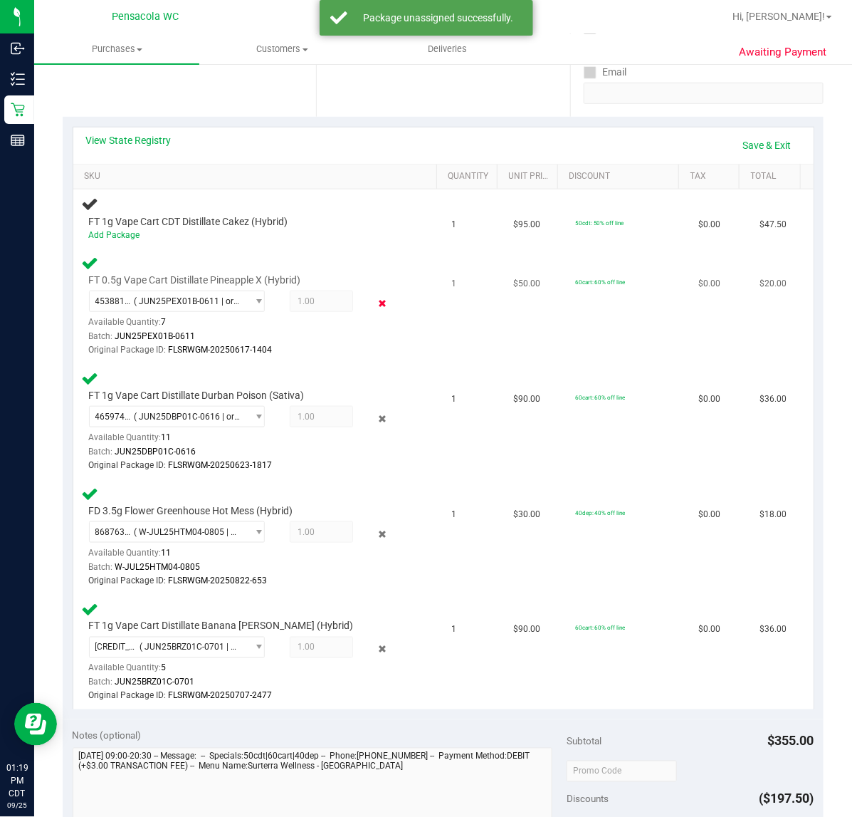
click at [378, 303] on icon at bounding box center [382, 303] width 15 height 16
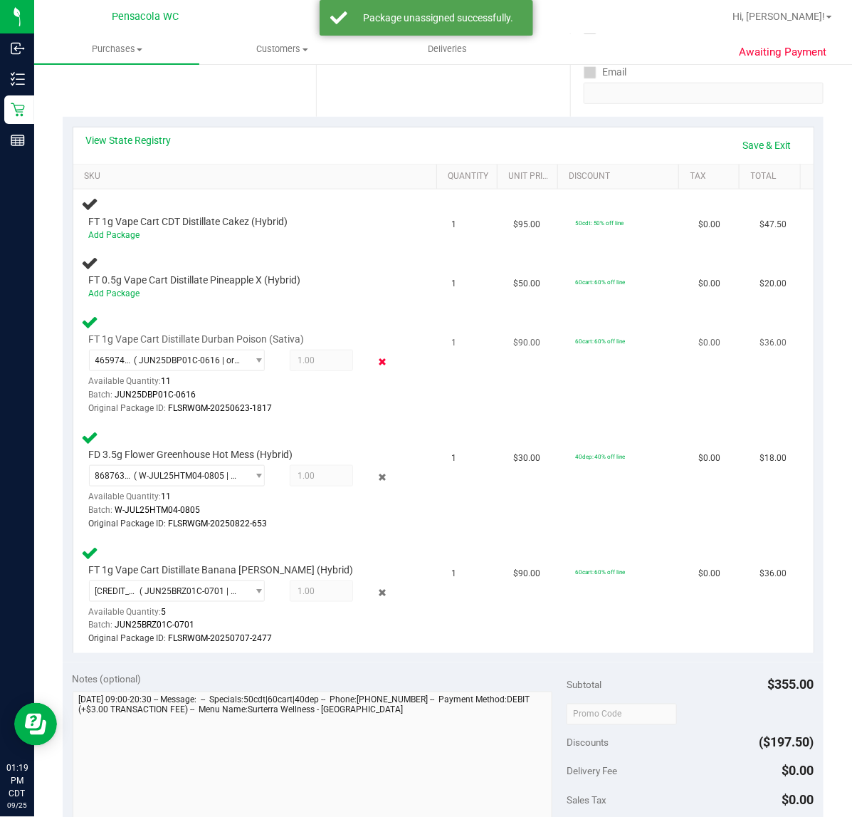
click at [375, 357] on icon at bounding box center [382, 362] width 15 height 16
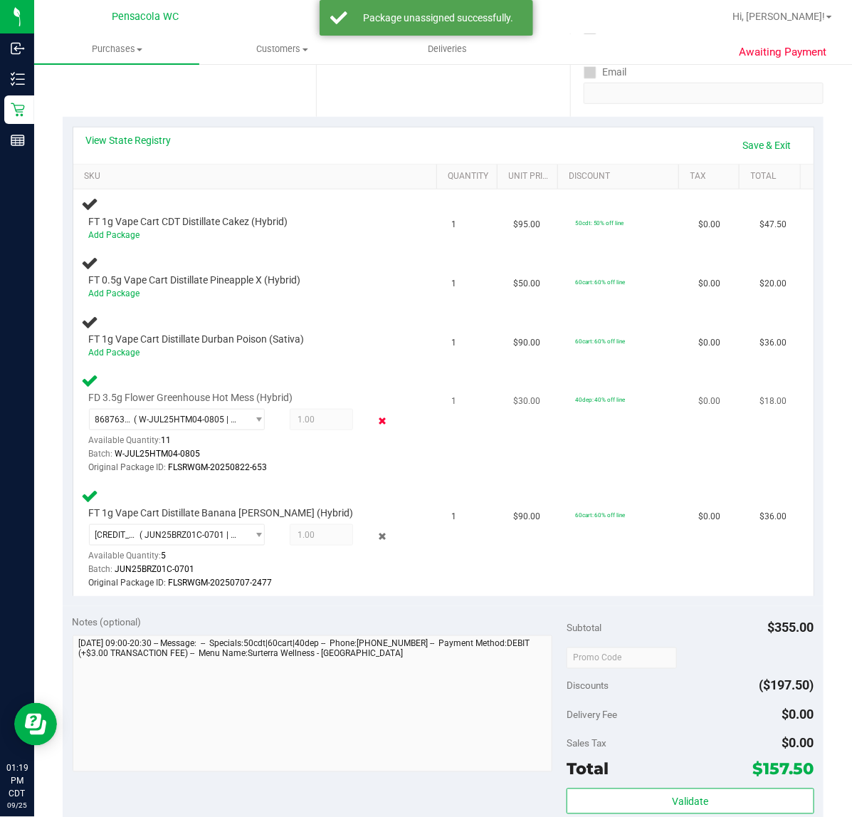
click at [377, 417] on icon at bounding box center [382, 421] width 15 height 16
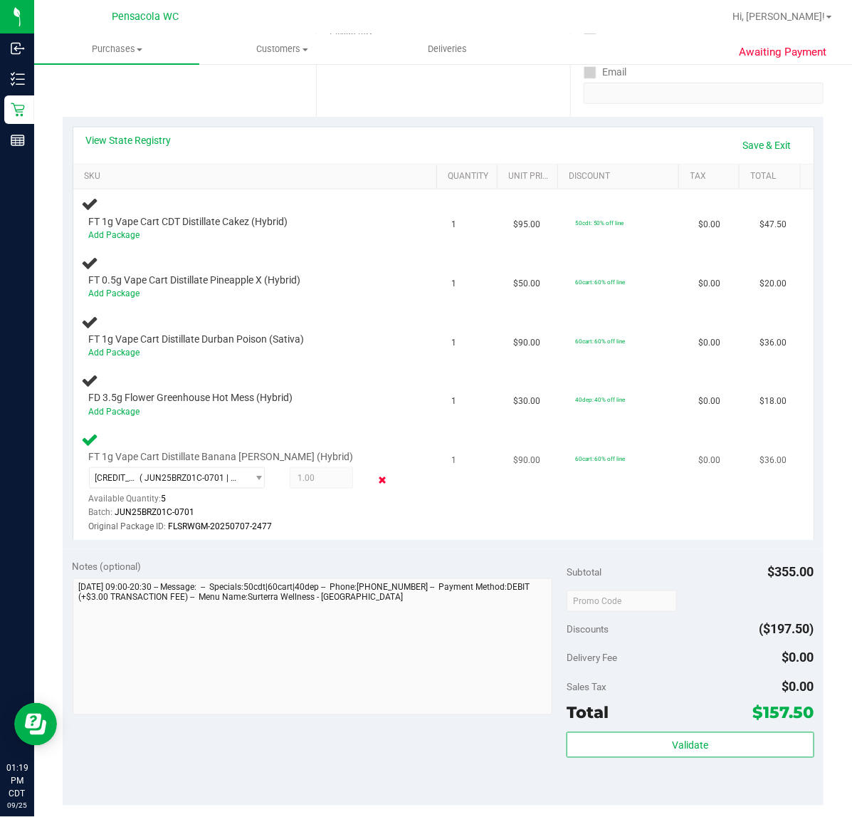
click at [375, 474] on icon at bounding box center [382, 479] width 15 height 16
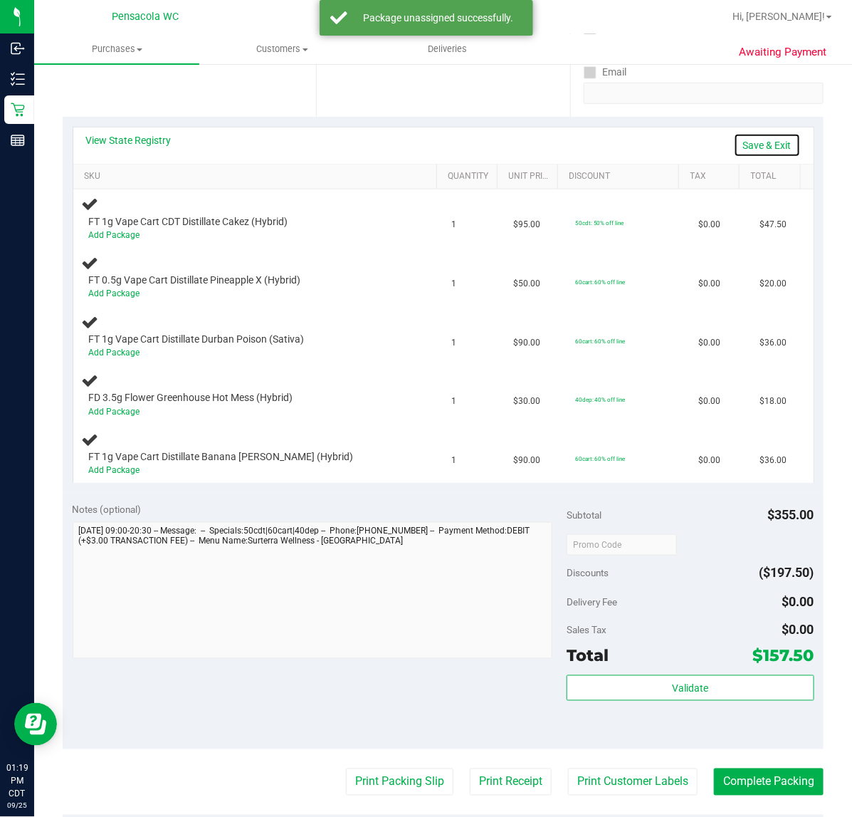
click at [753, 145] on link "Save & Exit" at bounding box center [767, 145] width 67 height 24
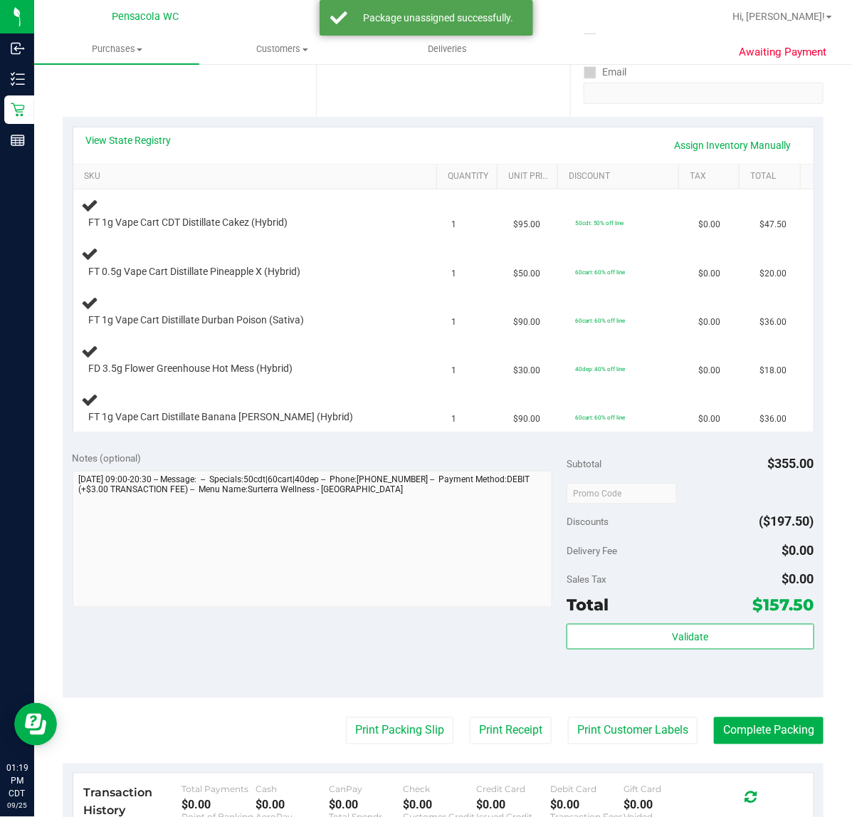
scroll to position [0, 0]
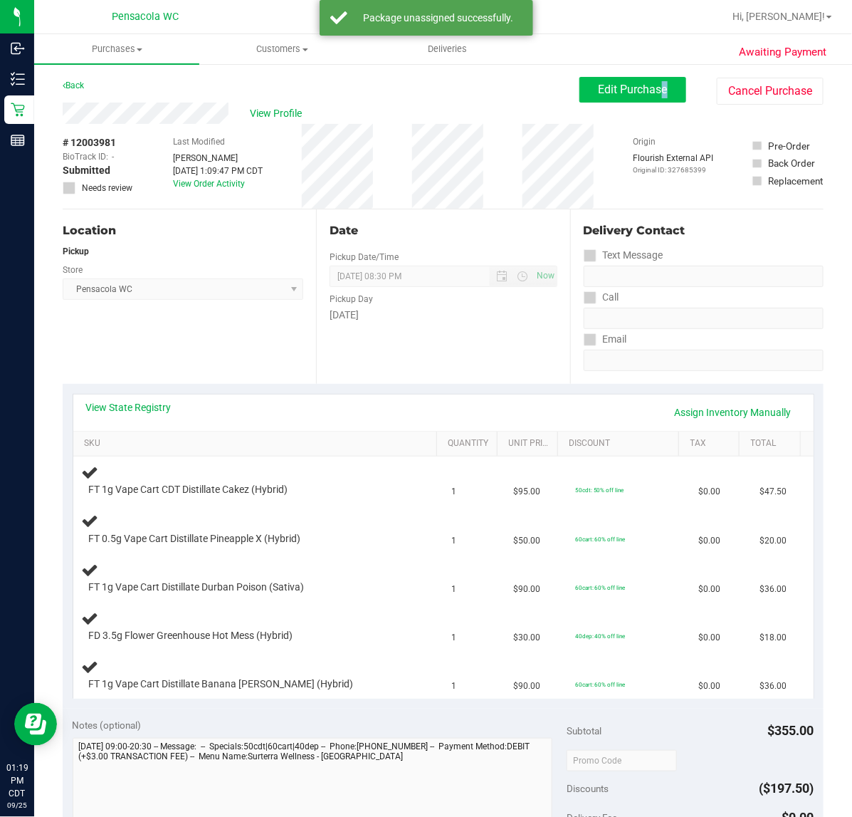
click at [639, 102] on div "Edit Purchase Cancel Purchase" at bounding box center [702, 91] width 244 height 28
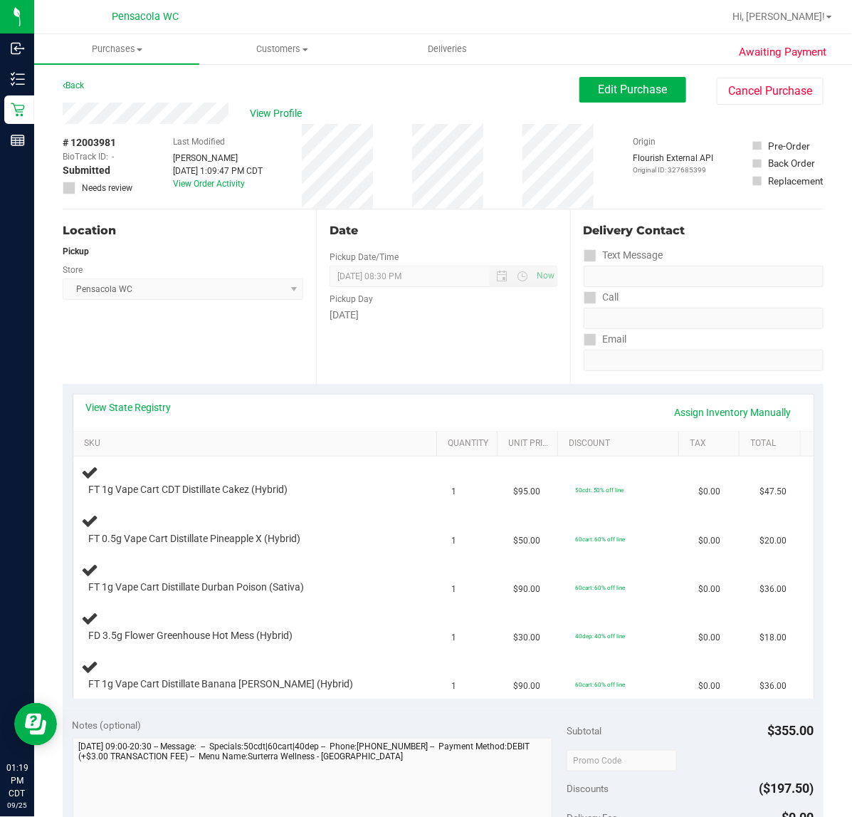
click at [63, 189] on span at bounding box center [69, 188] width 13 height 13
click at [616, 100] on button "Edit Purchase" at bounding box center [633, 90] width 107 height 26
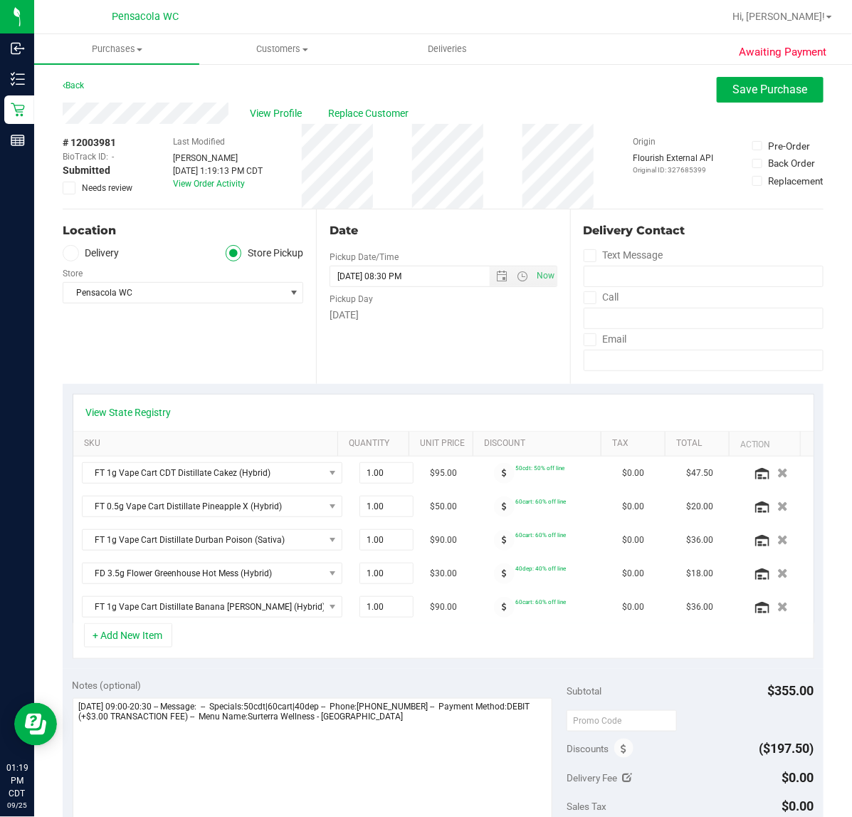
click at [75, 194] on div "# 12003981 BioTrack ID: - Submitted Needs review" at bounding box center [98, 166] width 71 height 85
click at [71, 174] on span "Submitted" at bounding box center [87, 170] width 48 height 15
click at [63, 191] on span at bounding box center [69, 188] width 13 height 13
click at [0, 0] on input "Needs review" at bounding box center [0, 0] width 0 height 0
click at [484, 749] on textarea at bounding box center [313, 766] width 481 height 137
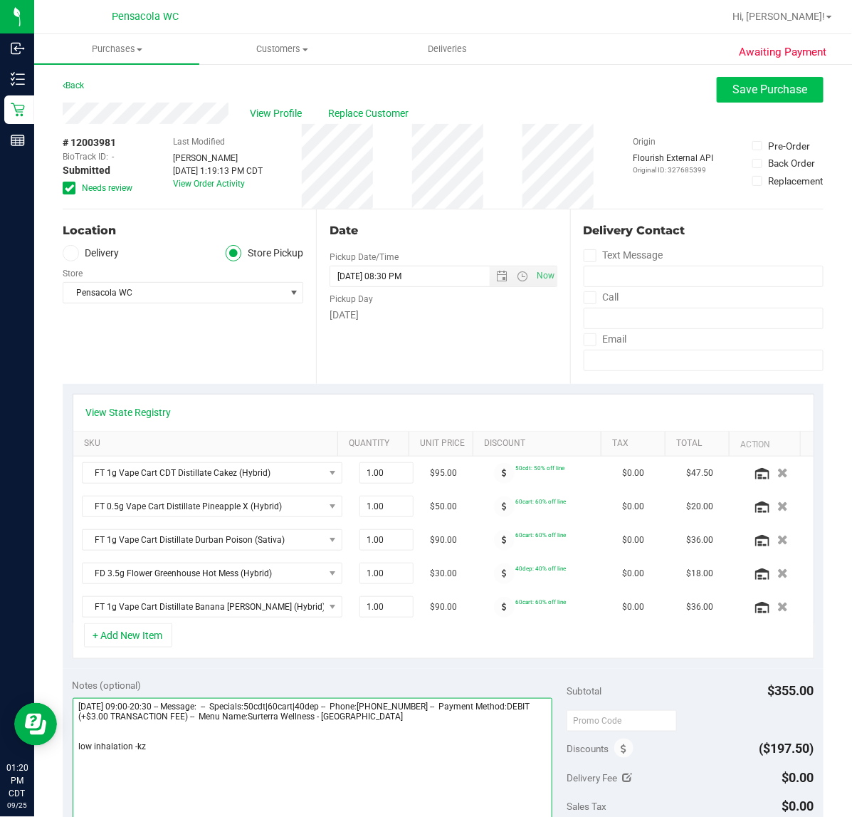
type textarea "[DATE] 09:00-20:30 -- Message: -- Specials:50cdt|60cart|40dep -- Phone:[PHONE_N…"
click at [733, 84] on span "Save Purchase" at bounding box center [770, 90] width 75 height 14
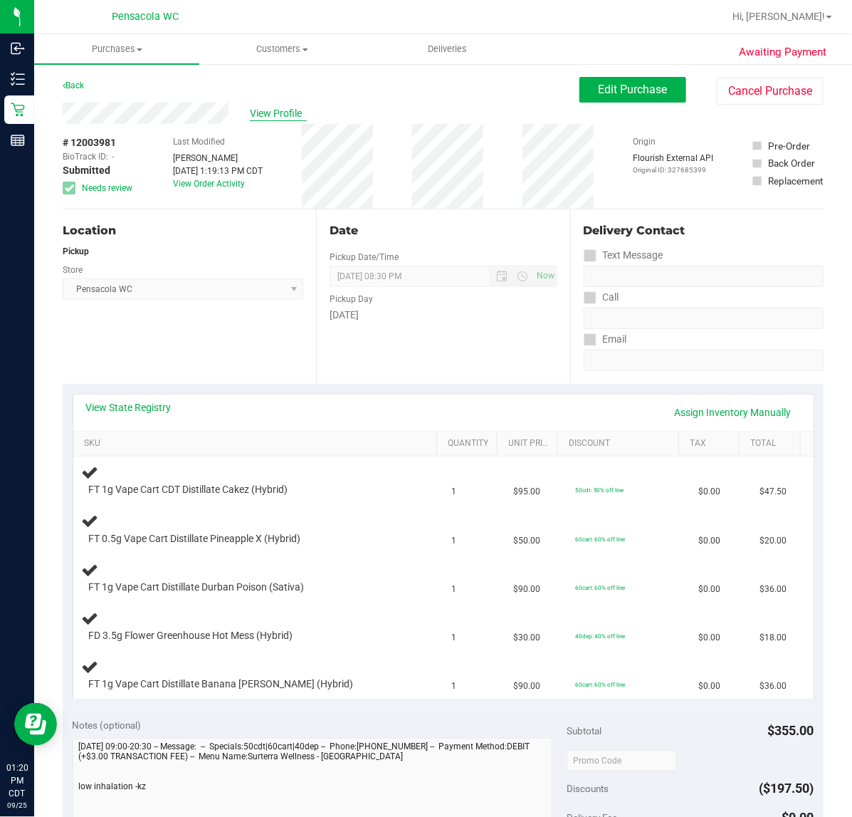
click at [258, 116] on span "View Profile" at bounding box center [278, 113] width 57 height 15
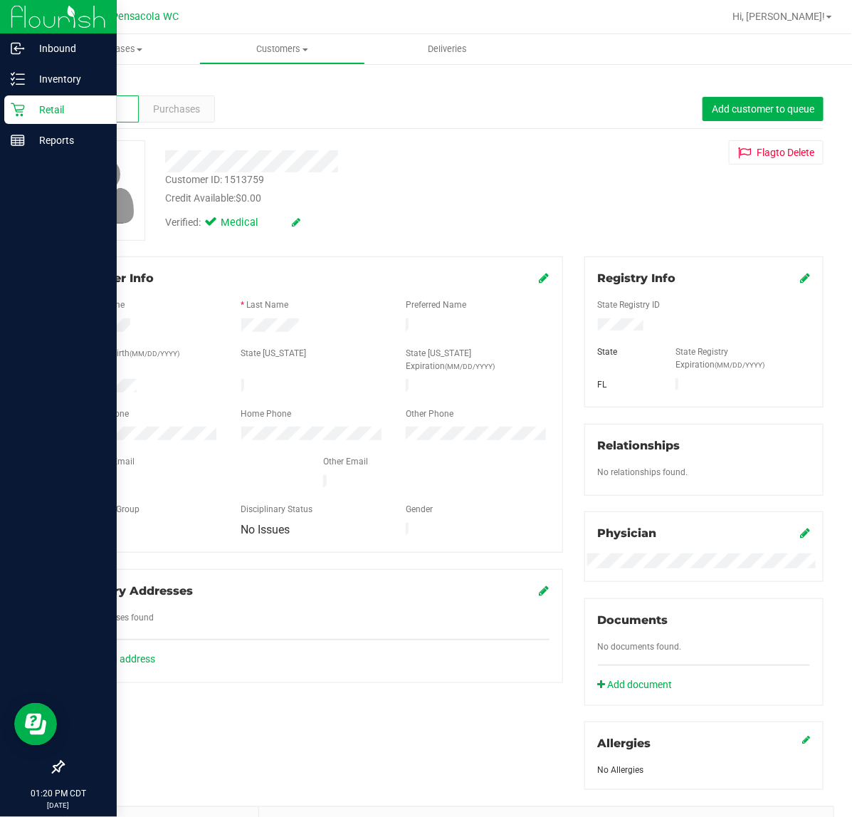
click at [20, 111] on icon at bounding box center [18, 110] width 14 height 14
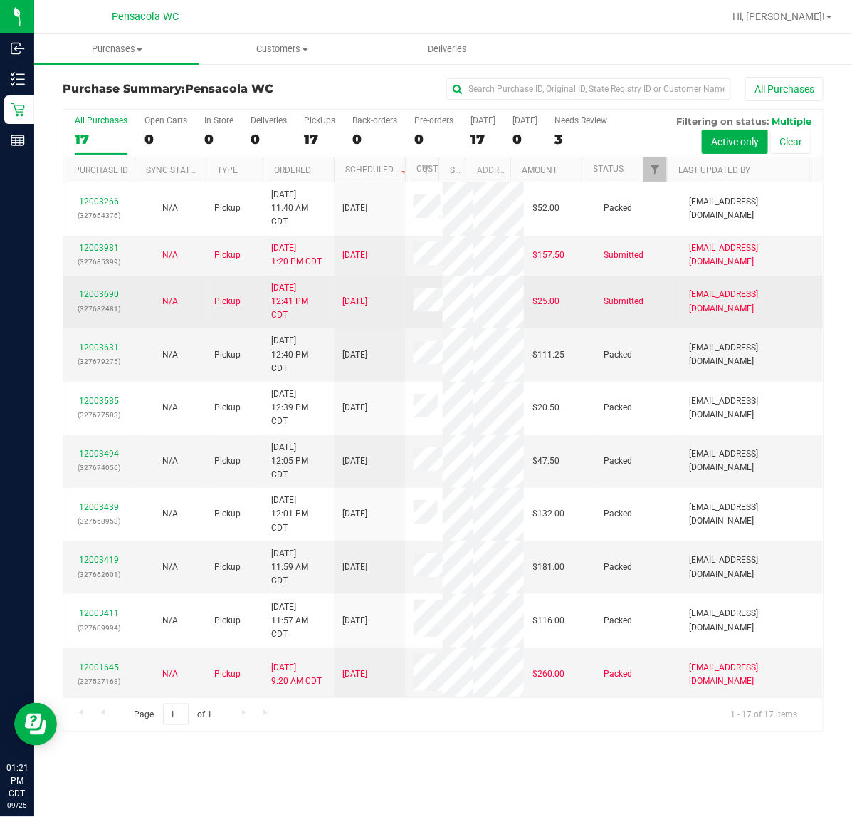
click at [93, 285] on td "12003690 (327682481)" at bounding box center [98, 302] width 71 height 53
click at [90, 299] on link "12003690" at bounding box center [99, 294] width 40 height 10
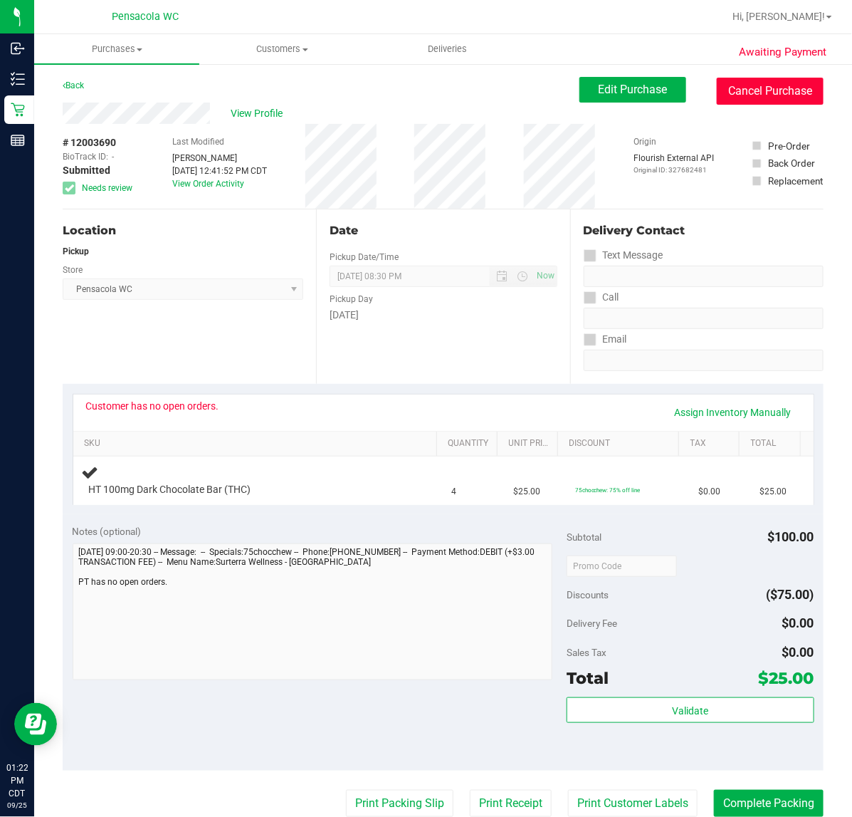
click at [756, 102] on button "Cancel Purchase" at bounding box center [770, 91] width 107 height 27
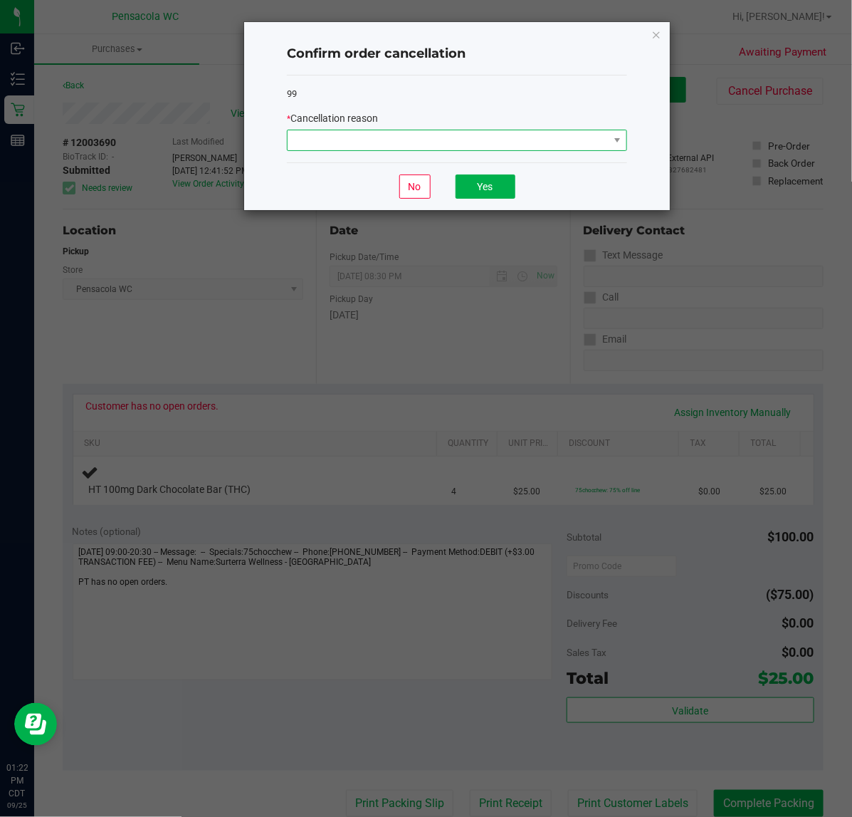
click at [461, 132] on span at bounding box center [448, 140] width 321 height 20
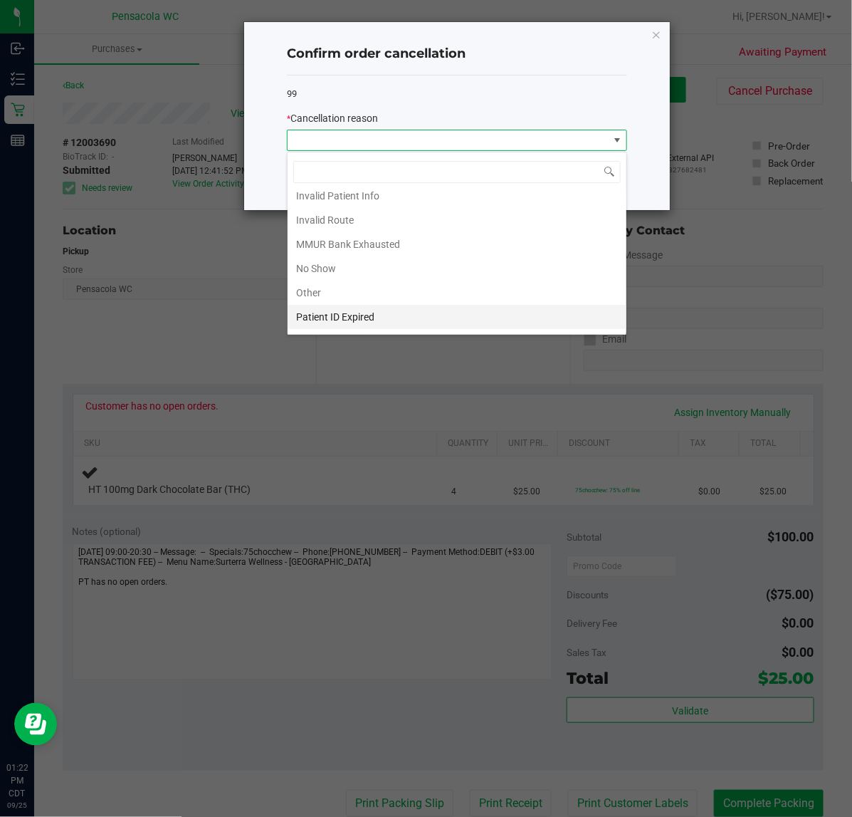
scroll to position [78, 0]
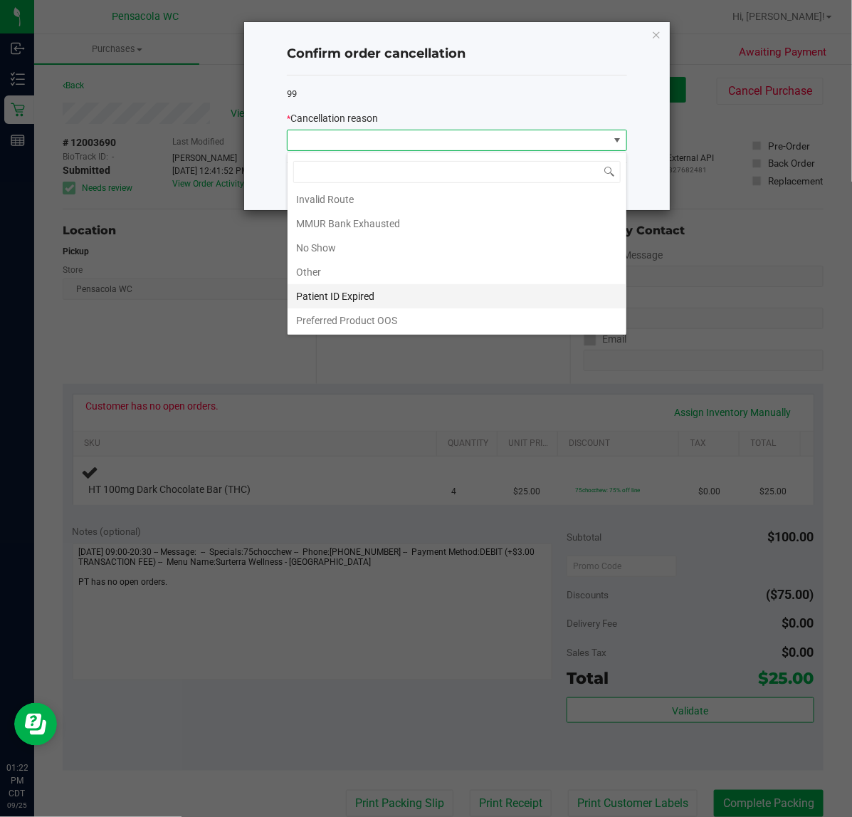
click at [433, 293] on li "Patient ID Expired" at bounding box center [457, 296] width 339 height 24
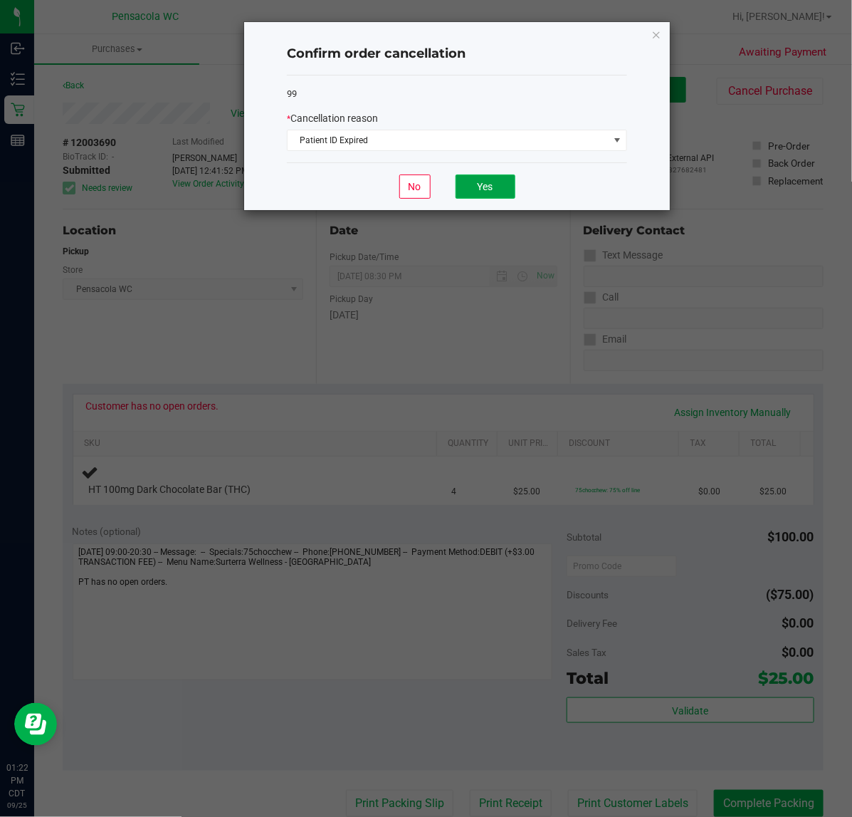
click at [495, 180] on button "Yes" at bounding box center [486, 186] width 60 height 24
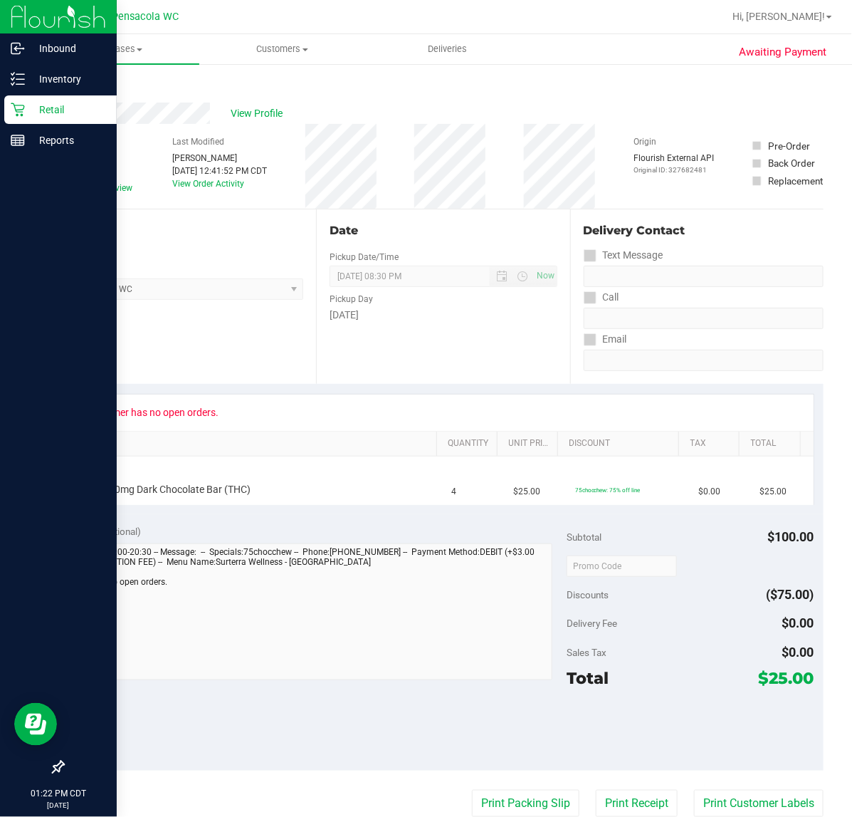
click at [30, 108] on p "Retail" at bounding box center [67, 109] width 85 height 17
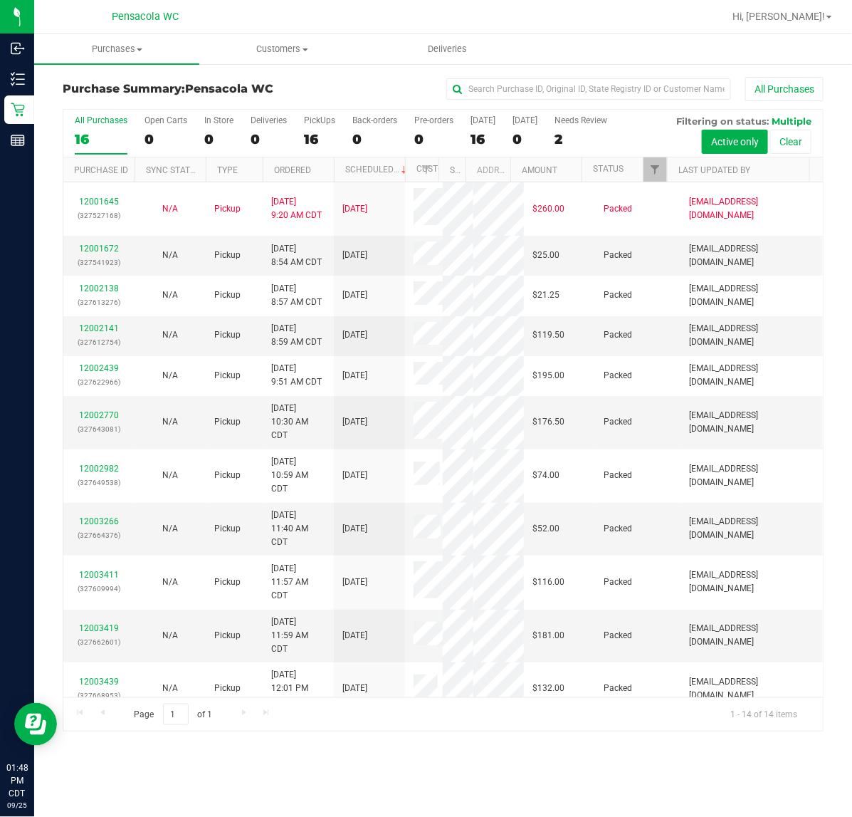
drag, startPoint x: 578, startPoint y: 736, endPoint x: 579, endPoint y: 718, distance: 17.8
click at [579, 733] on div "Purchase Summary: Pensacola WC All Purchases All Purchases 16 Open Carts 0 In S…" at bounding box center [443, 404] width 818 height 683
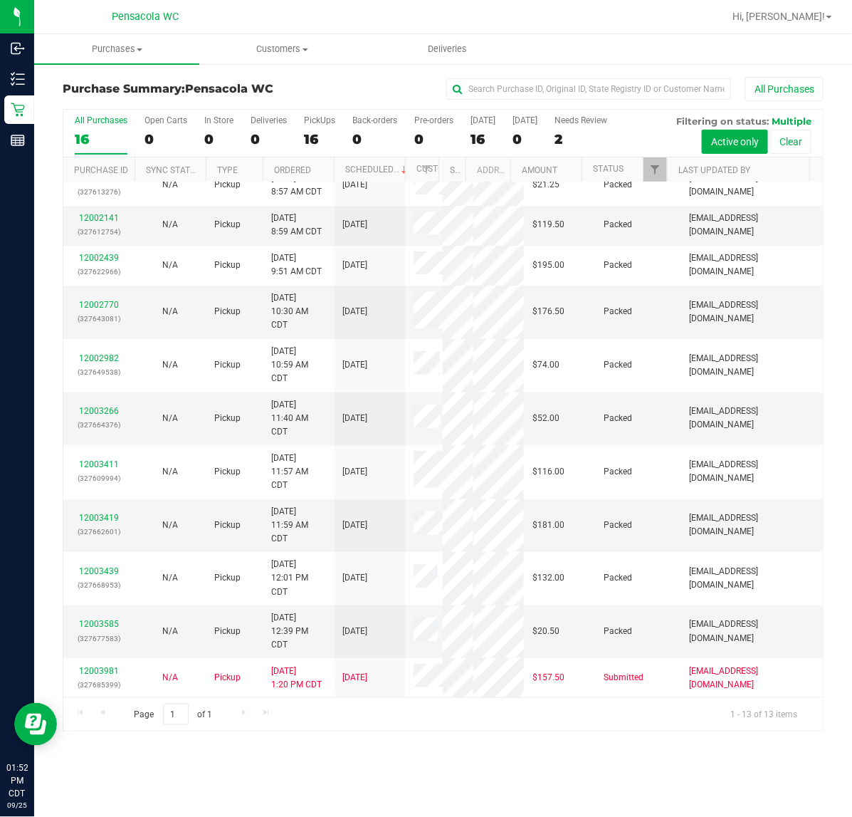
scroll to position [177, 0]
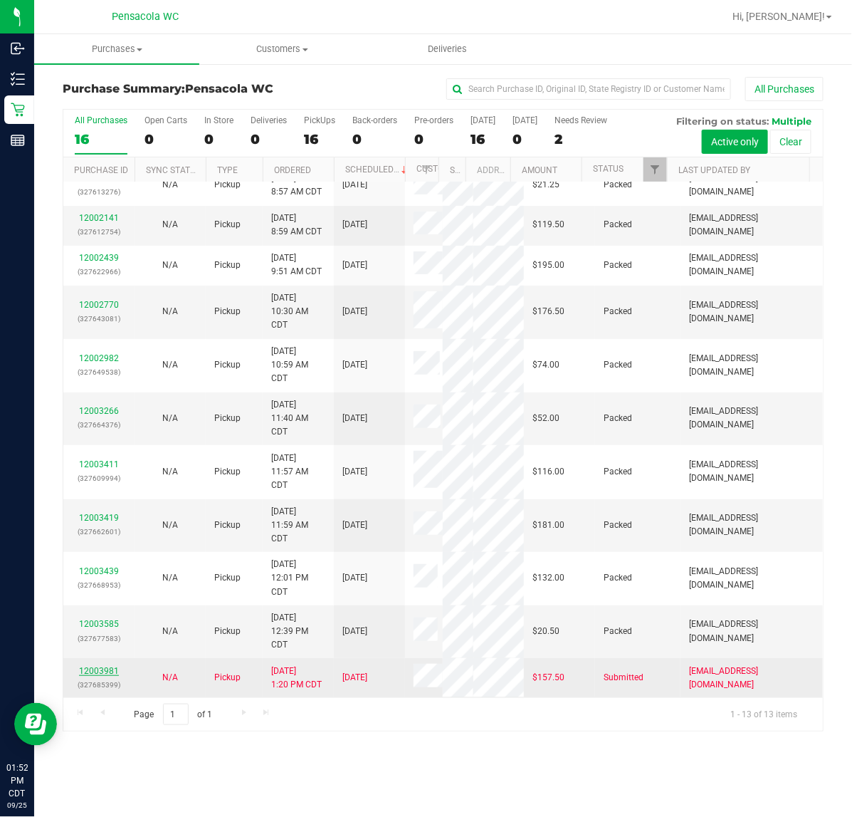
drag, startPoint x: 79, startPoint y: 657, endPoint x: 90, endPoint y: 669, distance: 16.7
click at [79, 657] on td "12003585 (327677583)" at bounding box center [98, 631] width 71 height 53
click at [98, 679] on p "(327685399)" at bounding box center [99, 685] width 54 height 14
click at [97, 670] on link "12003981" at bounding box center [99, 671] width 40 height 10
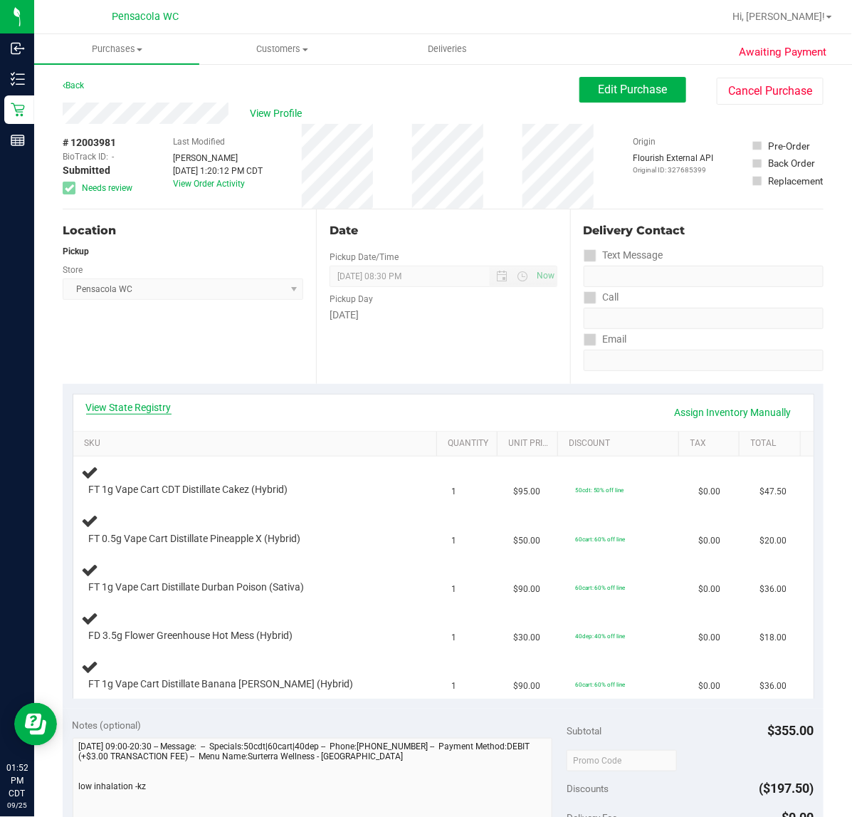
click at [141, 406] on link "View State Registry" at bounding box center [128, 407] width 85 height 14
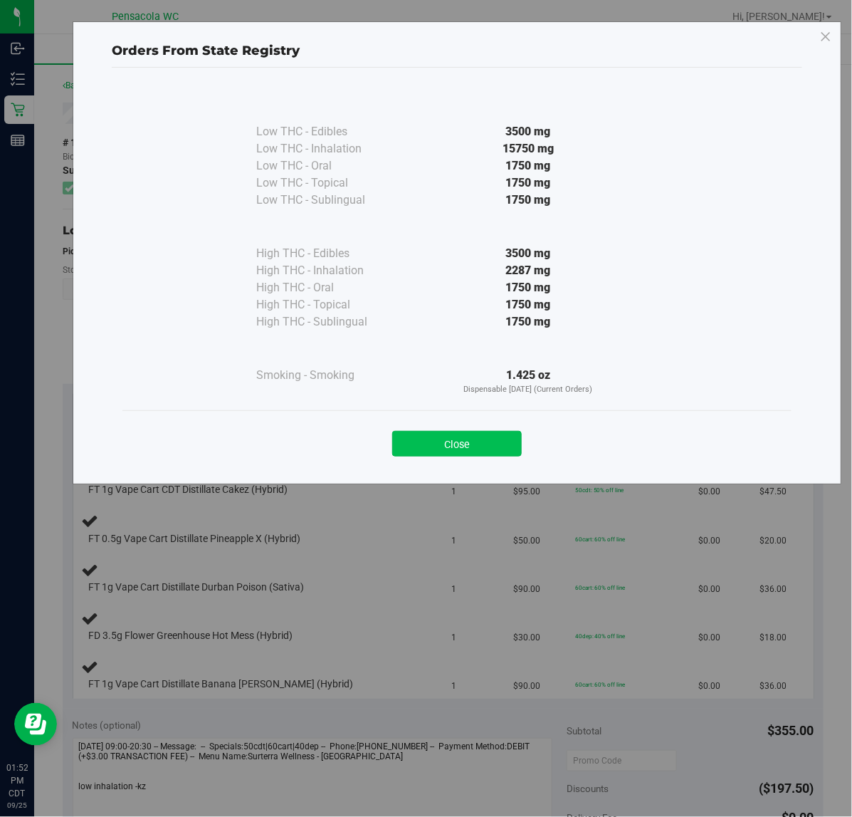
click at [471, 443] on button "Close" at bounding box center [457, 444] width 130 height 26
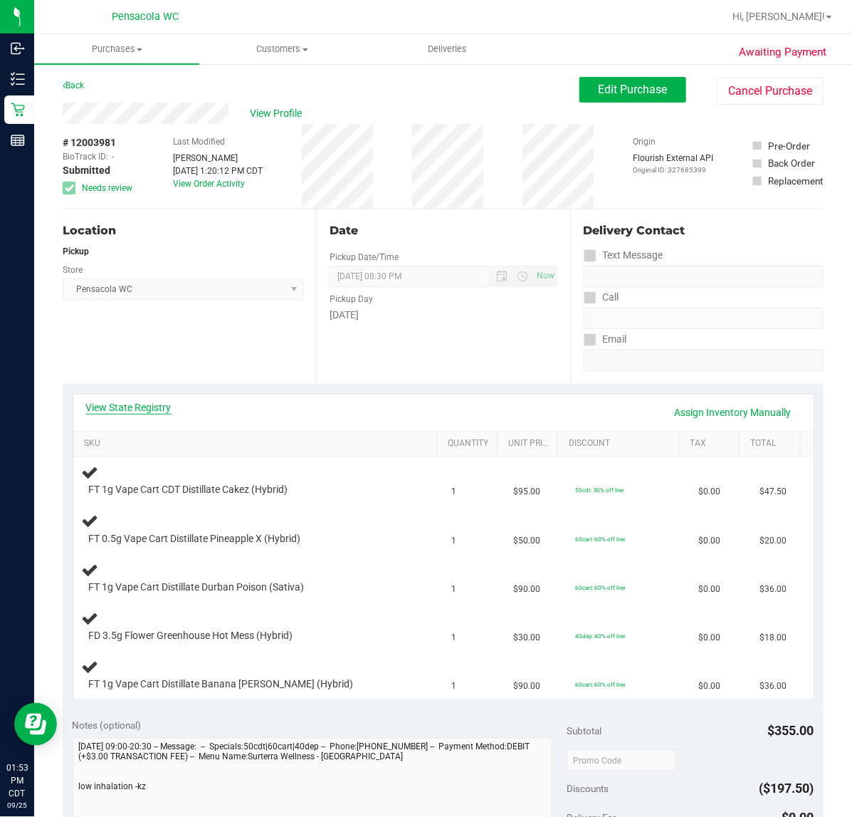
click at [123, 407] on link "View State Registry" at bounding box center [128, 407] width 85 height 14
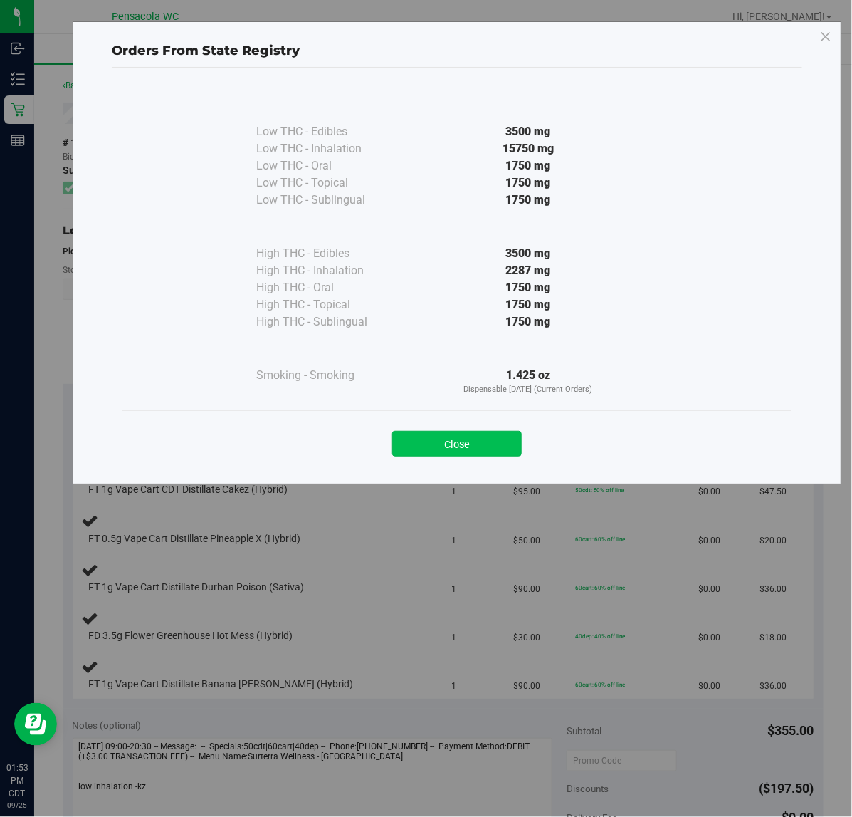
click at [463, 456] on button "Close" at bounding box center [457, 444] width 130 height 26
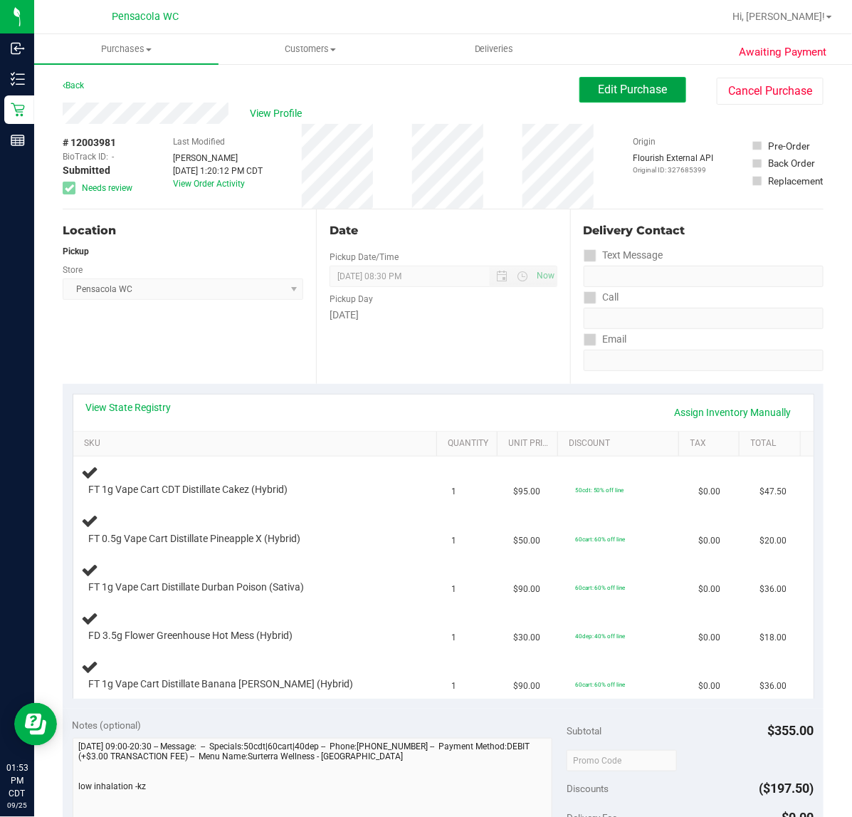
click at [655, 83] on button "Edit Purchase" at bounding box center [633, 90] width 107 height 26
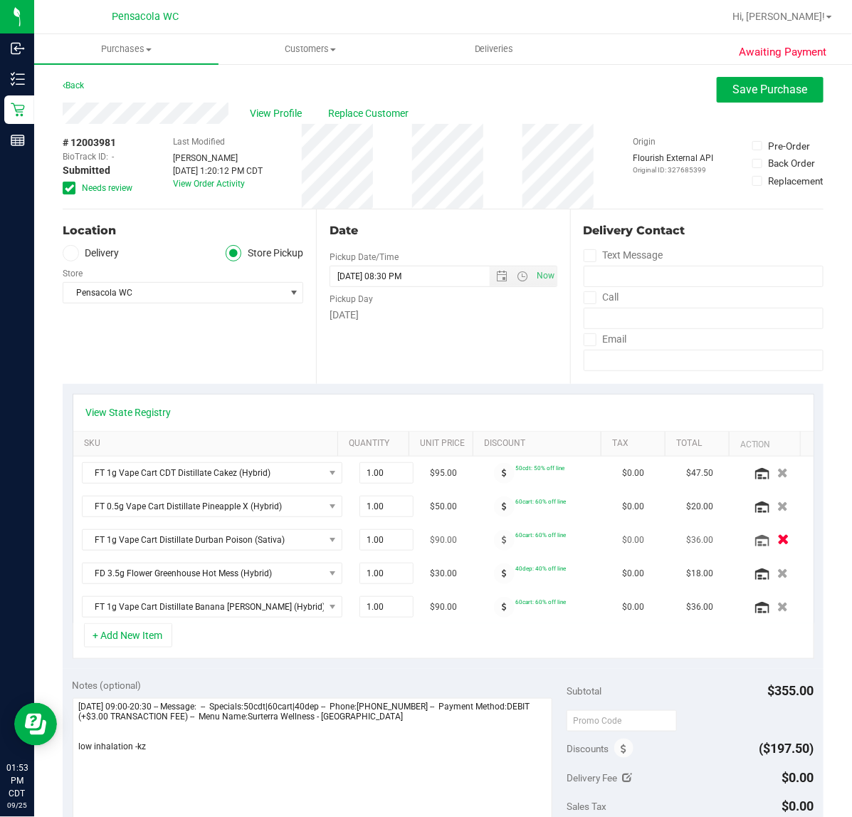
click at [771, 536] on button "button" at bounding box center [783, 539] width 24 height 15
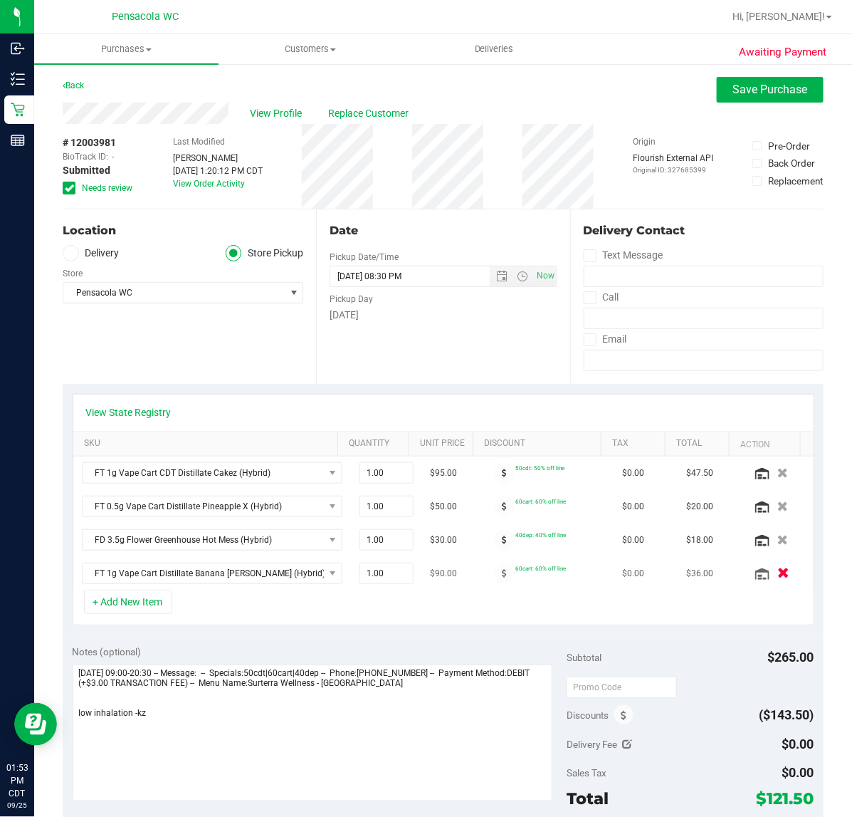
click at [771, 575] on button "button" at bounding box center [783, 572] width 24 height 15
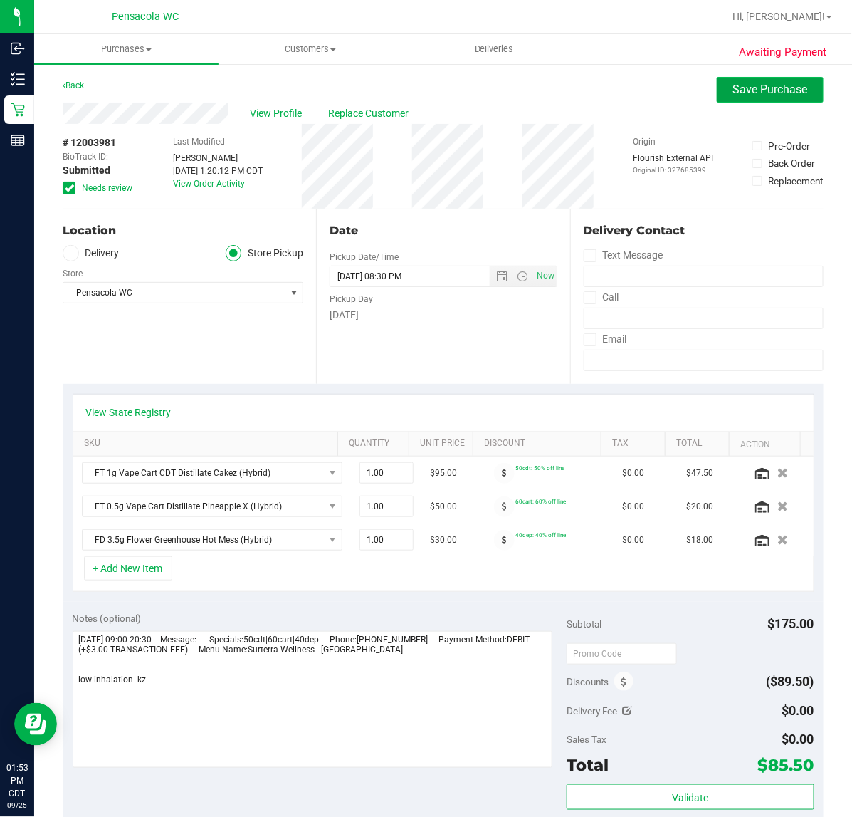
click at [756, 89] on span "Save Purchase" at bounding box center [770, 90] width 75 height 14
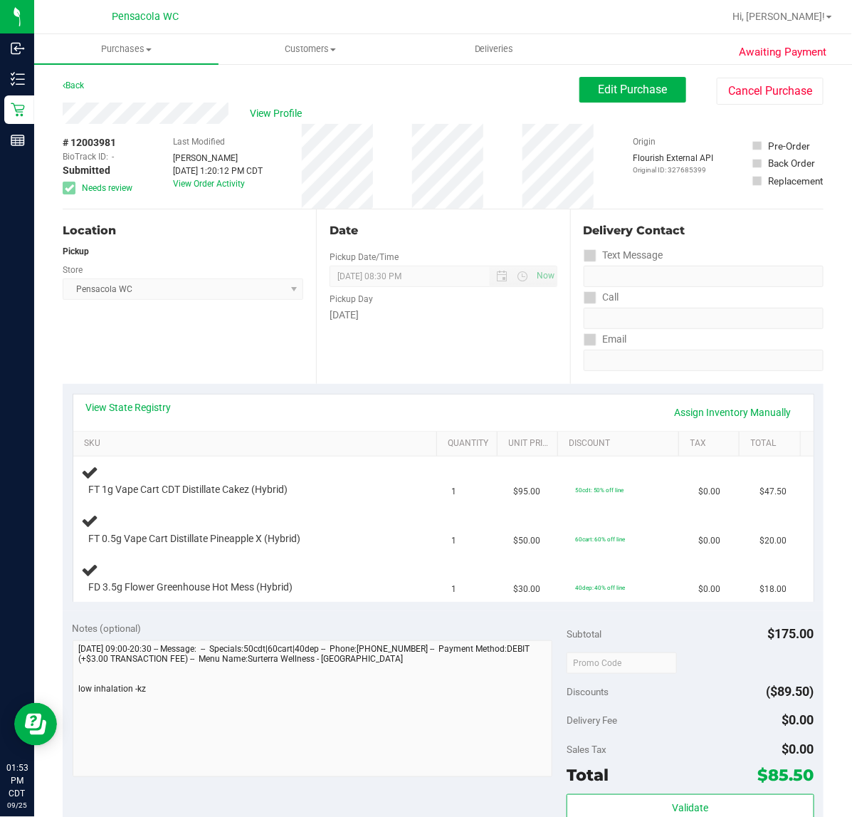
click at [197, 371] on div "Location Pickup Store Pensacola WC Select Store Bonita Springs WC Boynton Beach…" at bounding box center [189, 296] width 253 height 174
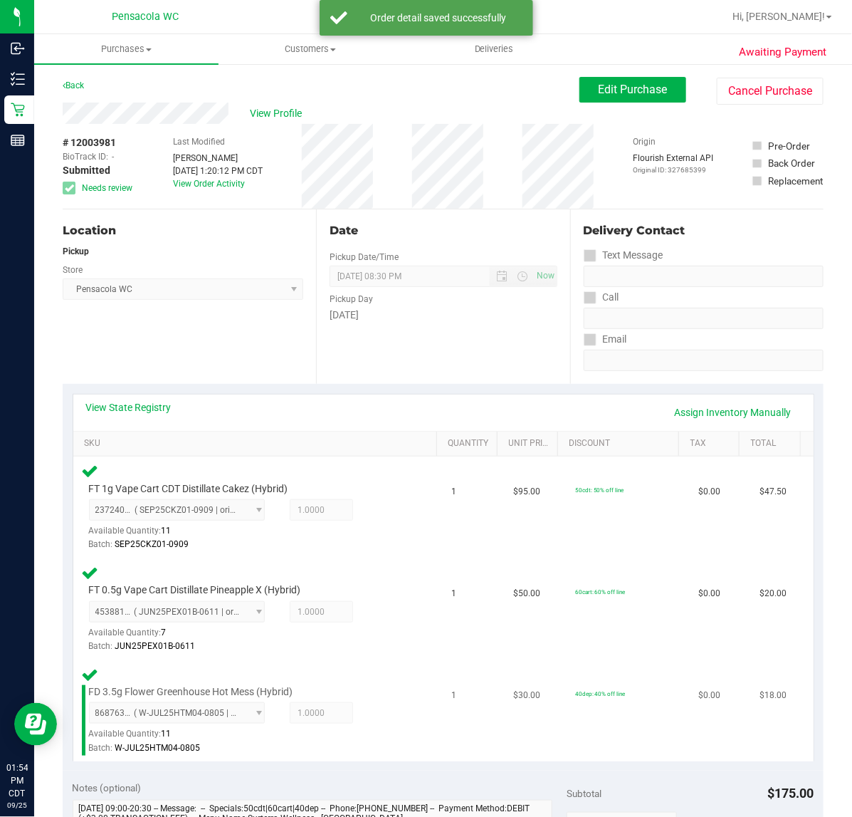
scroll to position [267, 0]
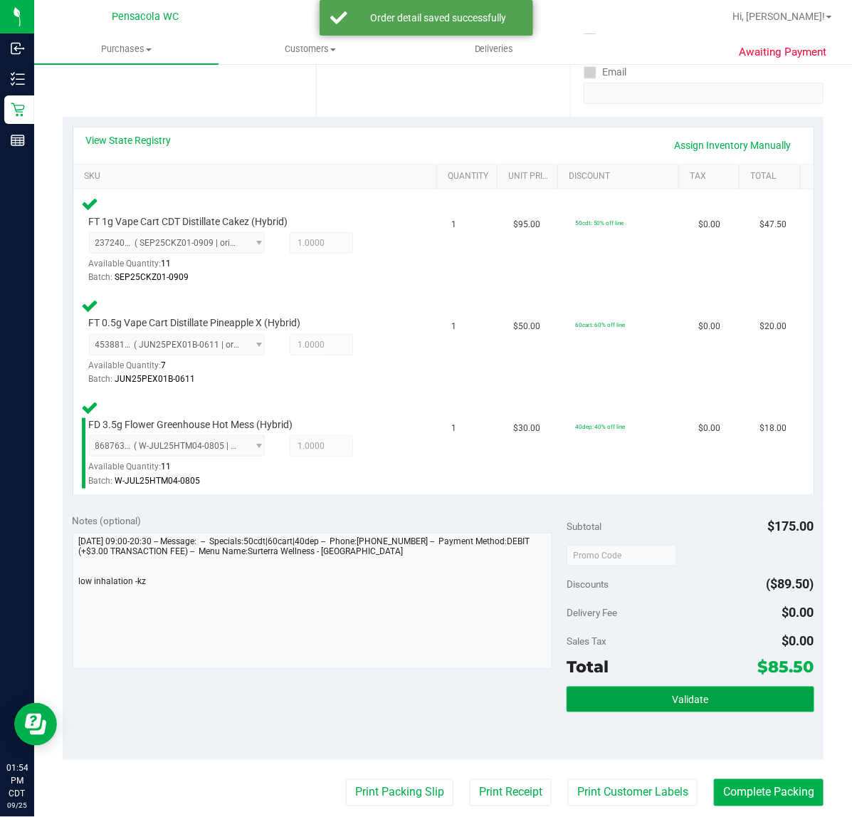
click at [680, 695] on span "Validate" at bounding box center [690, 699] width 36 height 11
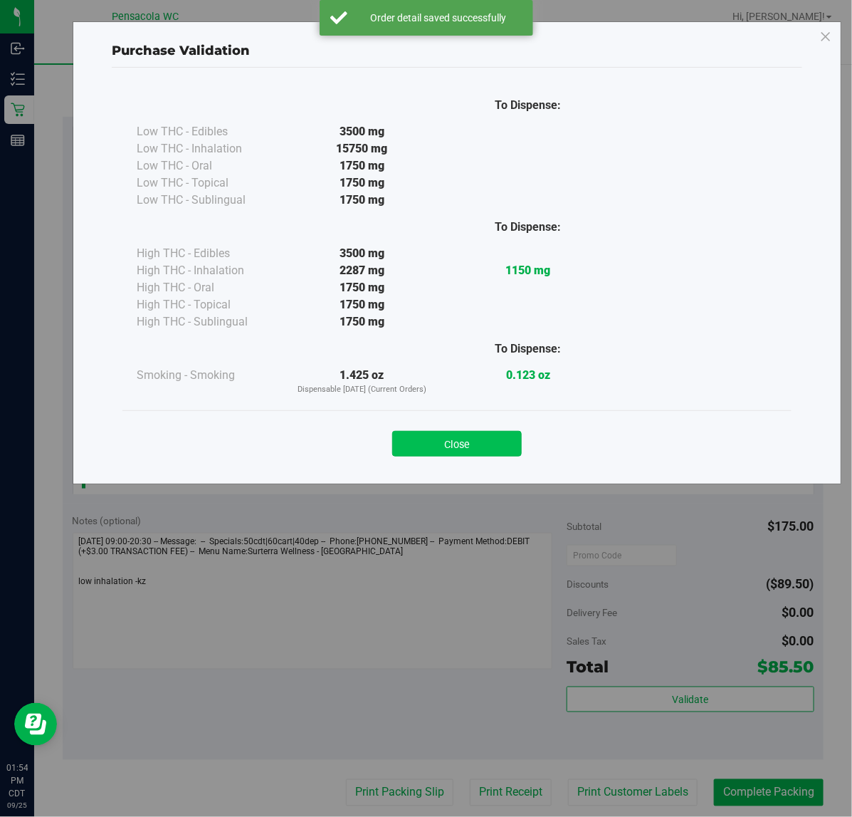
click at [392, 449] on button "Close" at bounding box center [457, 444] width 130 height 26
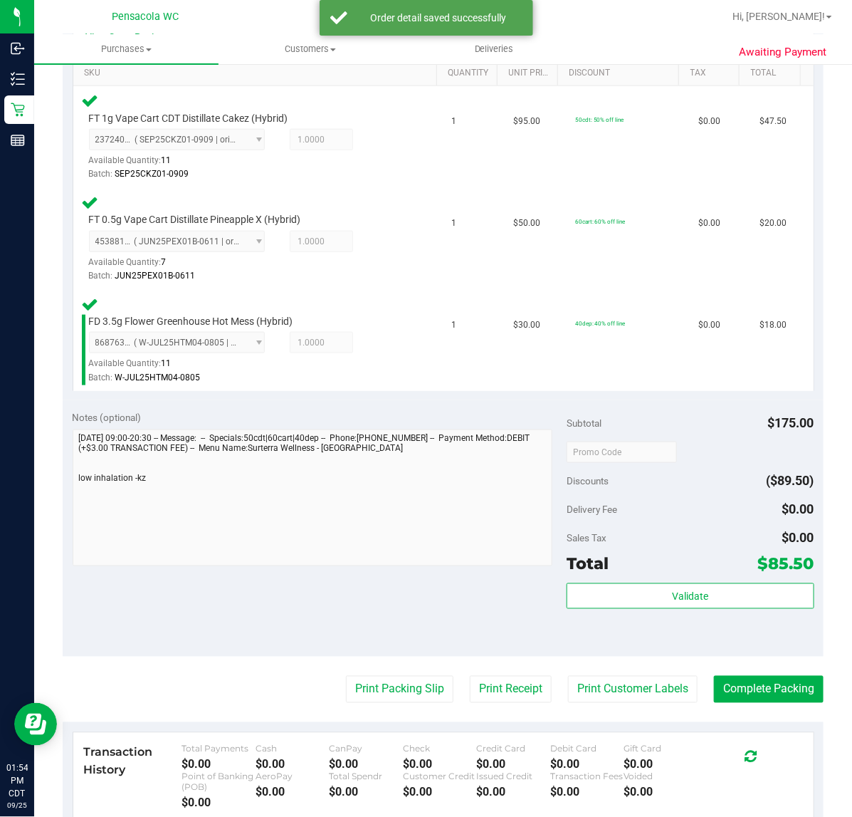
scroll to position [534, 0]
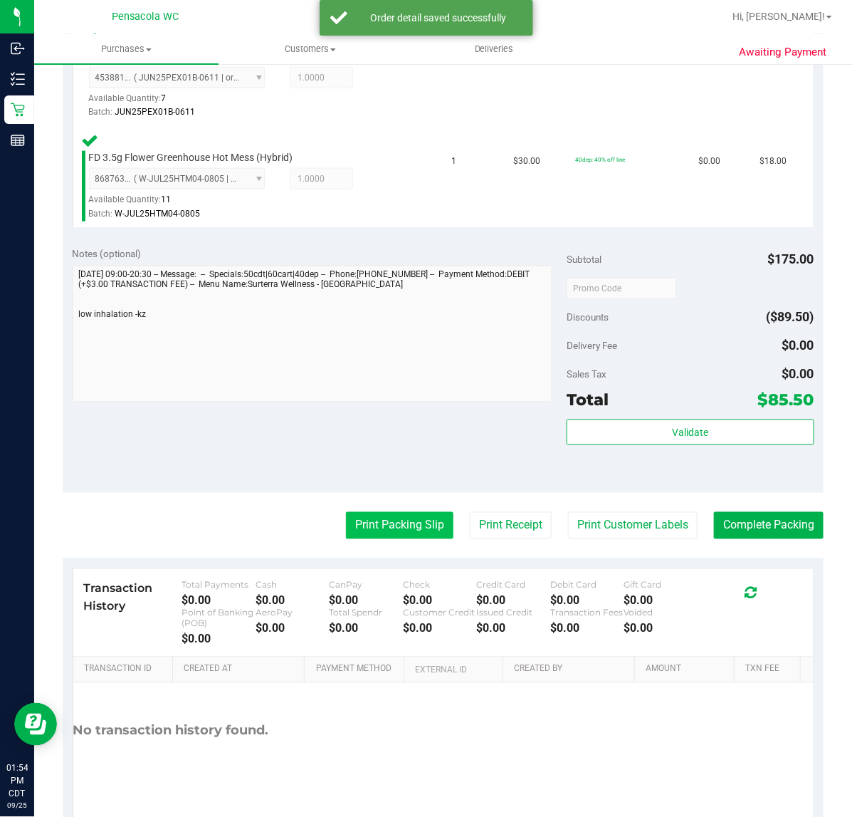
click at [403, 529] on button "Print Packing Slip" at bounding box center [400, 525] width 108 height 27
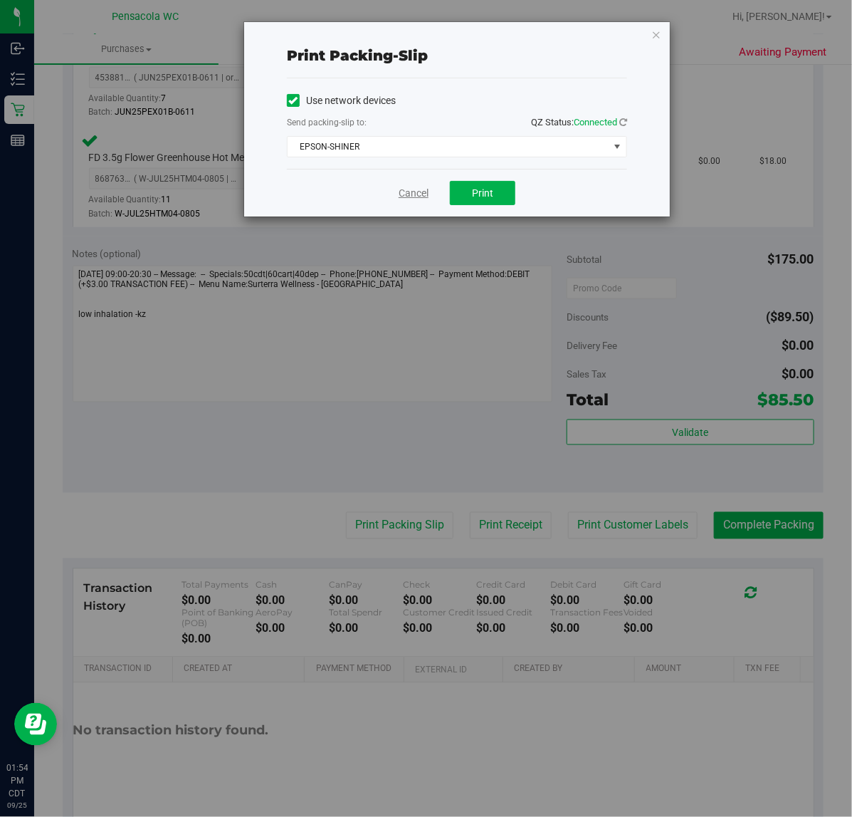
click at [404, 187] on link "Cancel" at bounding box center [414, 193] width 30 height 15
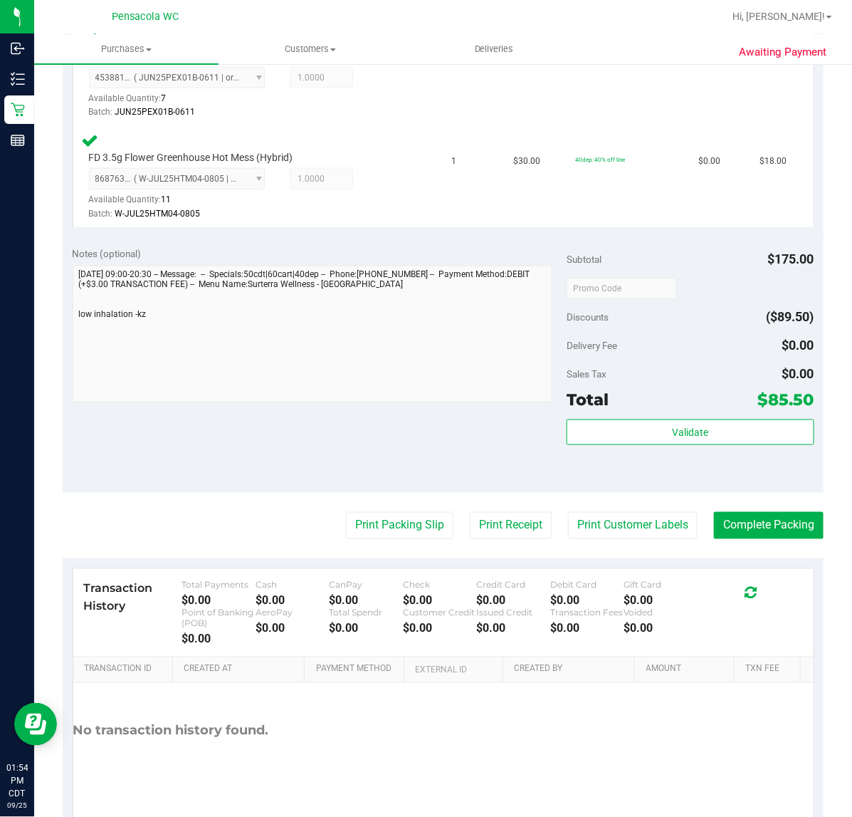
click at [752, 495] on purchase-details "Back Edit Purchase Cancel Purchase View Profile # 12003981 BioTrack ID: - Submi…" at bounding box center [443, 189] width 761 height 1292
click at [757, 523] on button "Complete Packing" at bounding box center [769, 525] width 110 height 27
